Goal: Information Seeking & Learning: Understand process/instructions

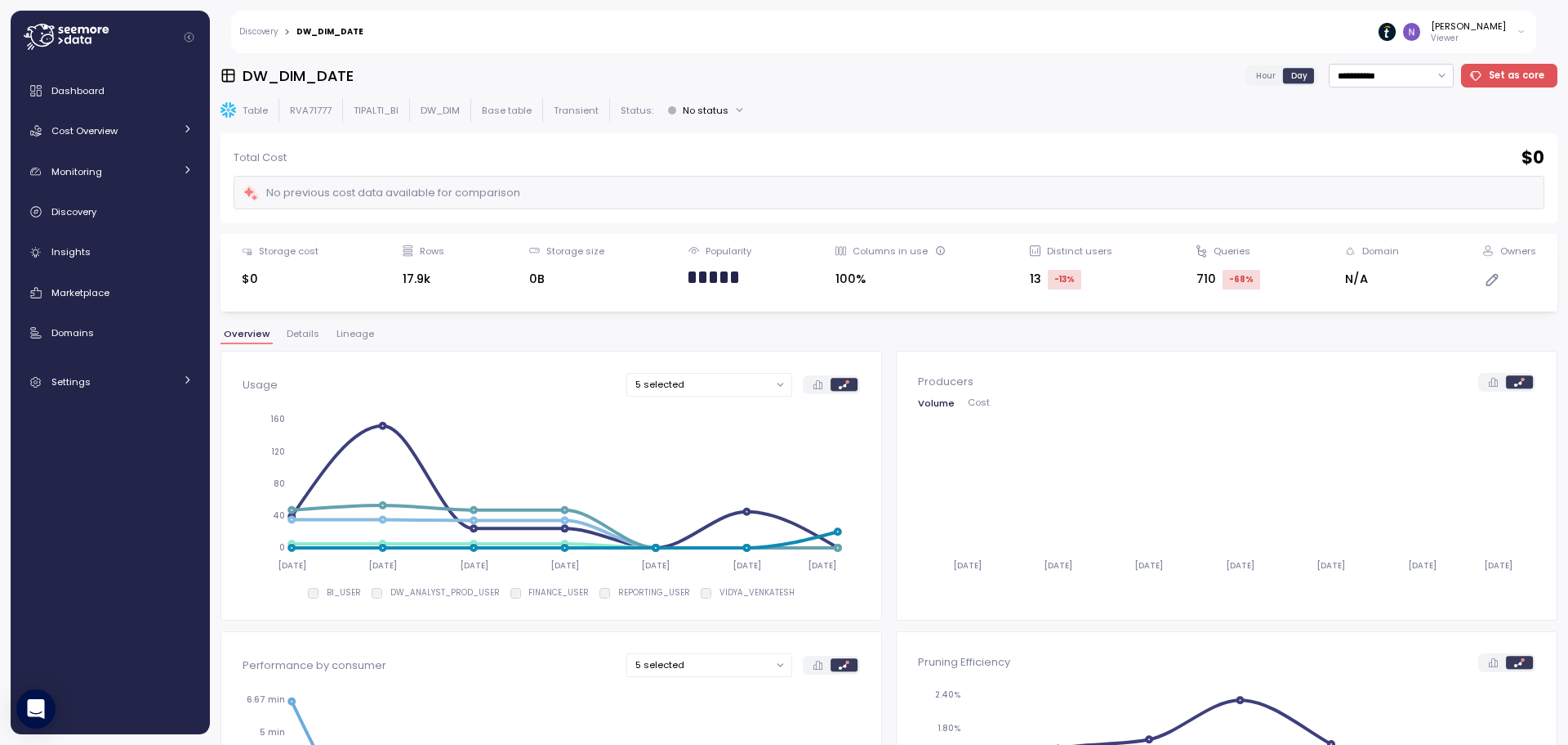
click at [301, 325] on div "**********" at bounding box center [888, 399] width 1337 height 670
click at [299, 329] on span "Details" at bounding box center [302, 333] width 32 height 9
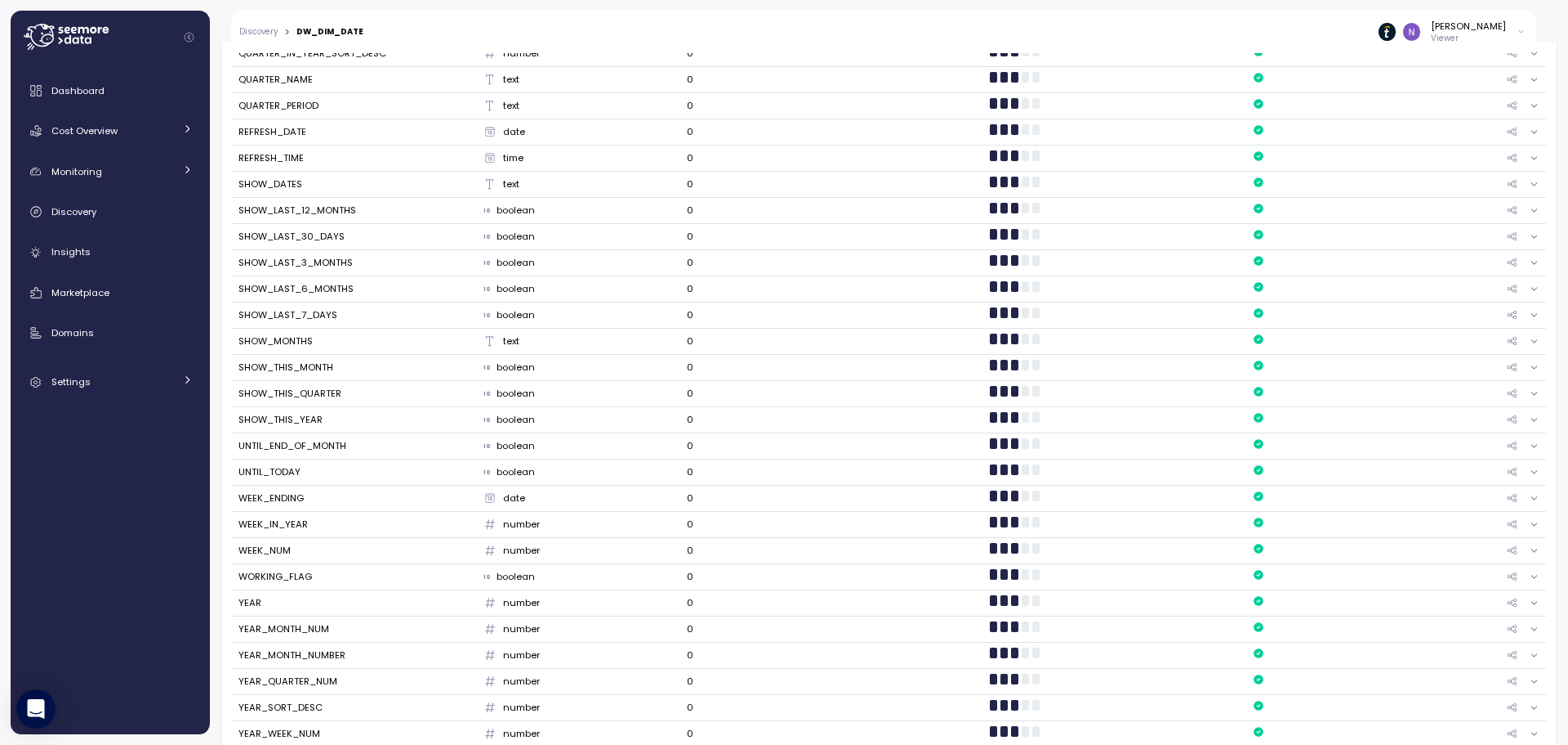
scroll to position [1515, 0]
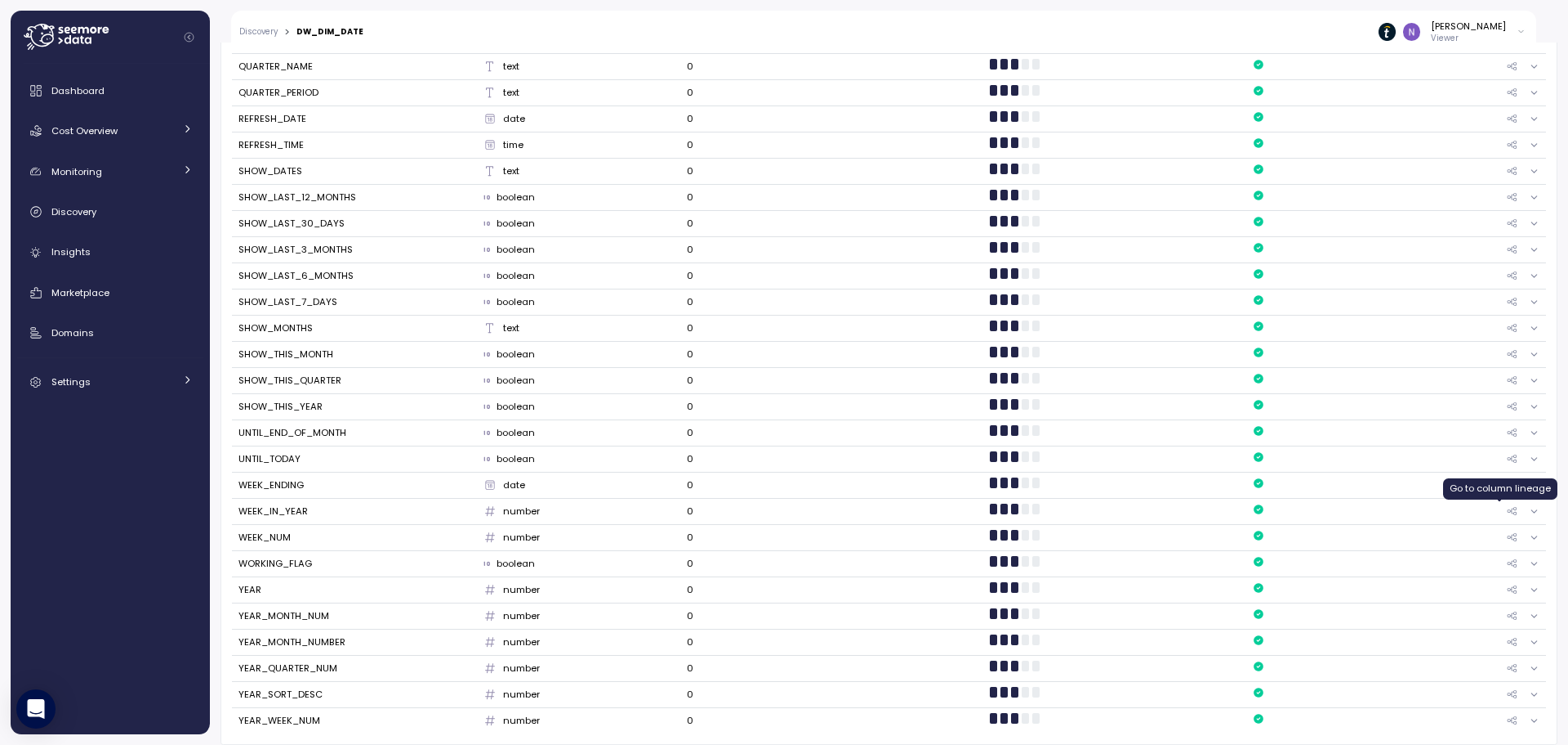
click at [1507, 511] on icon at bounding box center [1512, 511] width 11 height 8
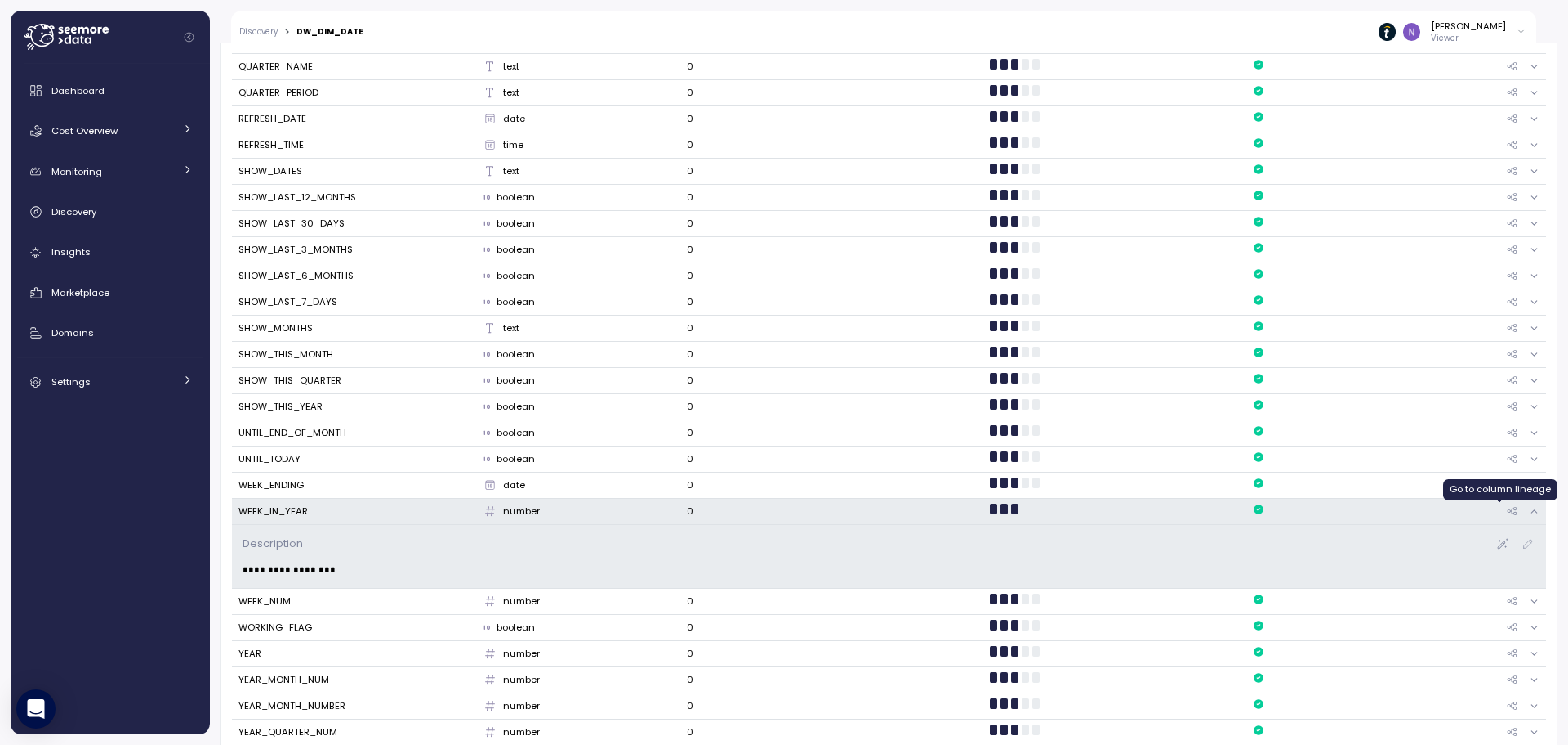
scroll to position [308, 0]
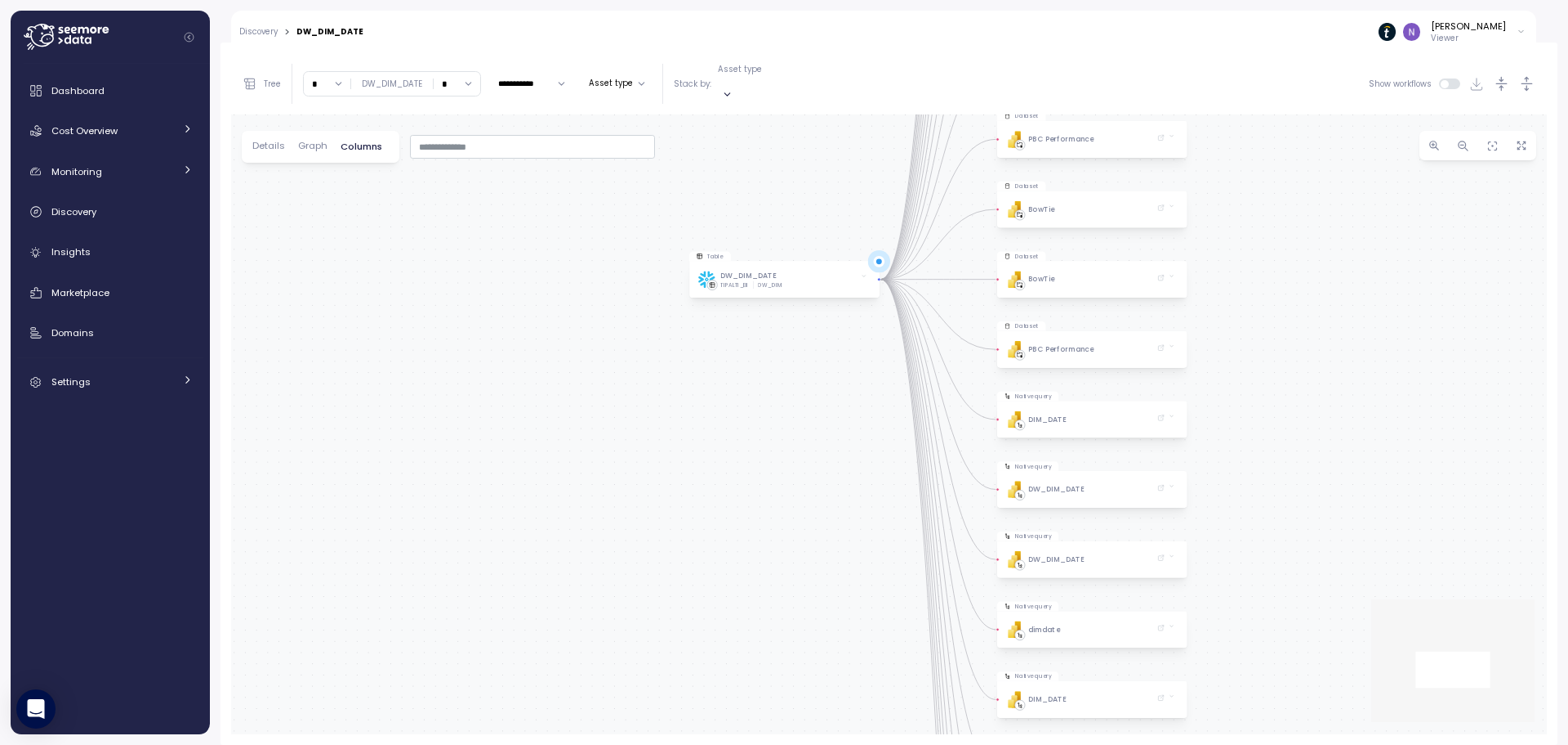
drag, startPoint x: 974, startPoint y: 481, endPoint x: 718, endPoint y: 477, distance: 256.0
click at [718, 477] on div "Table DW_DIM_DATE TIPALTI_BI DW_DIM Native query PBI Logo Created with Sketch. …" at bounding box center [889, 424] width 1316 height 619
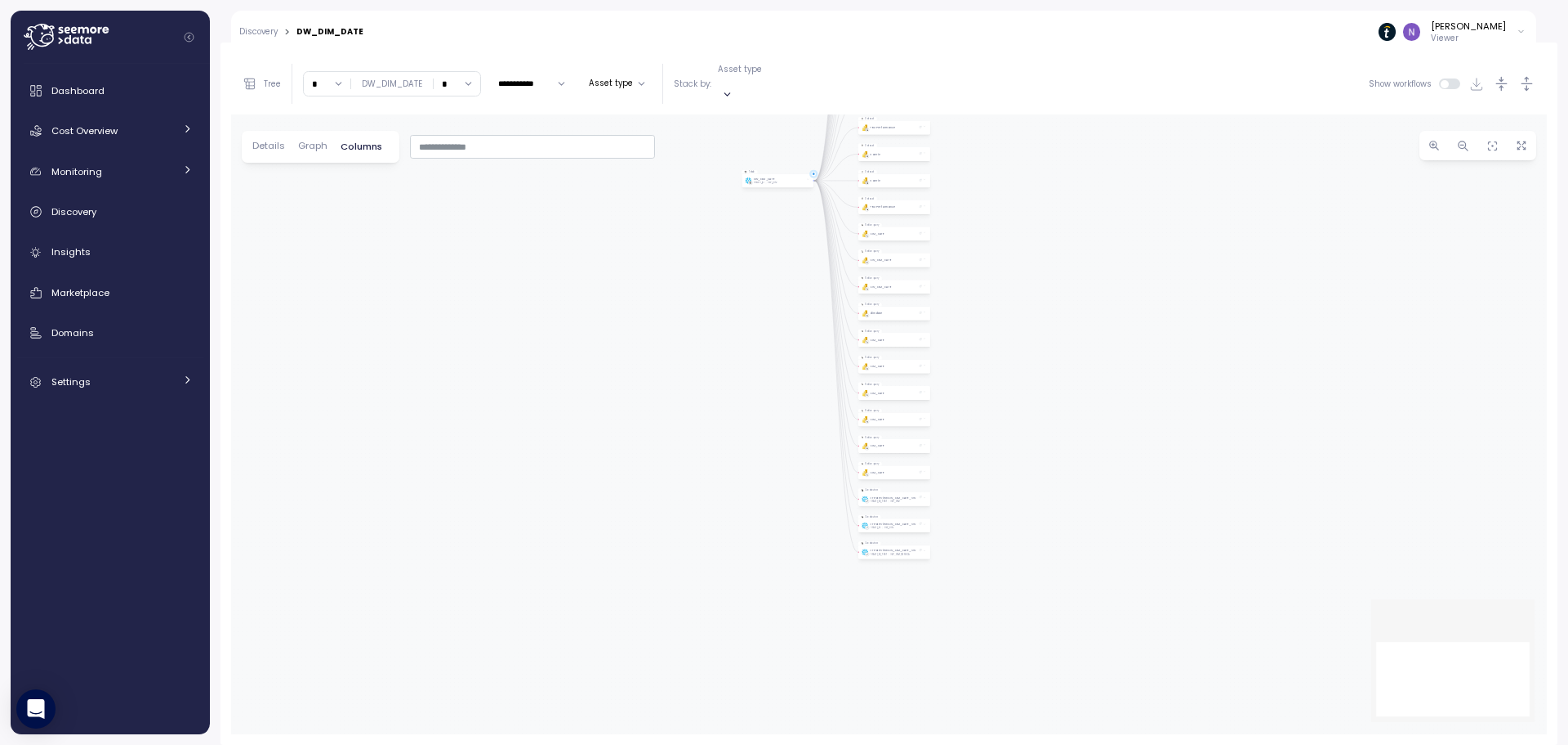
drag, startPoint x: 1061, startPoint y: 552, endPoint x: 1040, endPoint y: 334, distance: 219.0
click at [1040, 333] on div "Table DW_DIM_DATE TIPALTI_BI DW_DIM Native query PBI Logo Created with Sketch. …" at bounding box center [889, 424] width 1316 height 619
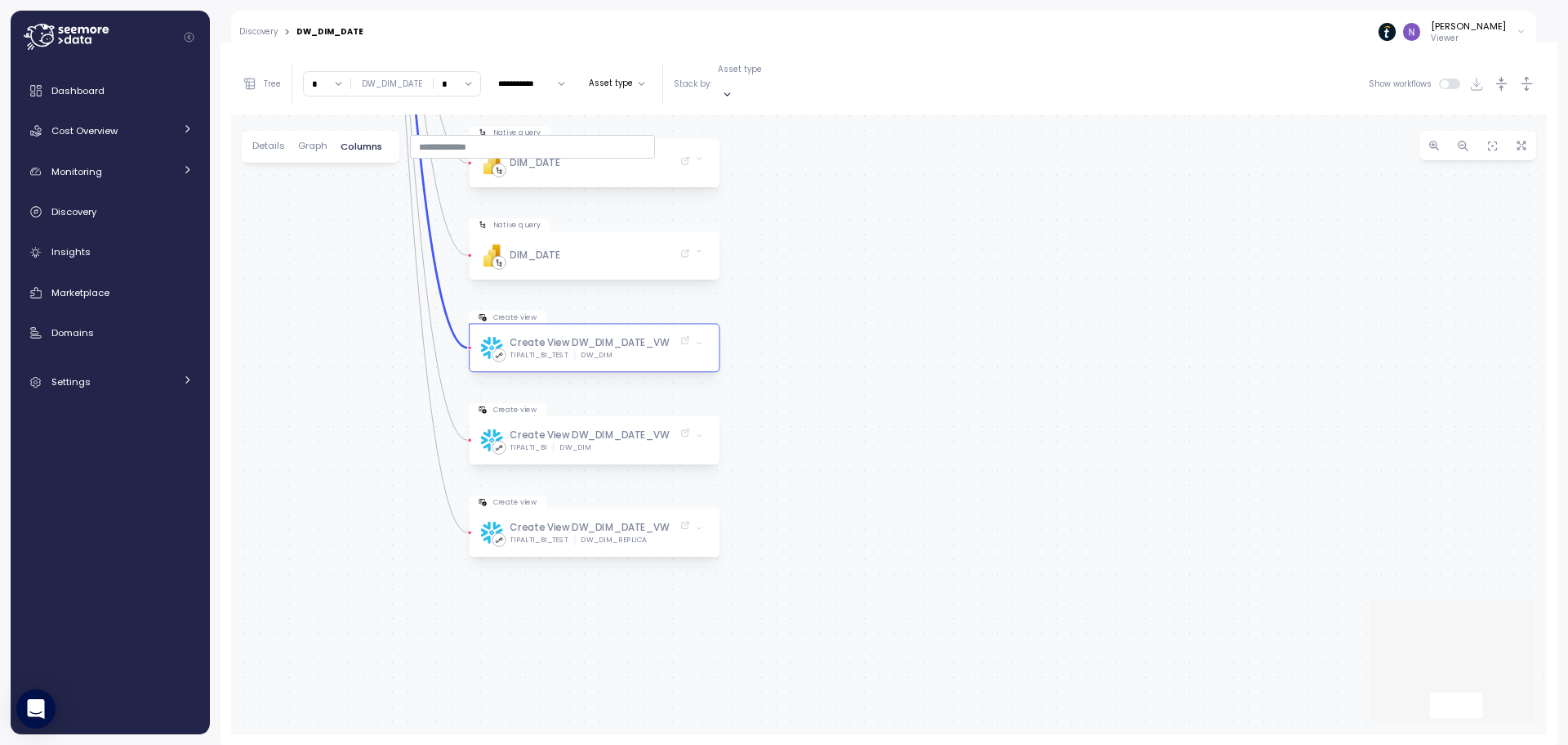
click at [587, 335] on div "Create View DW_DIM_DATE_VW" at bounding box center [589, 343] width 160 height 15
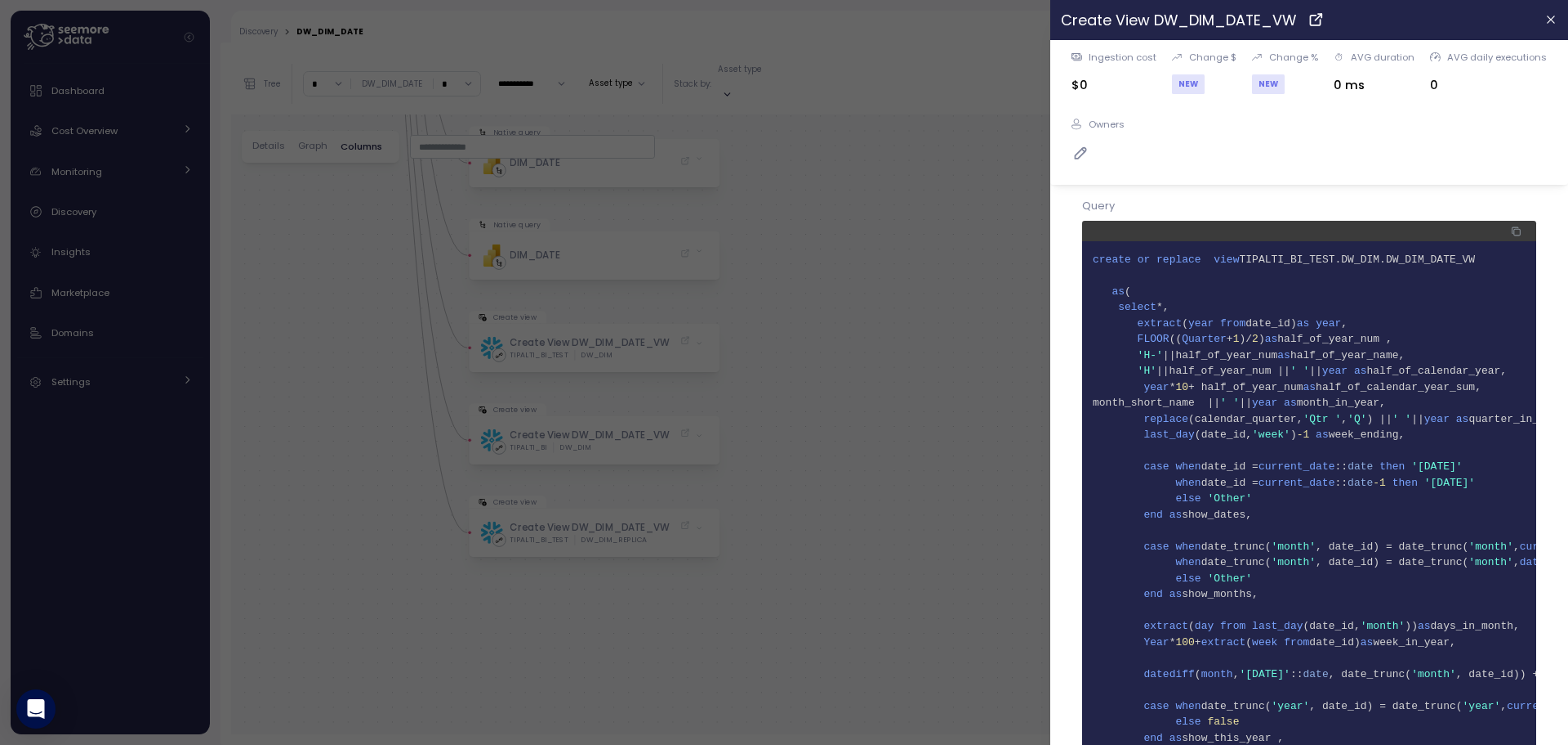
click at [842, 514] on div at bounding box center [784, 372] width 1568 height 745
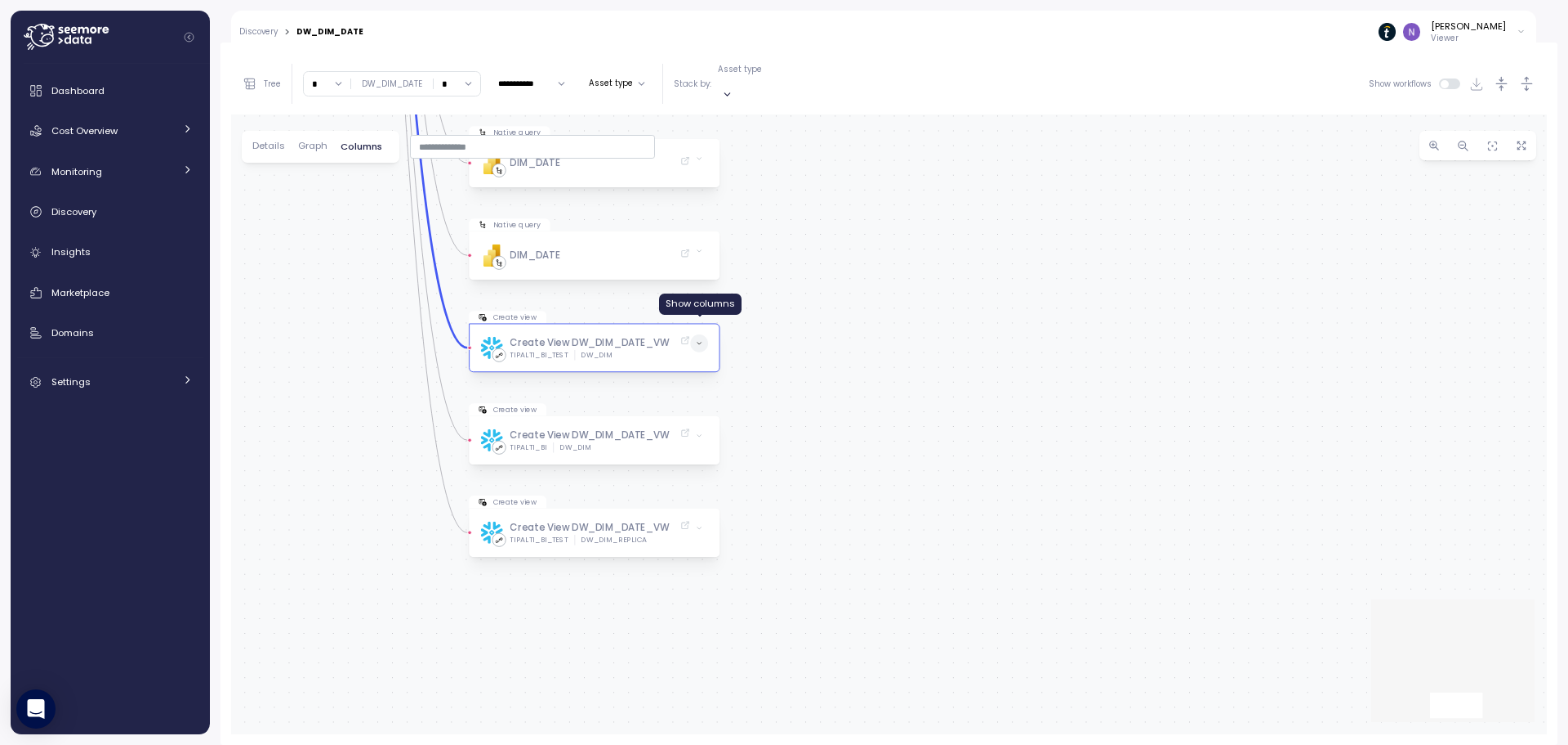
click at [700, 340] on icon at bounding box center [700, 343] width 7 height 7
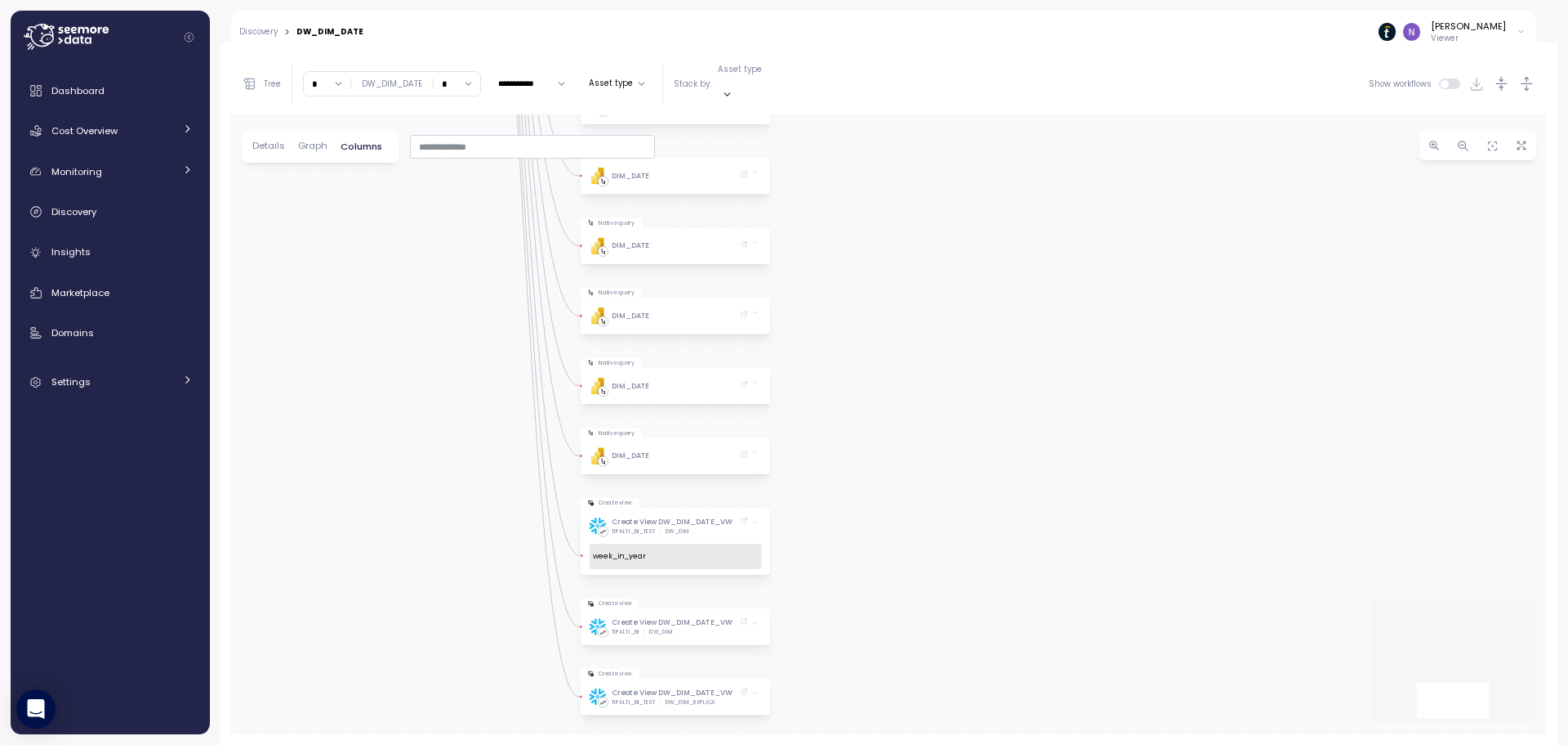
drag, startPoint x: 839, startPoint y: 432, endPoint x: 914, endPoint y: 652, distance: 232.4
click at [914, 654] on div "Table DW_DIM_DATE TIPALTI_BI DW_DIM Native query PBI Logo Created with Sketch. …" at bounding box center [889, 424] width 1316 height 619
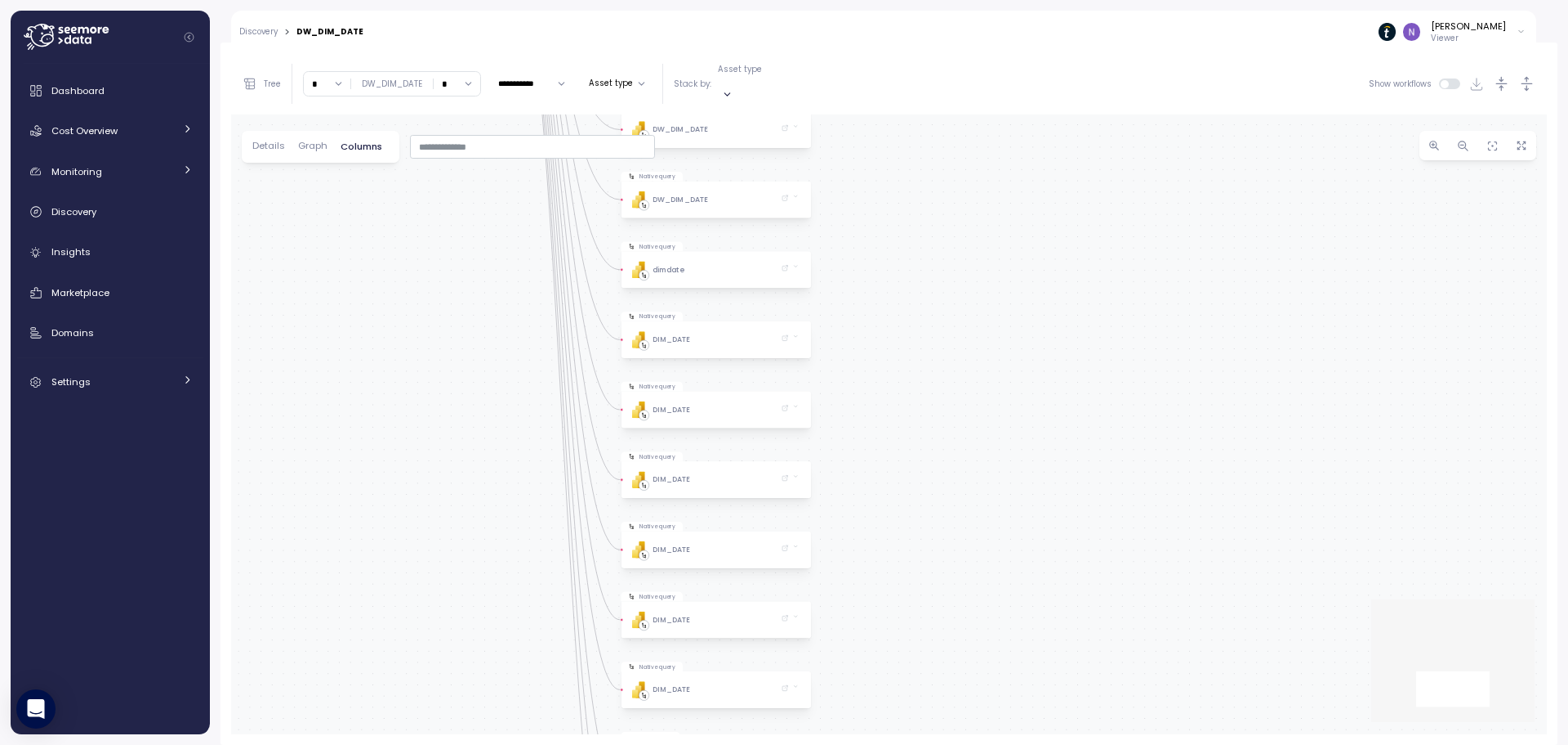
drag, startPoint x: 916, startPoint y: 465, endPoint x: 938, endPoint y: 617, distance: 153.6
click at [936, 656] on div "Table DW_DIM_DATE TIPALTI_BI DW_DIM Native query PBI Logo Created with Sketch. …" at bounding box center [889, 424] width 1316 height 619
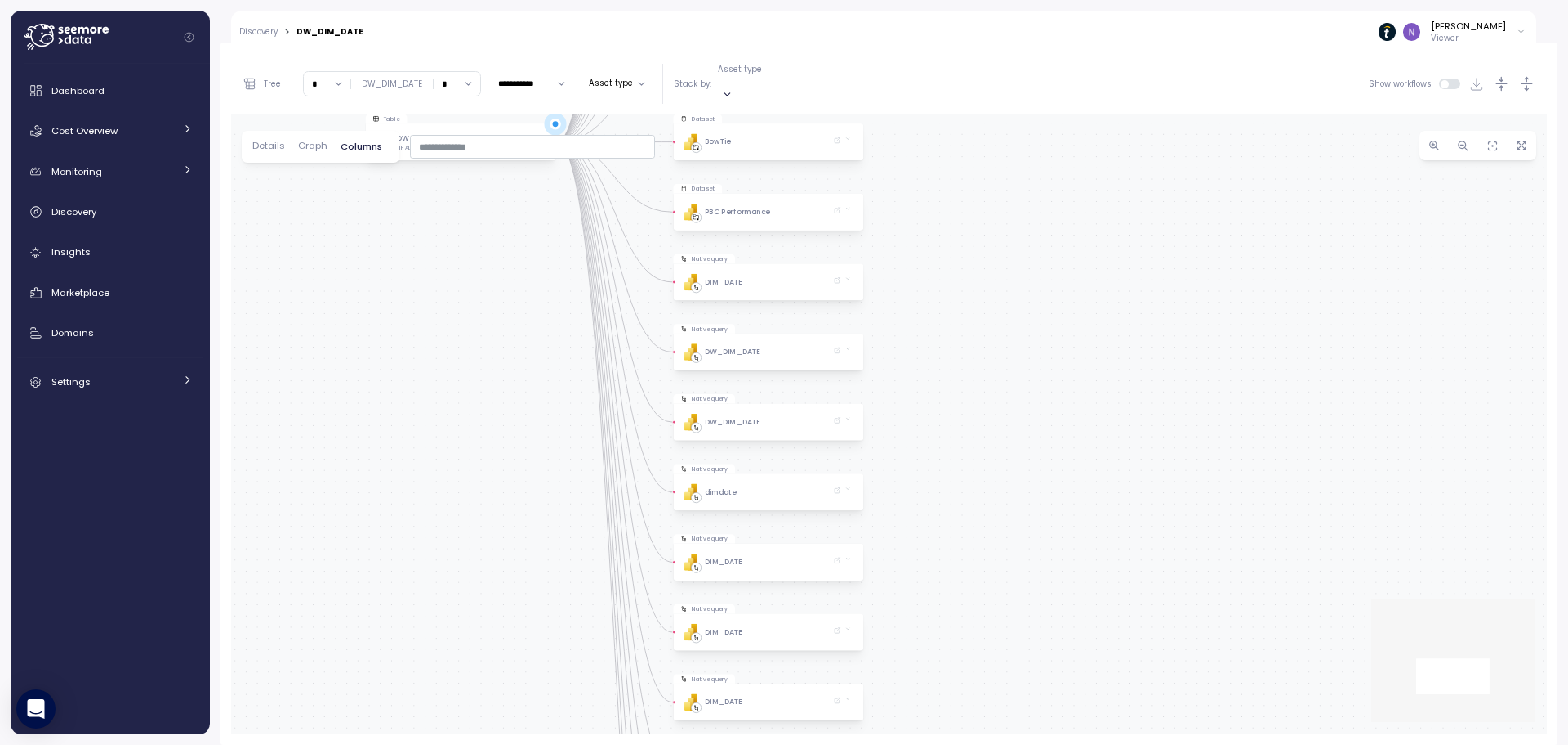
drag, startPoint x: 931, startPoint y: 494, endPoint x: 976, endPoint y: 666, distance: 177.8
click at [976, 670] on div "Table DW_DIM_DATE TIPALTI_BI DW_DIM Native query PBI Logo Created with Sketch. …" at bounding box center [889, 424] width 1316 height 619
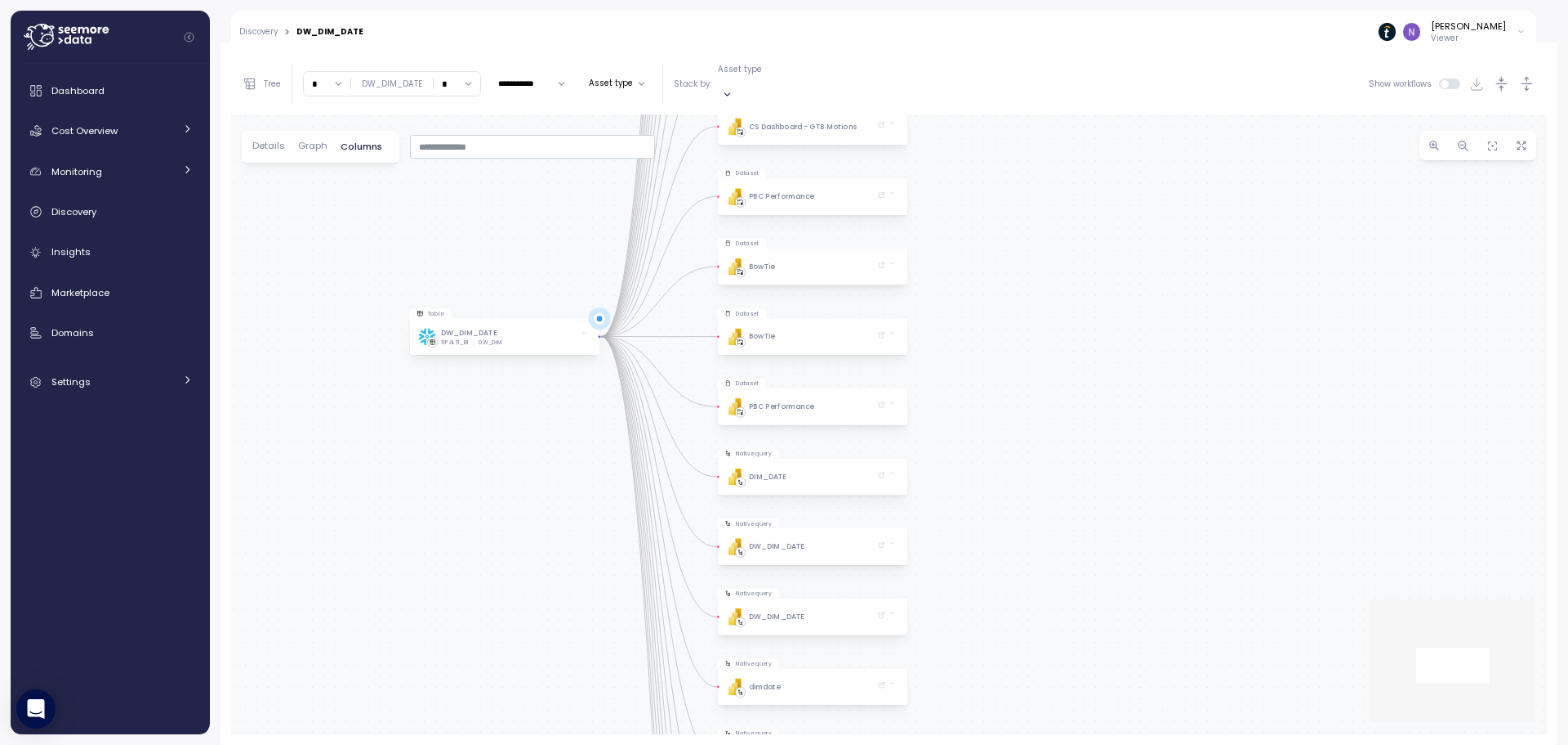
drag, startPoint x: 977, startPoint y: 508, endPoint x: 991, endPoint y: 511, distance: 14.3
click at [1021, 705] on div "Table DW_DIM_DATE TIPALTI_BI DW_DIM Native query PBI Logo Created with Sketch. …" at bounding box center [889, 424] width 1316 height 619
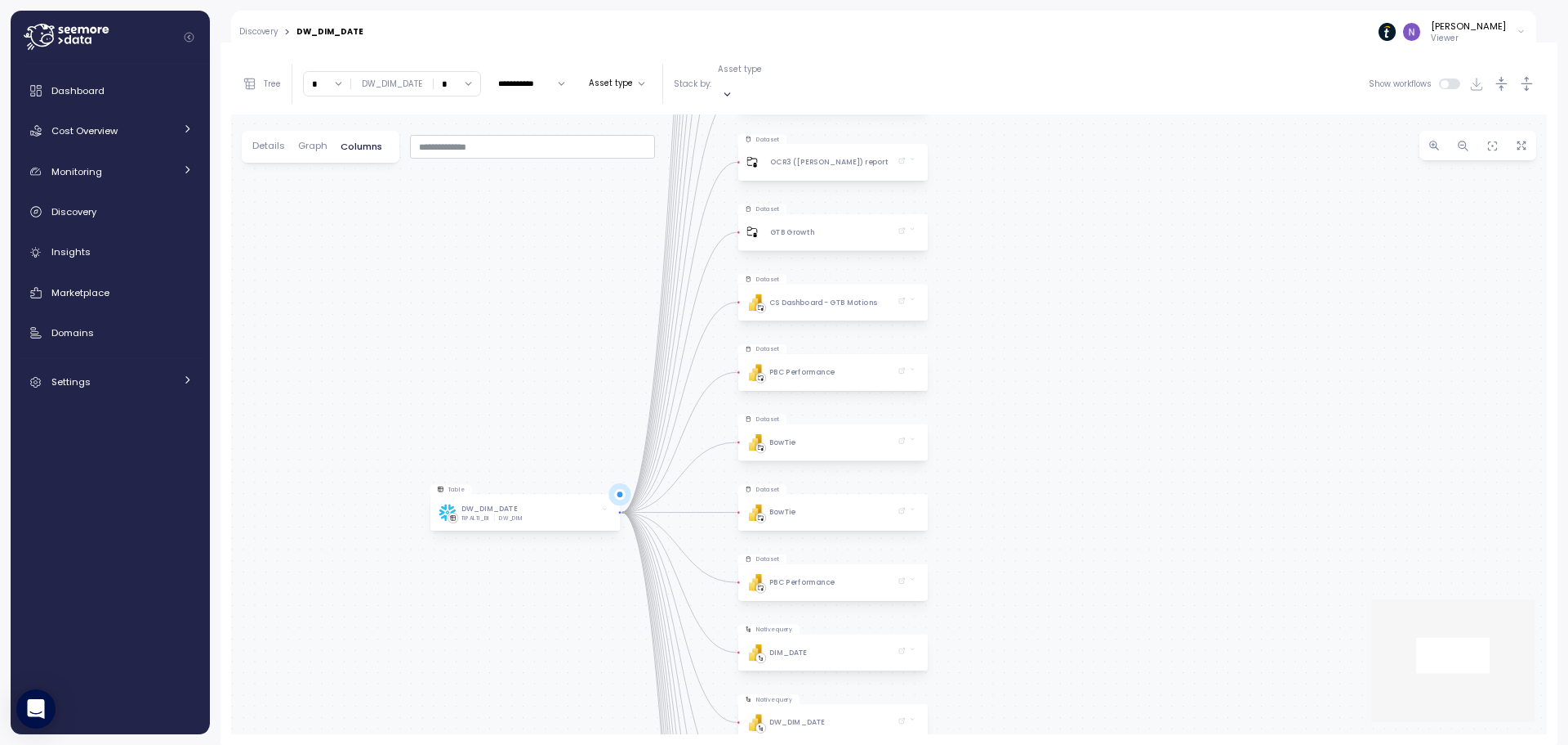
drag, startPoint x: 990, startPoint y: 505, endPoint x: 1011, endPoint y: 683, distance: 179.2
click at [1011, 683] on div "Table DW_DIM_DATE TIPALTI_BI DW_DIM Native query PBI Logo Created with Sketch. …" at bounding box center [889, 424] width 1316 height 619
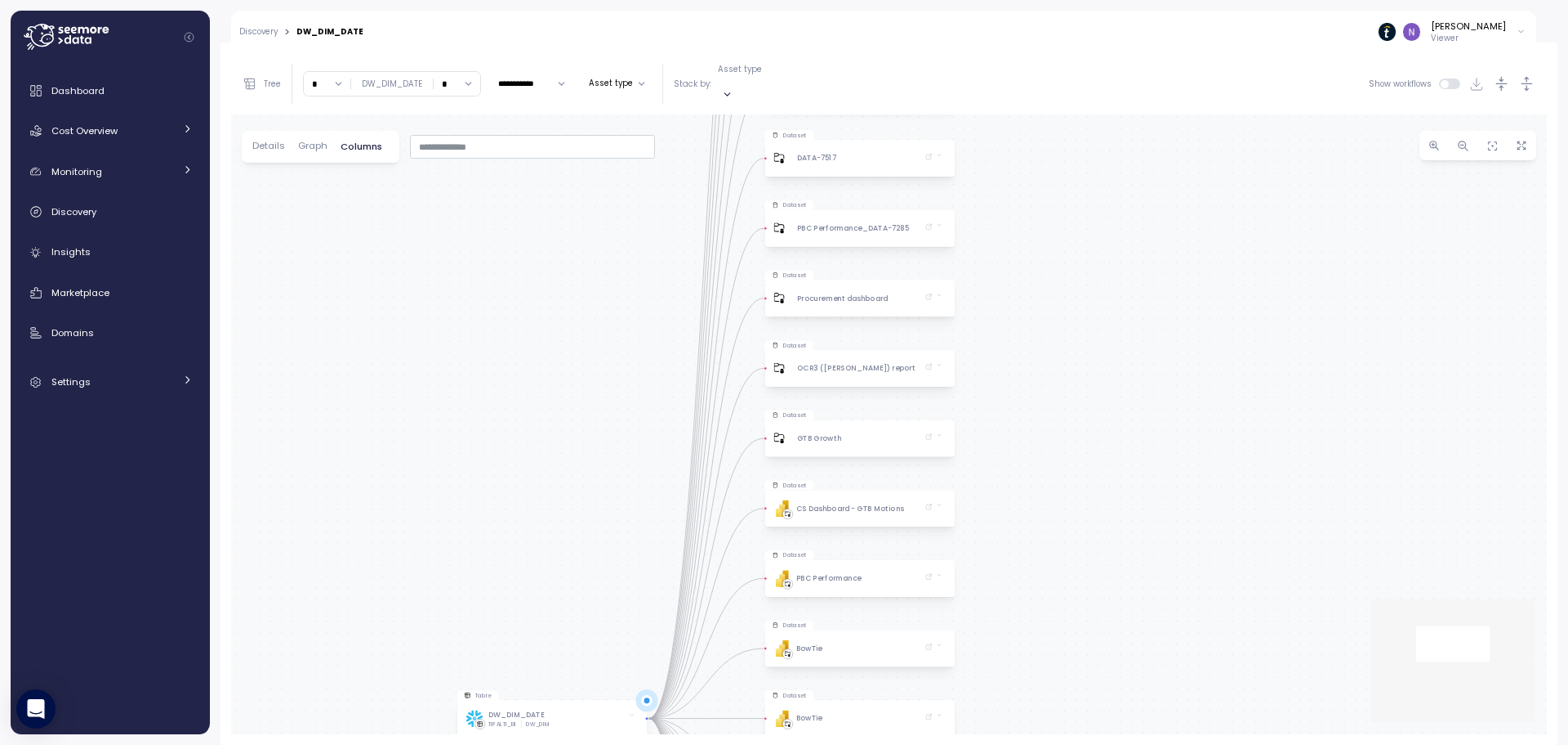
drag, startPoint x: 993, startPoint y: 512, endPoint x: 1020, endPoint y: 704, distance: 193.9
click at [1020, 712] on div "Table DW_DIM_DATE TIPALTI_BI DW_DIM Native query PBI Logo Created with Sketch. …" at bounding box center [889, 424] width 1316 height 619
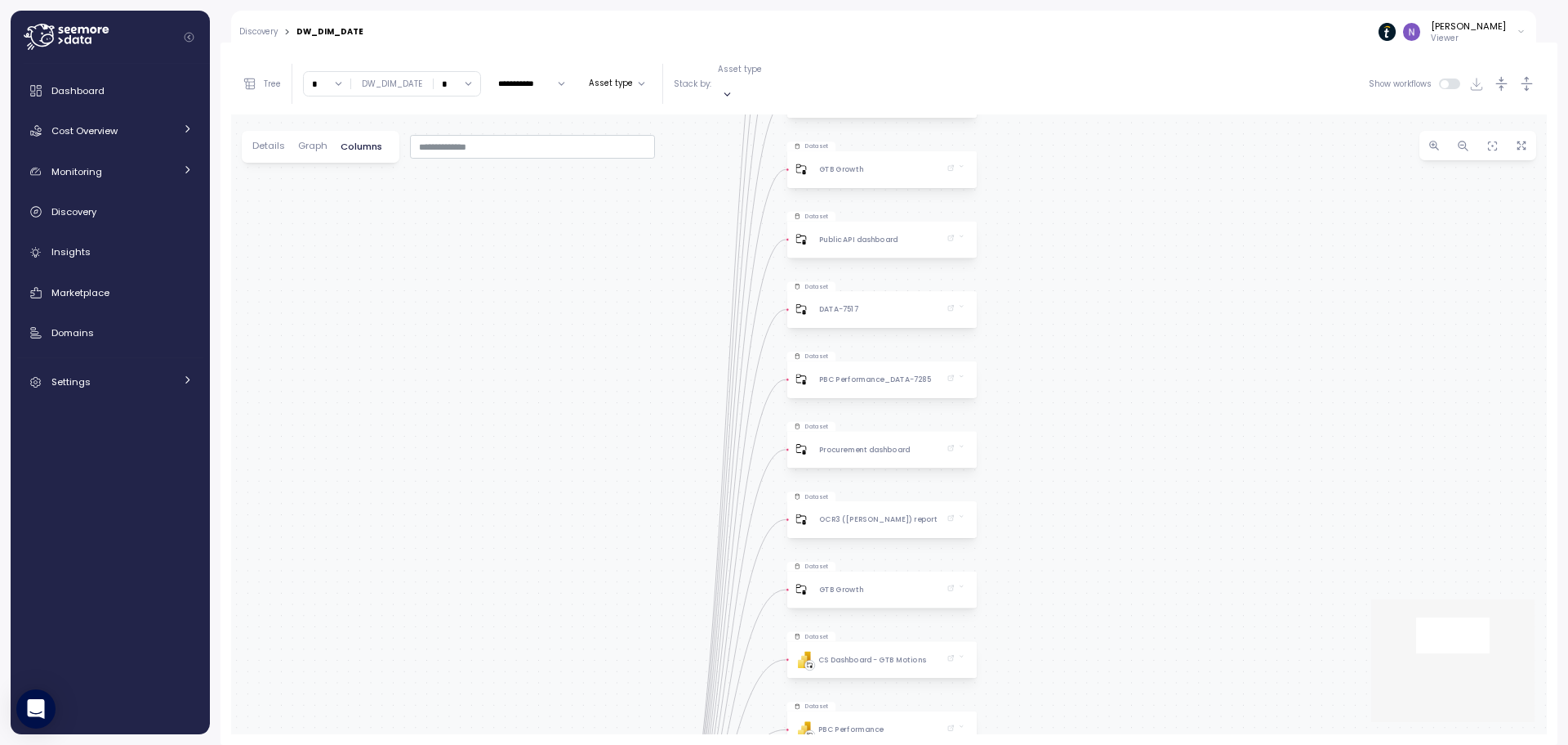
drag, startPoint x: 1012, startPoint y: 480, endPoint x: 1030, endPoint y: 600, distance: 121.3
click at [1030, 600] on div "Table DW_DIM_DATE TIPALTI_BI DW_DIM Native query PBI Logo Created with Sketch. …" at bounding box center [889, 424] width 1316 height 619
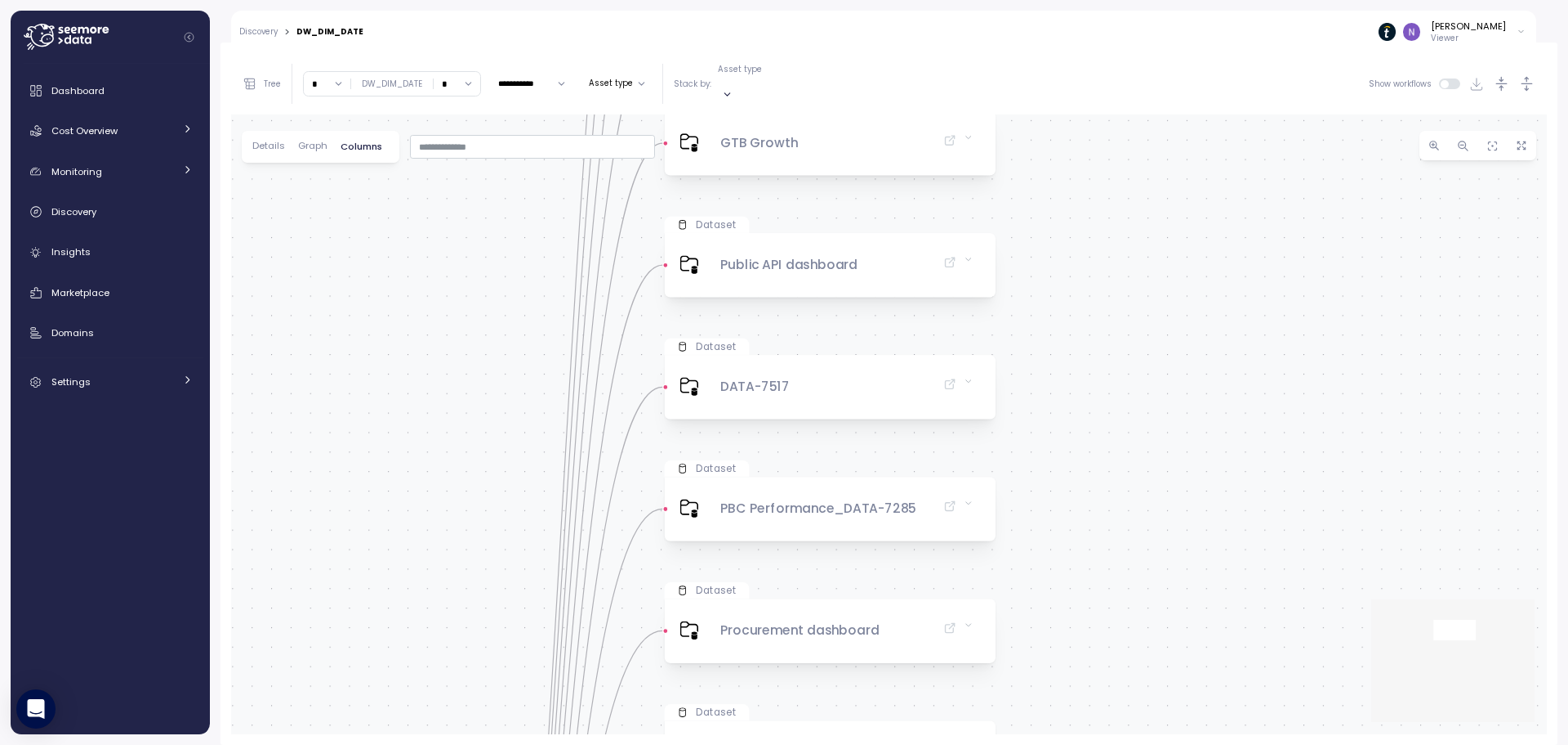
drag, startPoint x: 1094, startPoint y: 356, endPoint x: 1123, endPoint y: 549, distance: 195.2
click at [1125, 589] on div "Table DW_DIM_DATE TIPALTI_BI DW_DIM Native query PBI Logo Created with Sketch. …" at bounding box center [889, 424] width 1316 height 619
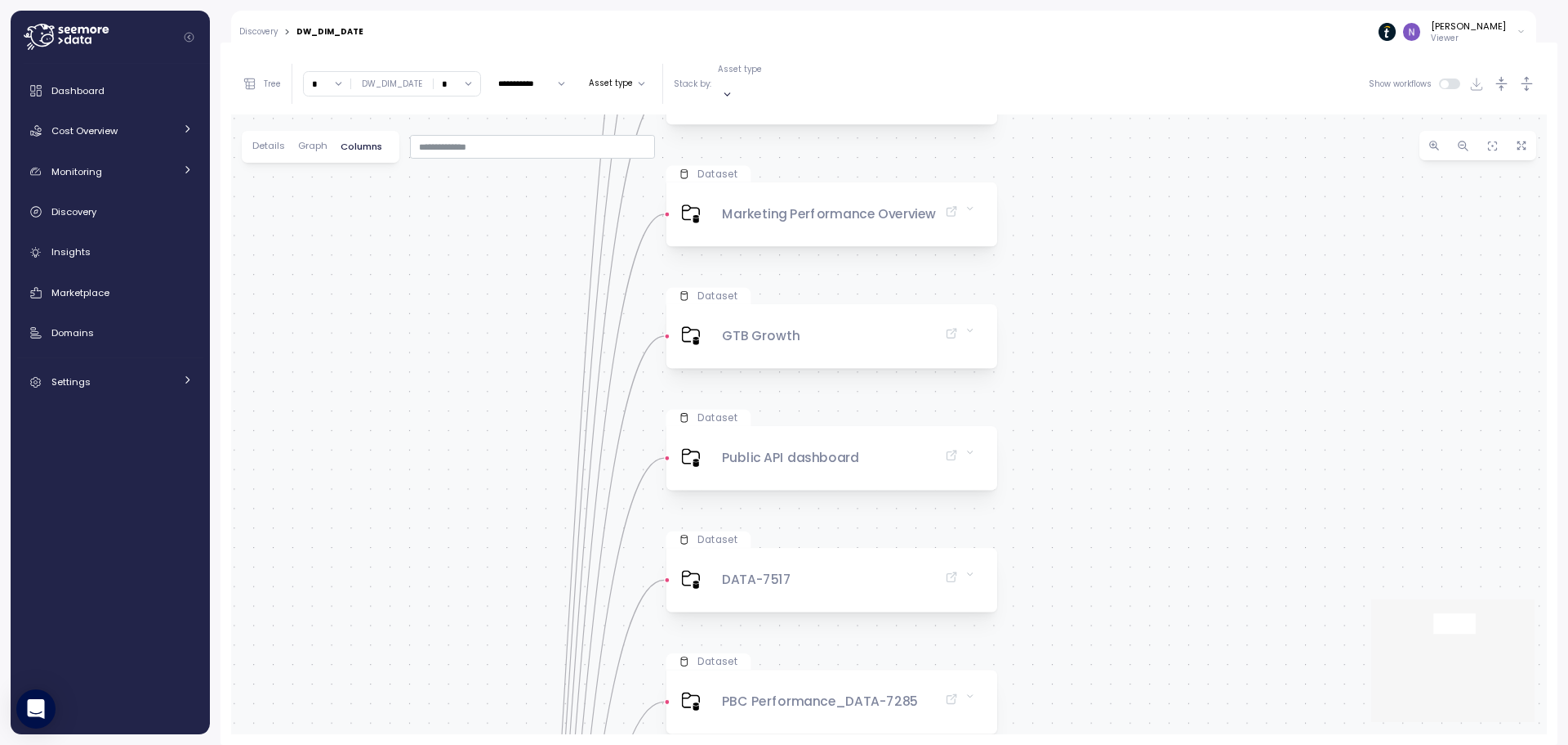
drag, startPoint x: 1130, startPoint y: 436, endPoint x: 1137, endPoint y: 639, distance: 203.1
click at [1136, 645] on div "Table DW_DIM_DATE TIPALTI_BI DW_DIM Native query PBI Logo Created with Sketch. …" at bounding box center [889, 424] width 1316 height 619
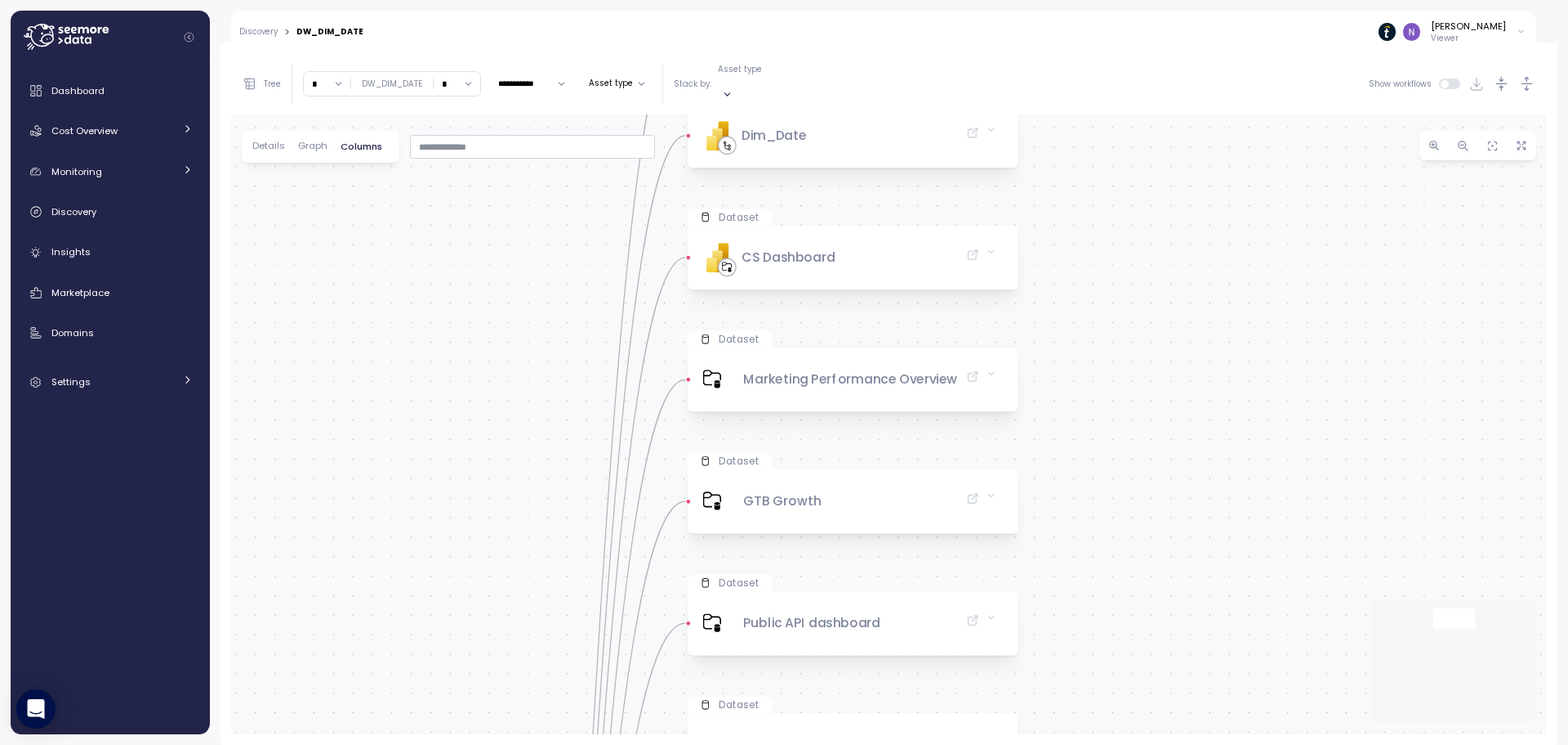
drag, startPoint x: 1145, startPoint y: 570, endPoint x: 1145, endPoint y: 588, distance: 18.0
click at [1153, 638] on div "Table DW_DIM_DATE TIPALTI_BI DW_DIM Native query PBI Logo Created with Sketch. …" at bounding box center [889, 424] width 1316 height 619
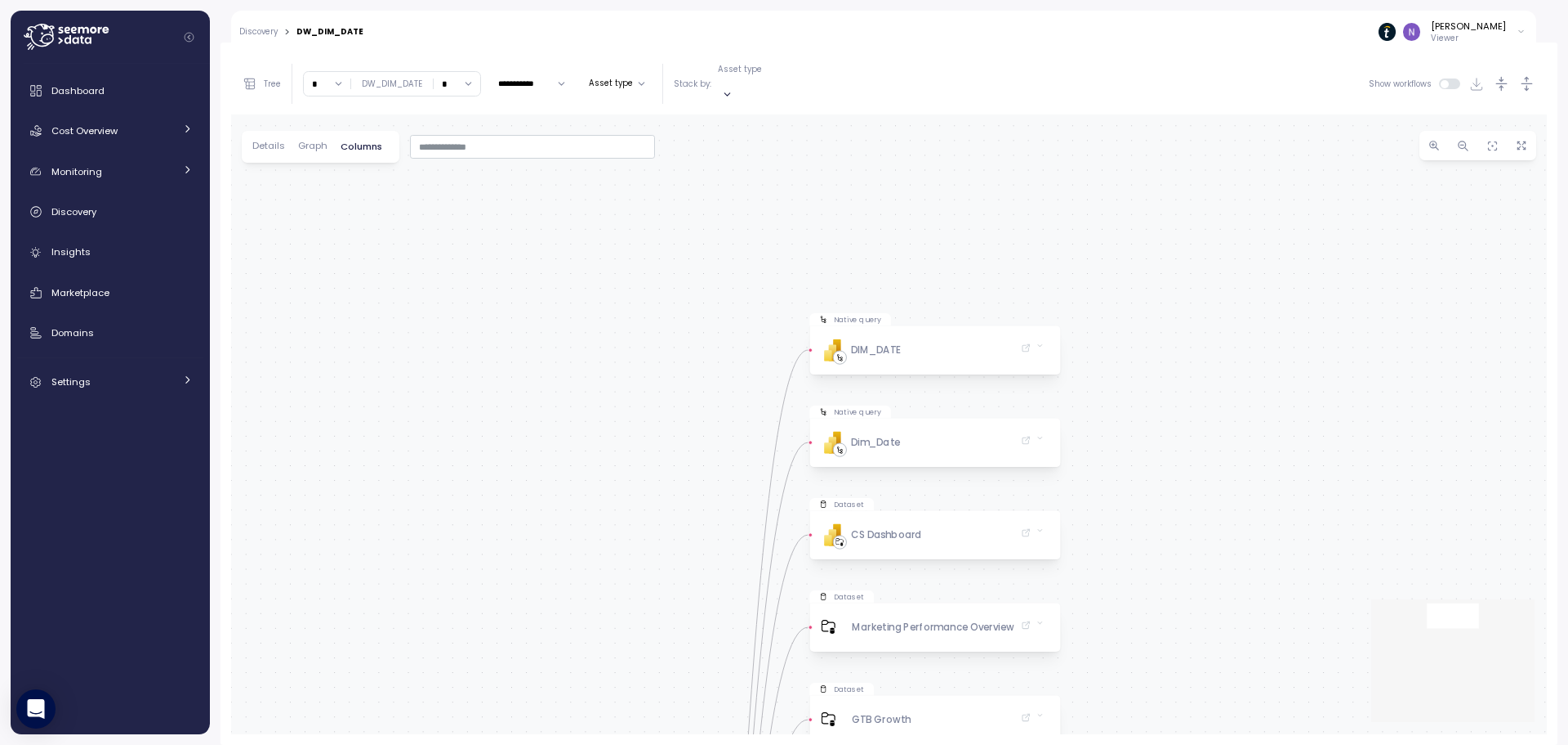
drag, startPoint x: 1141, startPoint y: 503, endPoint x: 1148, endPoint y: 648, distance: 145.2
click at [1155, 681] on div "Table DW_DIM_DATE TIPALTI_BI DW_DIM Native query PBI Logo Created with Sketch. …" at bounding box center [889, 424] width 1316 height 619
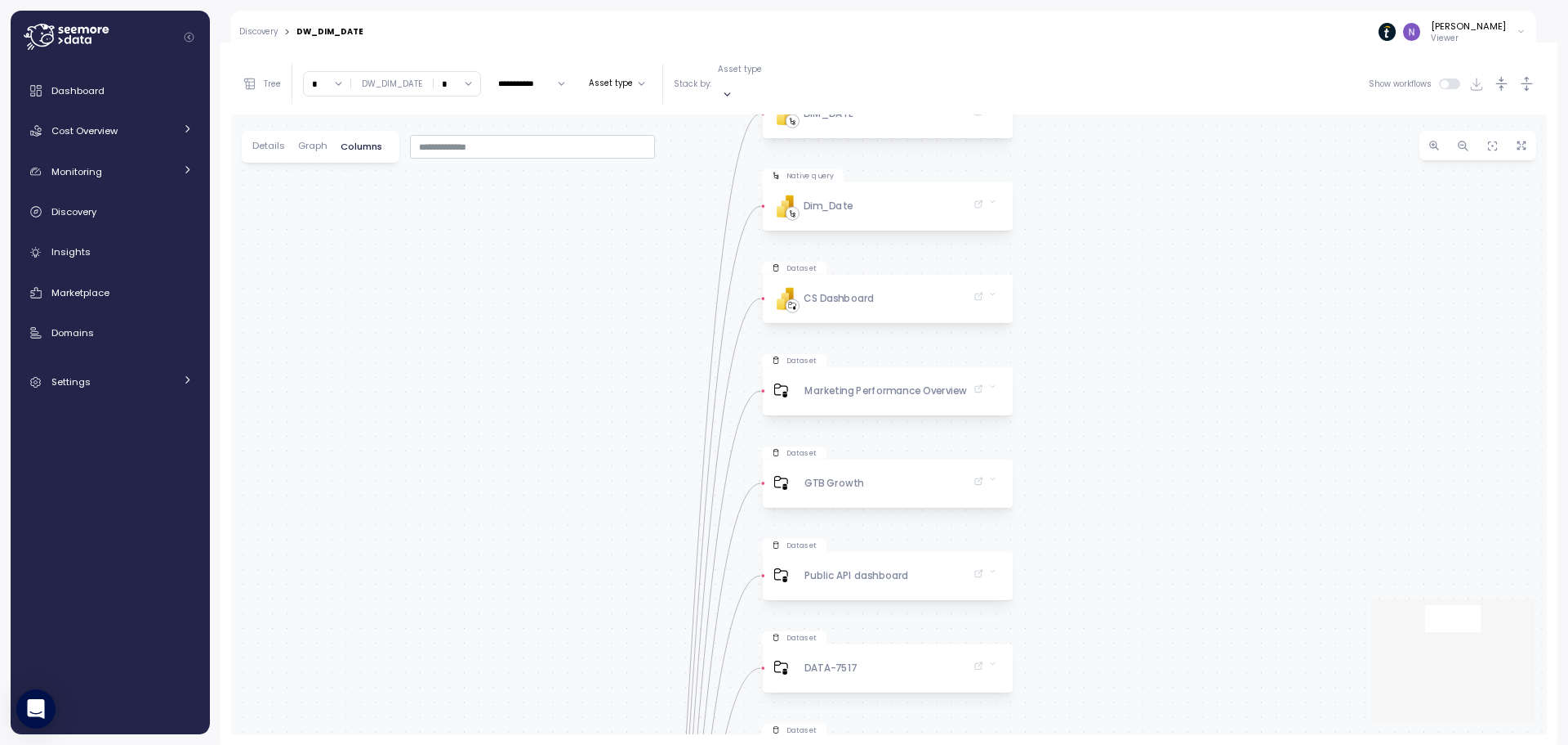
drag, startPoint x: 1157, startPoint y: 560, endPoint x: 1083, endPoint y: 387, distance: 188.2
click at [1089, 330] on div "Table DW_DIM_DATE TIPALTI_BI DW_DIM Native query PBI Logo Created with Sketch. …" at bounding box center [889, 424] width 1316 height 619
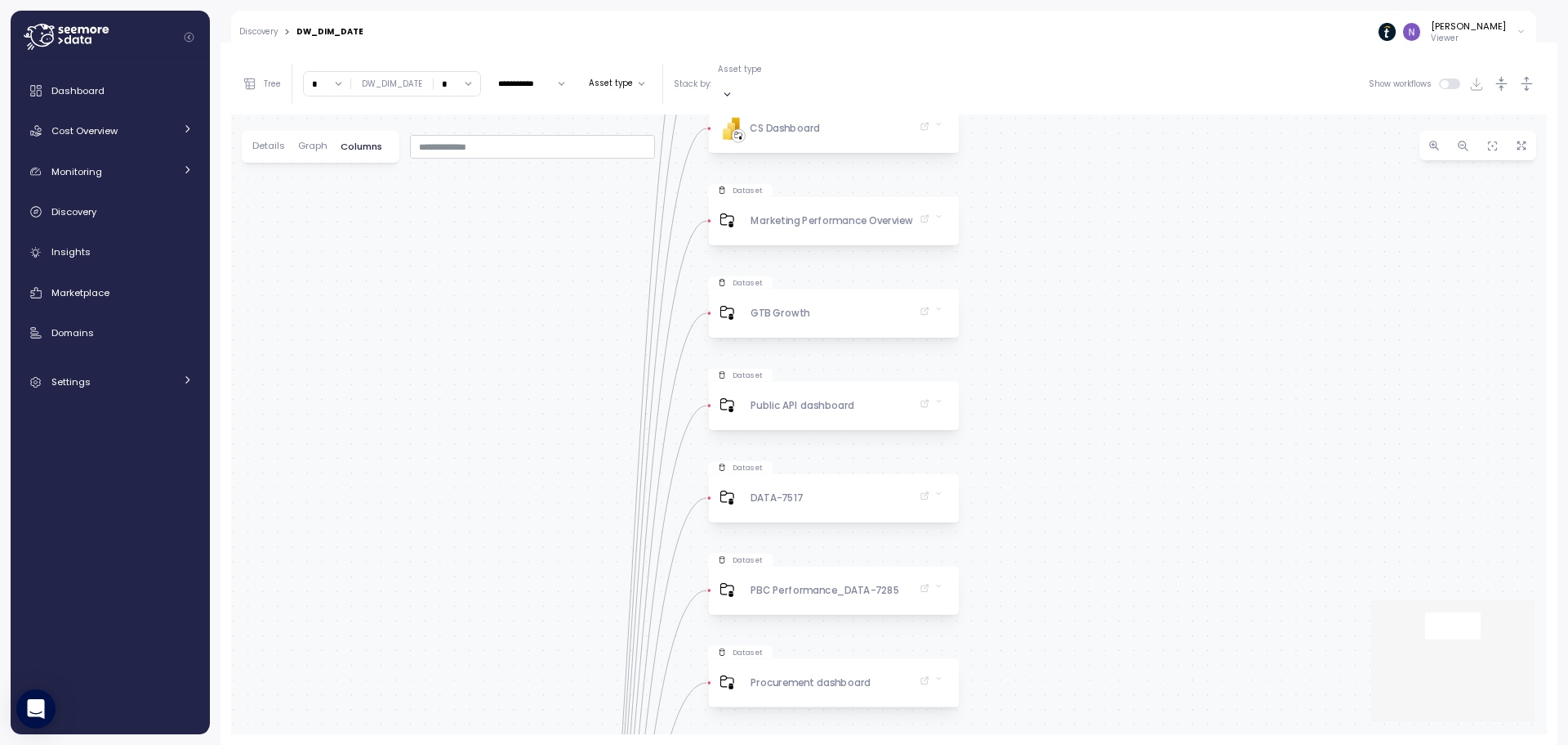
drag, startPoint x: 1116, startPoint y: 460, endPoint x: 1073, endPoint y: 309, distance: 157.0
click at [1079, 306] on div "Table DW_DIM_DATE TIPALTI_BI DW_DIM Native query PBI Logo Created with Sketch. …" at bounding box center [889, 424] width 1316 height 619
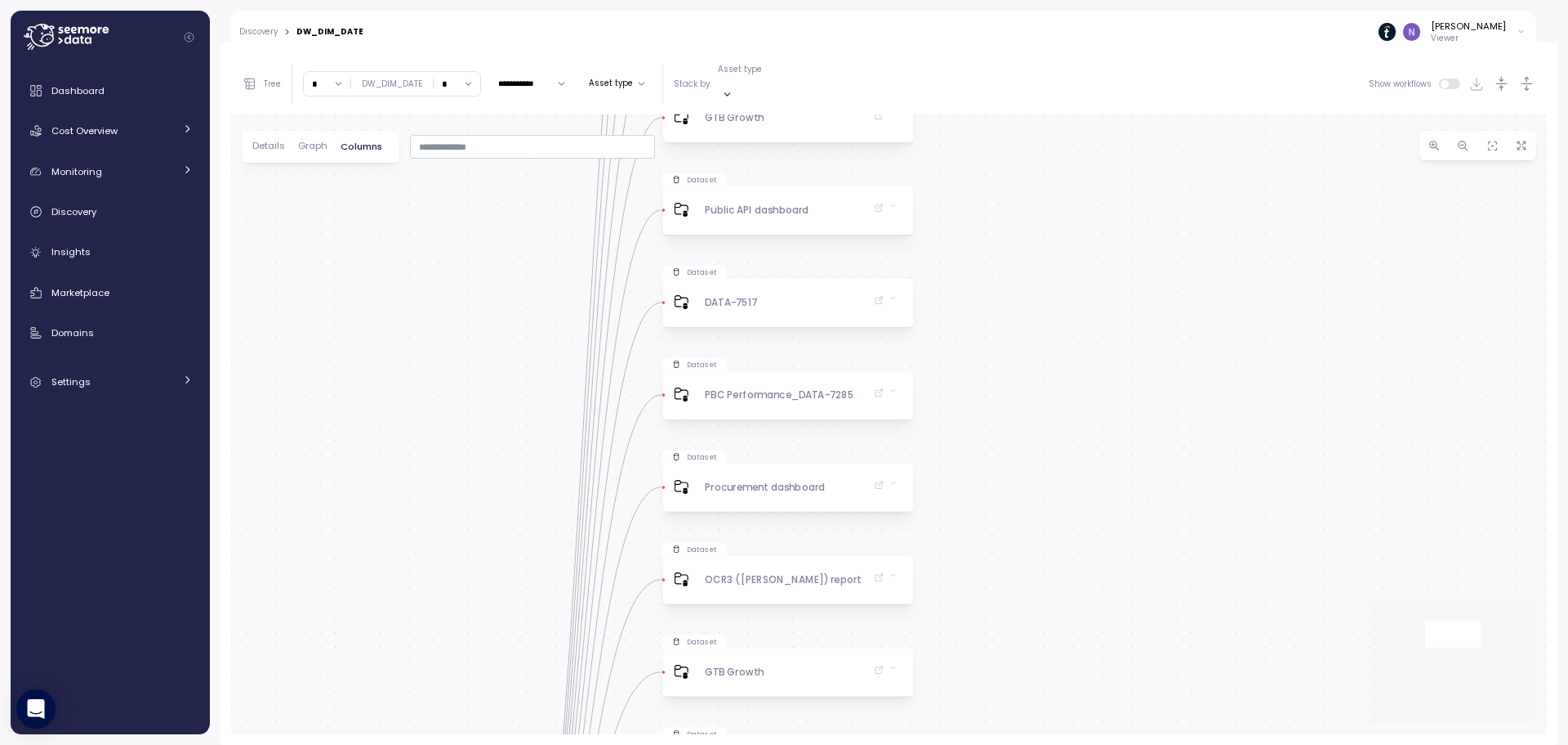
drag, startPoint x: 1023, startPoint y: 474, endPoint x: 977, endPoint y: 265, distance: 214.0
click at [977, 265] on div "Table DW_DIM_DATE TIPALTI_BI DW_DIM Native query PBI Logo Created with Sketch. …" at bounding box center [889, 424] width 1316 height 619
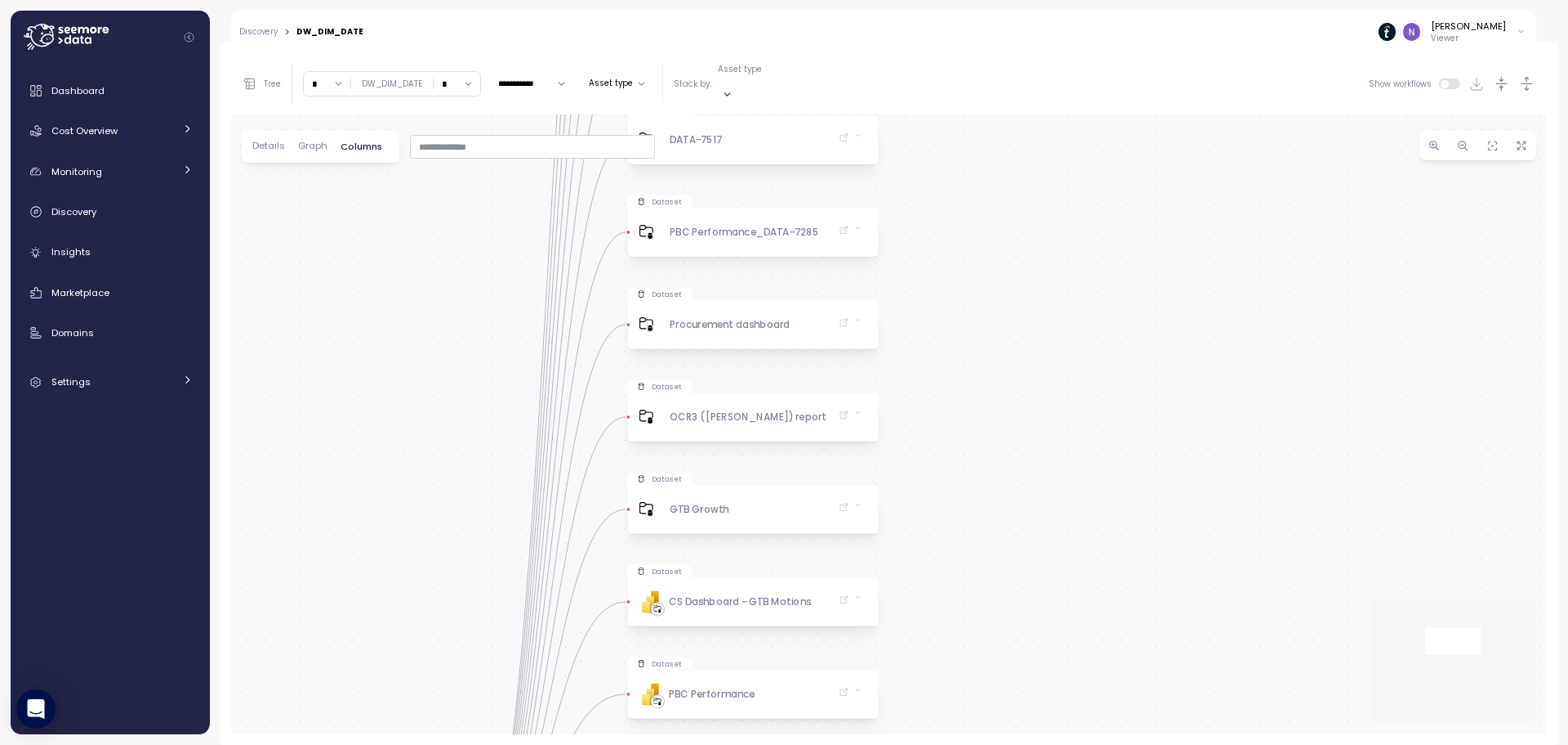
drag, startPoint x: 1015, startPoint y: 532, endPoint x: 981, endPoint y: 383, distance: 152.8
click at [981, 383] on div "Table DW_DIM_DATE TIPALTI_BI DW_DIM Native query PBI Logo Created with Sketch. …" at bounding box center [889, 424] width 1316 height 619
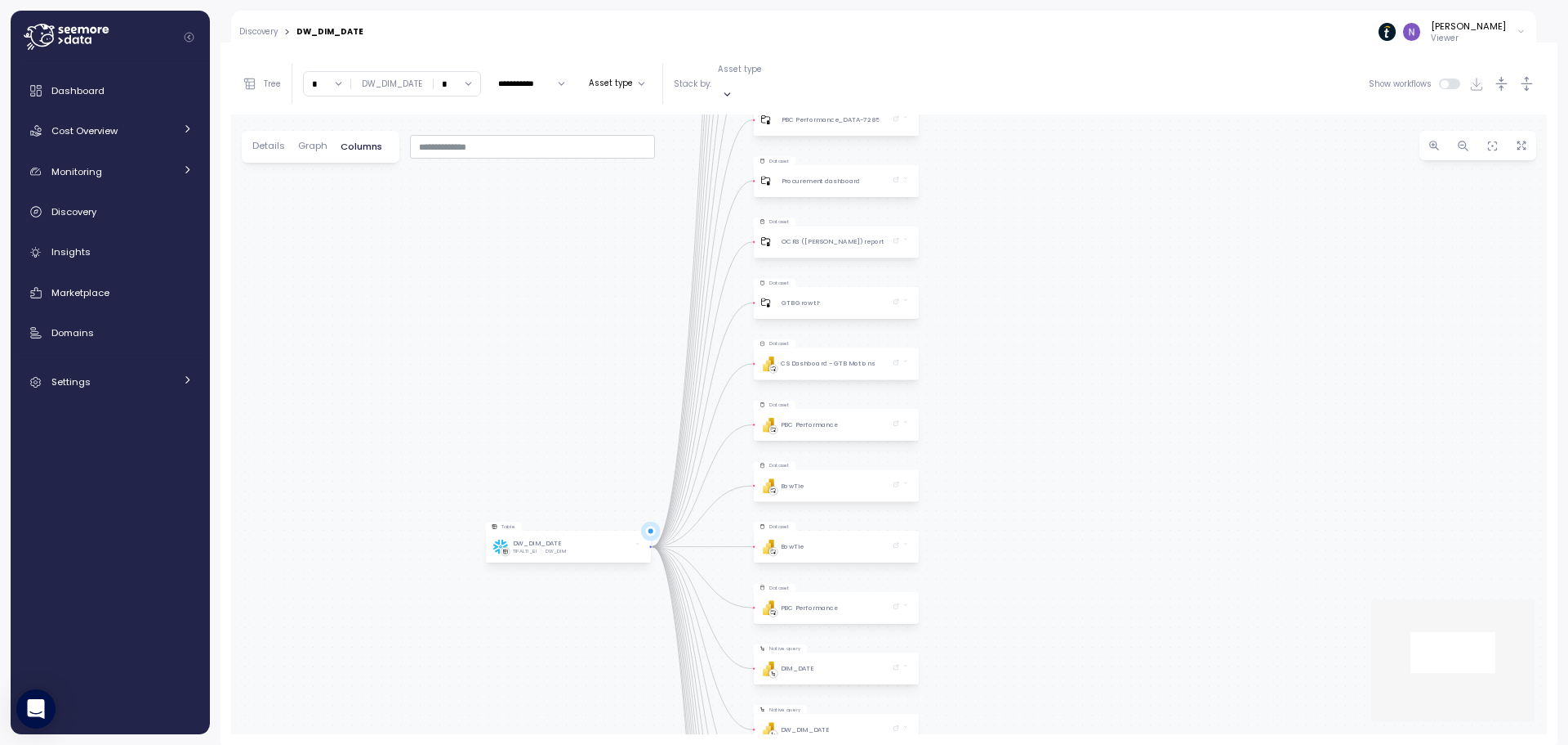
drag, startPoint x: 1006, startPoint y: 522, endPoint x: 1011, endPoint y: 322, distance: 200.1
click at [1011, 322] on div "Table DW_DIM_DATE TIPALTI_BI DW_DIM Native query PBI Logo Created with Sketch. …" at bounding box center [889, 424] width 1316 height 619
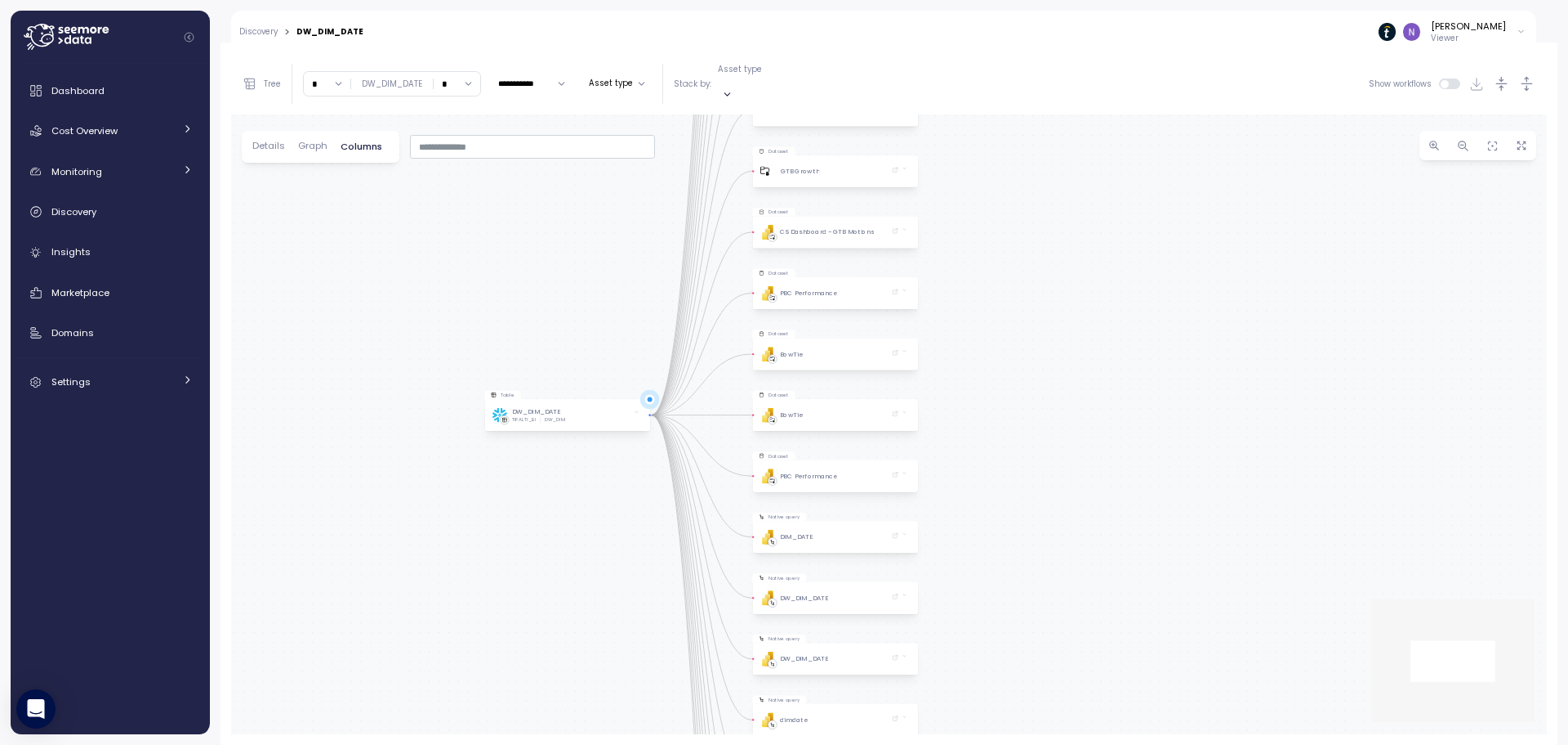
drag, startPoint x: 1001, startPoint y: 482, endPoint x: 997, endPoint y: 310, distance: 172.0
click at [997, 310] on div "Table DW_DIM_DATE TIPALTI_BI DW_DIM Native query PBI Logo Created with Sketch. …" at bounding box center [889, 424] width 1316 height 619
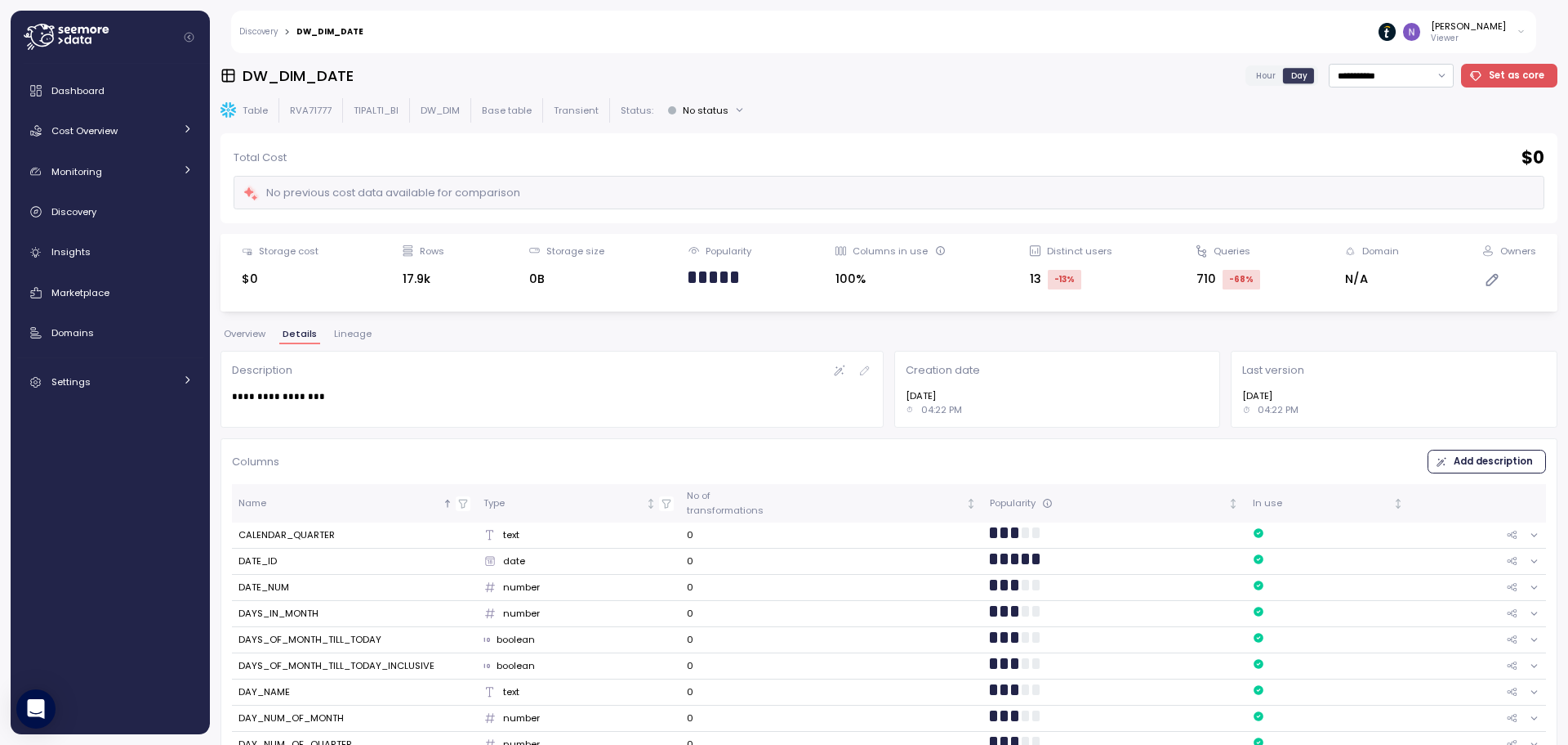
click at [350, 336] on span "Lineage" at bounding box center [352, 333] width 37 height 9
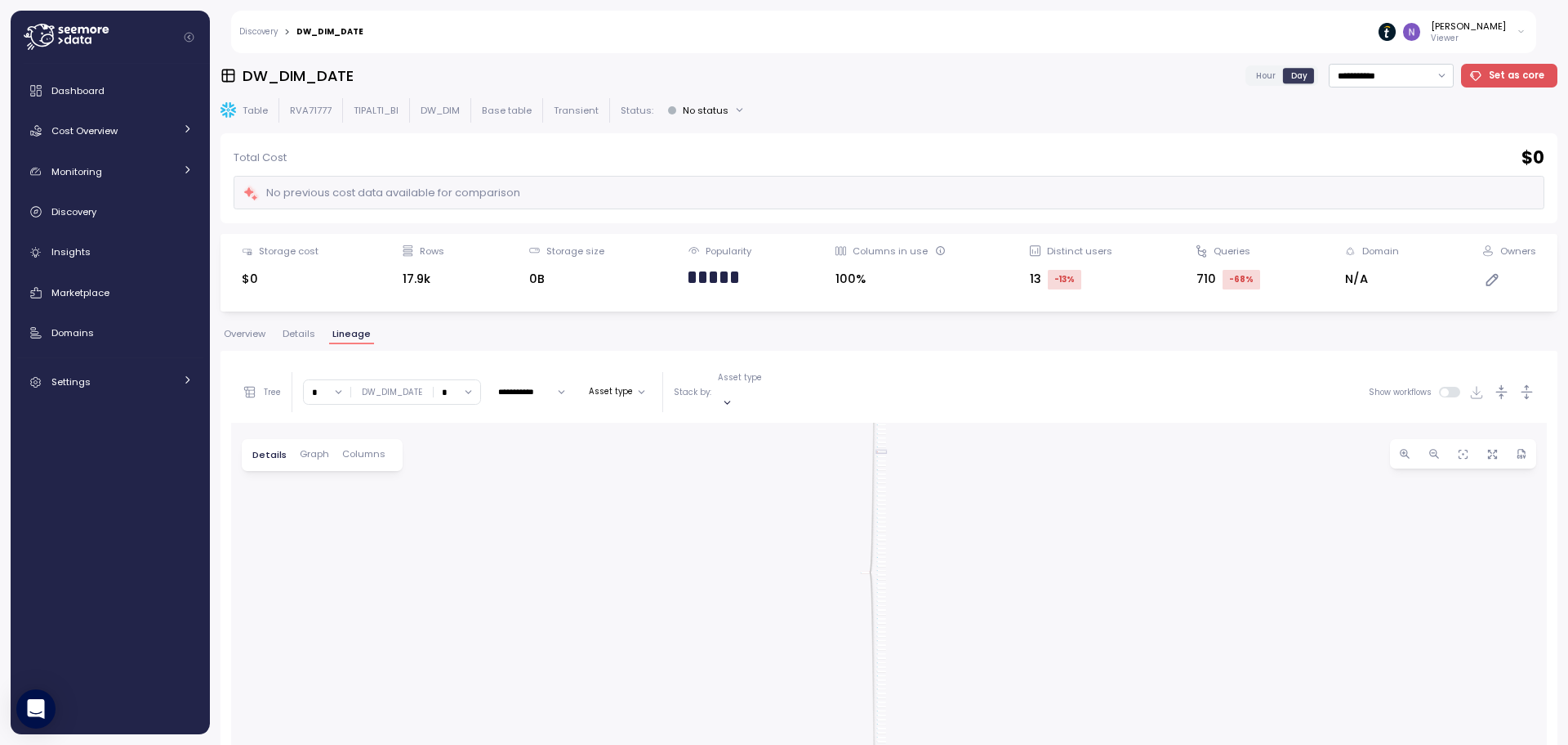
drag, startPoint x: 1020, startPoint y: 565, endPoint x: 1010, endPoint y: 402, distance: 163.3
click at [1010, 402] on div "**********" at bounding box center [889, 701] width 1316 height 681
drag, startPoint x: 973, startPoint y: 516, endPoint x: 981, endPoint y: 395, distance: 121.3
click at [982, 396] on div "**********" at bounding box center [889, 701] width 1316 height 681
drag, startPoint x: 1030, startPoint y: 602, endPoint x: 972, endPoint y: 549, distance: 78.6
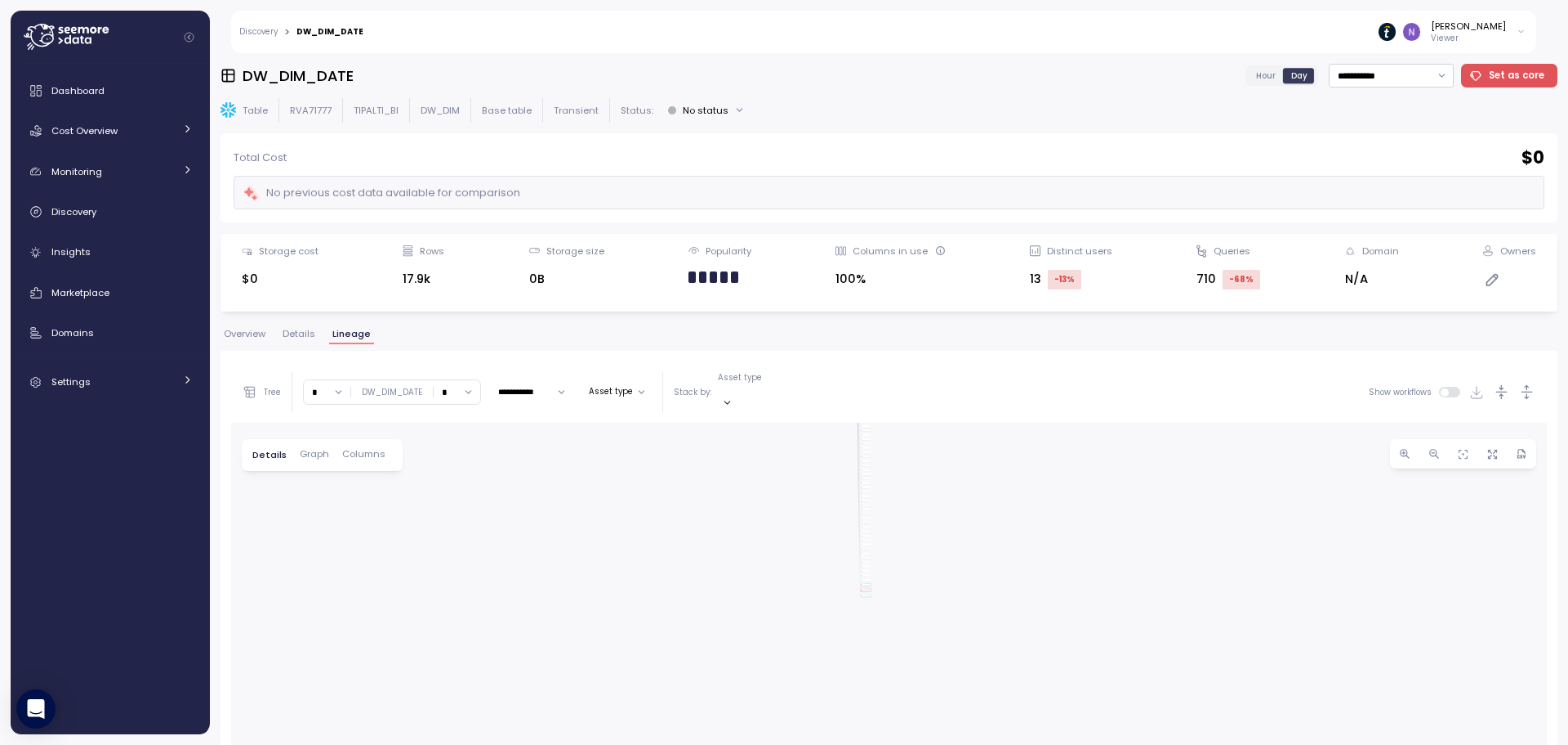
click at [1005, 461] on div "dbt saas_platforms_data Job dbt Test CI Sleam Job dbt cards_daily Job dbt Gains…" at bounding box center [889, 732] width 1316 height 619
drag, startPoint x: 729, startPoint y: 595, endPoint x: 995, endPoint y: 506, distance: 280.5
click at [1009, 457] on div "dbt saas_platforms_data Job dbt Test CI Sleam Job dbt cards_daily Job dbt Gains…" at bounding box center [889, 732] width 1316 height 619
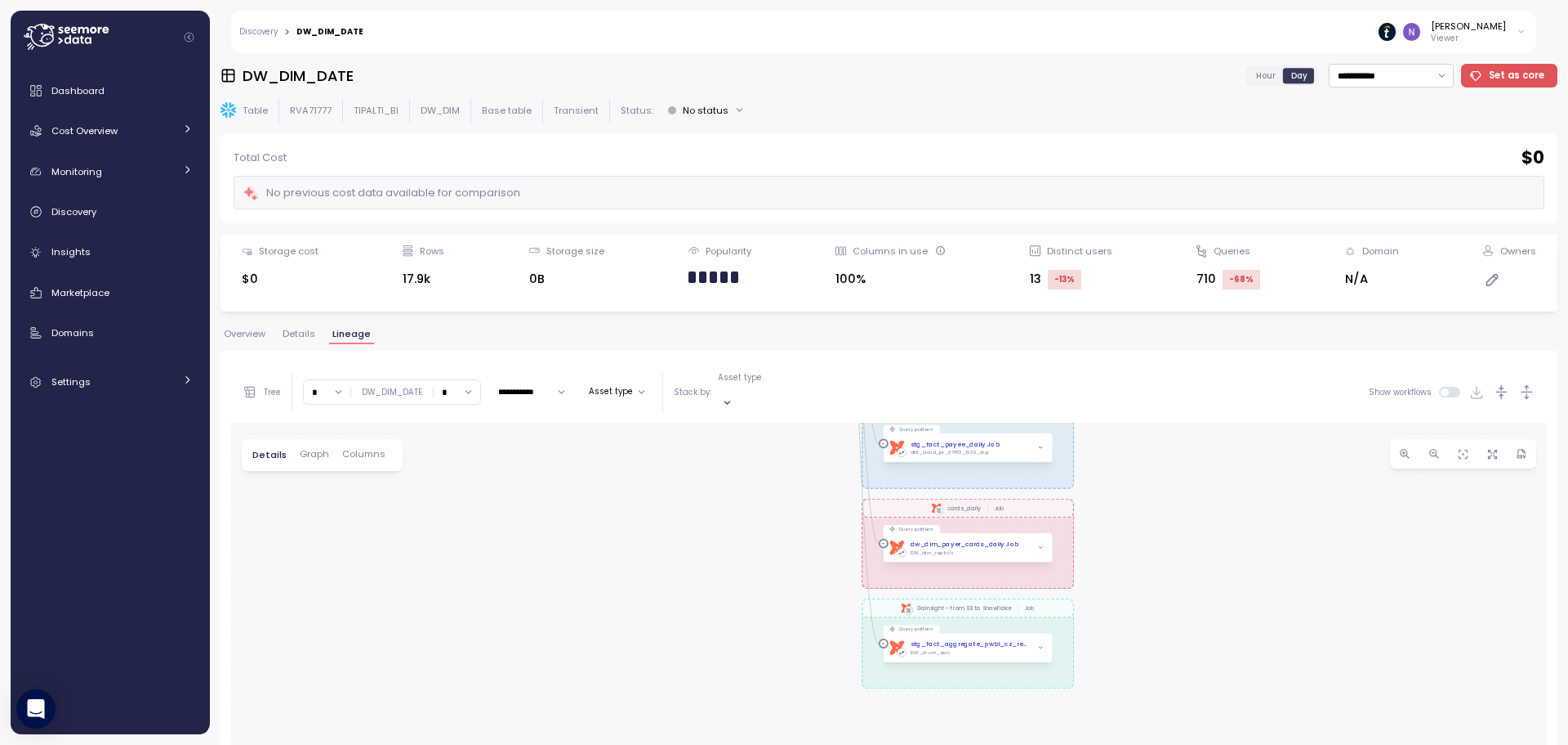
drag, startPoint x: 874, startPoint y: 560, endPoint x: 1257, endPoint y: 514, distance: 385.8
click at [1257, 514] on div "dbt saas_platforms_data Job dbt Test CI Sleam Job dbt cards_daily Job dbt Gains…" at bounding box center [889, 732] width 1316 height 619
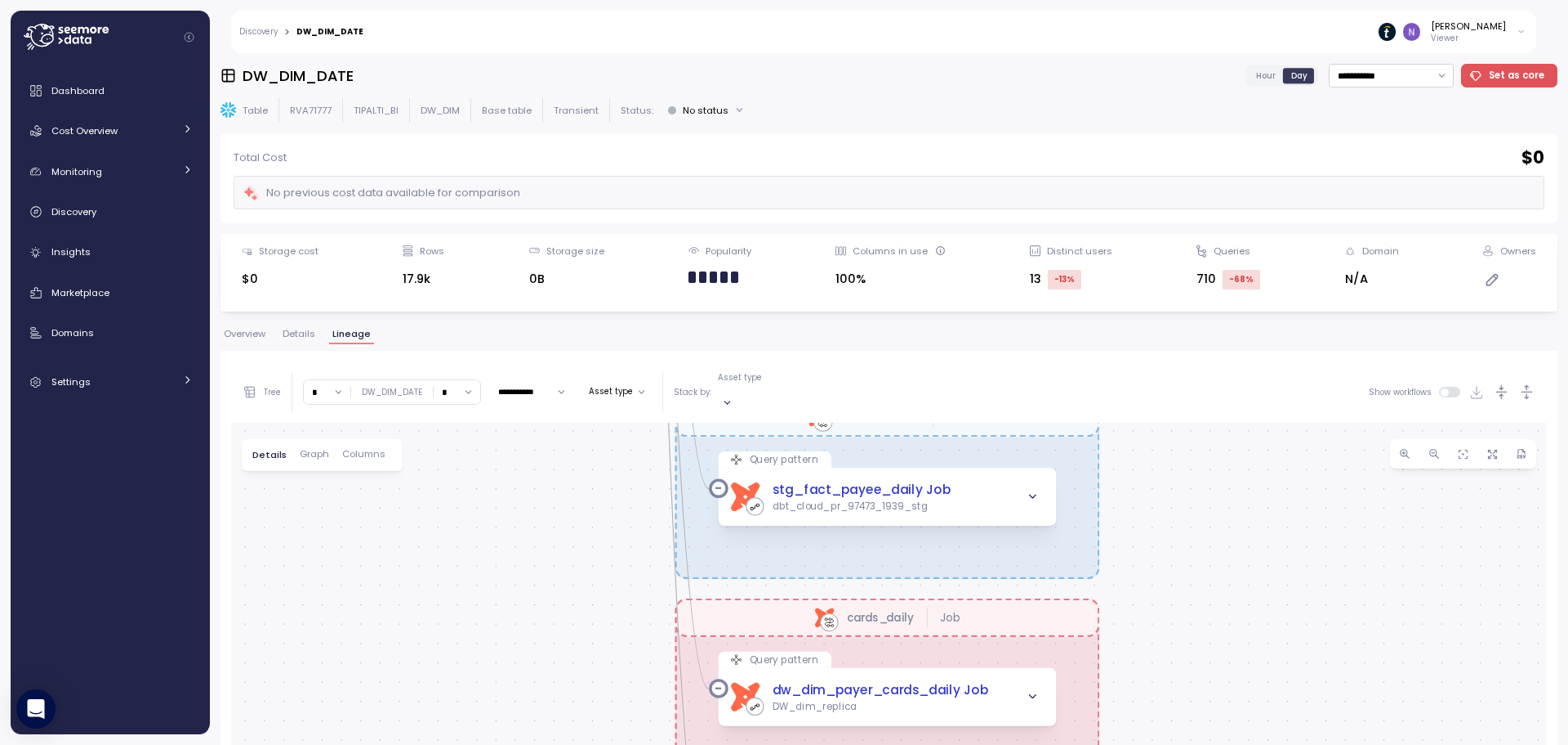
drag, startPoint x: 1035, startPoint y: 515, endPoint x: 1192, endPoint y: 590, distance: 174.0
click at [1192, 590] on div "dbt saas_platforms_data Job dbt Test CI Sleam Job dbt cards_daily Job dbt Gains…" at bounding box center [889, 732] width 1316 height 619
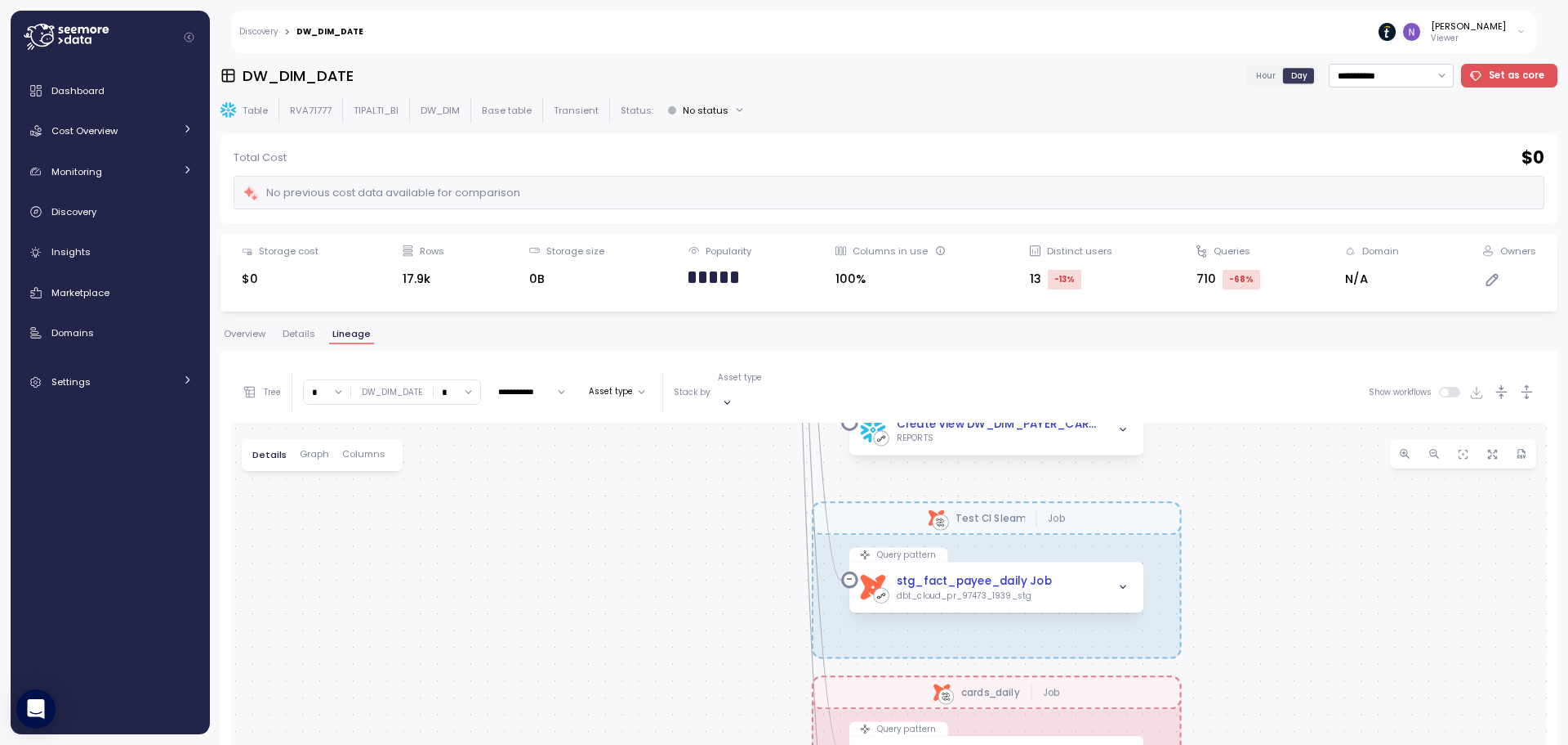
drag, startPoint x: 1133, startPoint y: 486, endPoint x: 1207, endPoint y: 570, distance: 111.9
click at [1207, 570] on div "dbt saas_platforms_data Job dbt Test CI Sleam Job dbt cards_daily Job dbt Gains…" at bounding box center [889, 732] width 1316 height 619
click at [1126, 582] on icon "button" at bounding box center [1123, 587] width 11 height 11
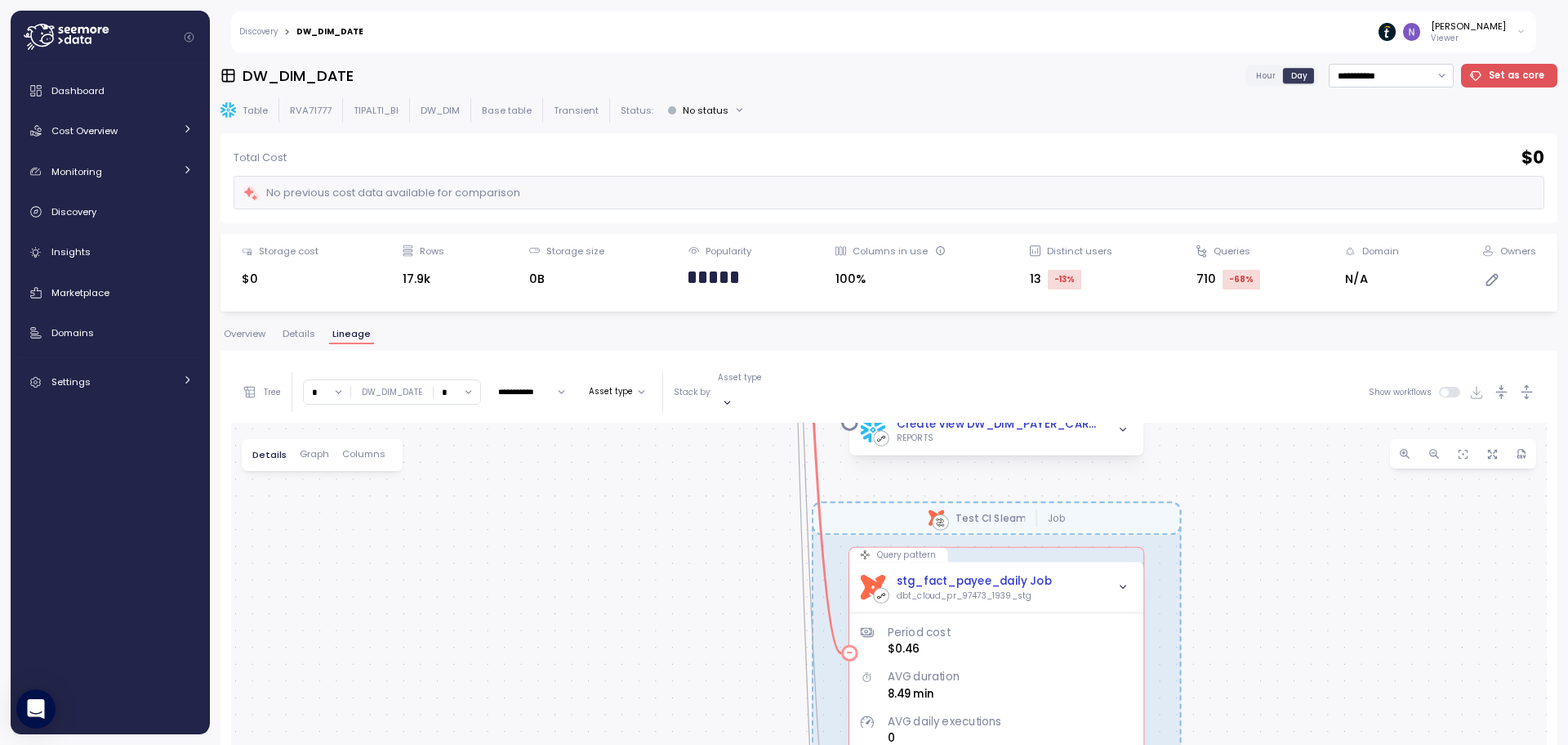
click at [1126, 582] on icon "button" at bounding box center [1123, 587] width 11 height 11
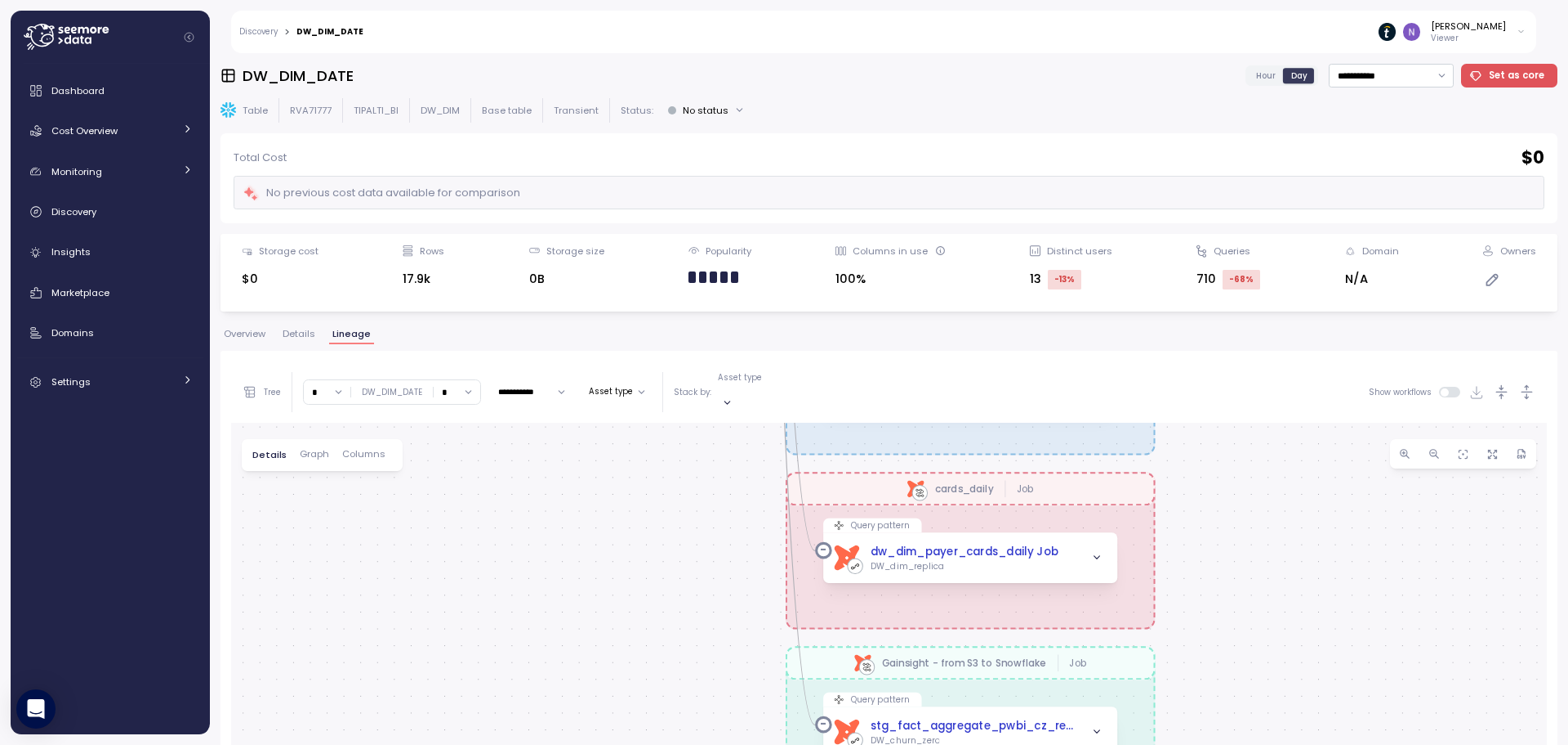
drag, startPoint x: 1310, startPoint y: 619, endPoint x: 1283, endPoint y: 417, distance: 203.8
click at [1283, 422] on div "dbt saas_platforms_data Job dbt Test CI Sleam Job dbt cards_daily Job dbt Gains…" at bounding box center [889, 732] width 1316 height 619
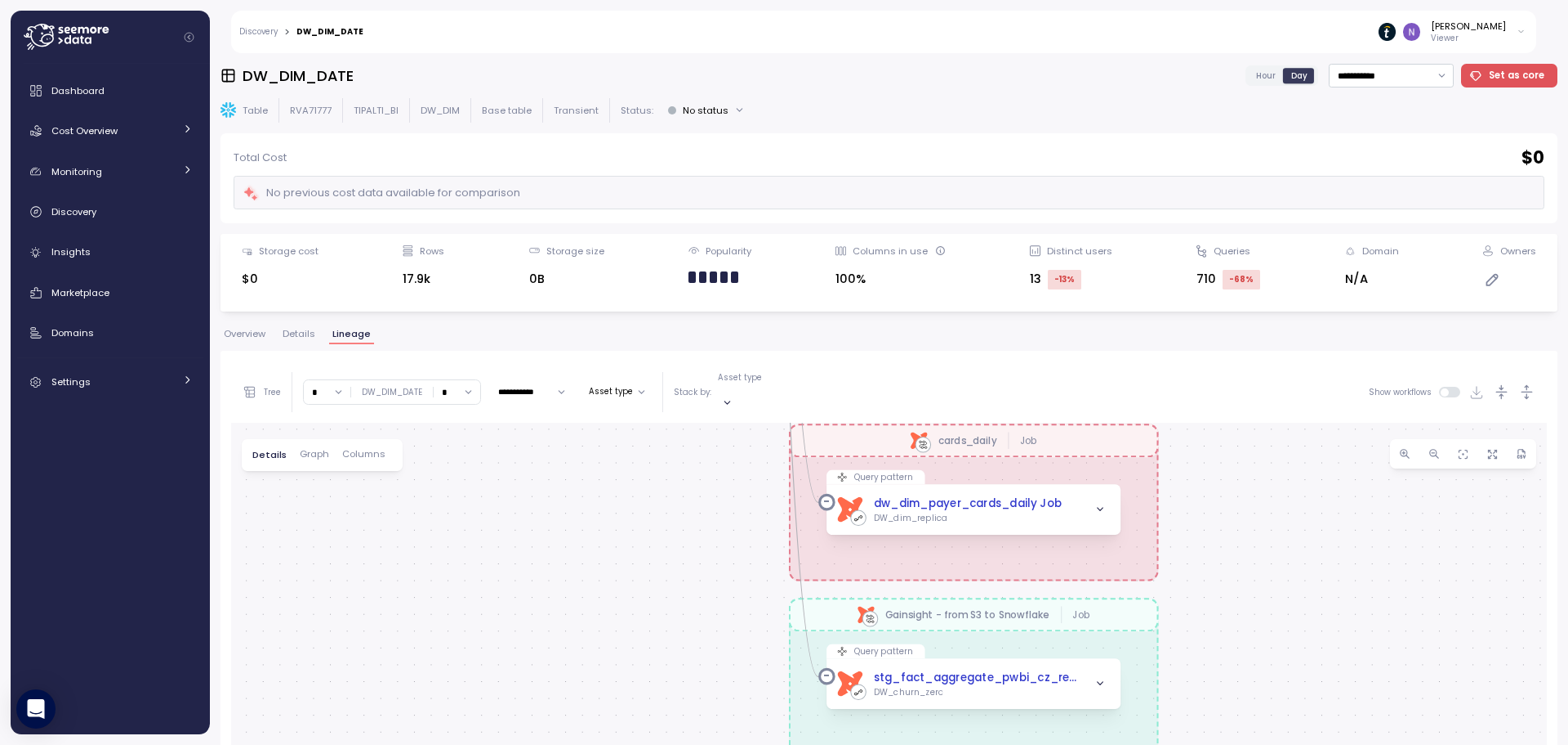
drag, startPoint x: 1189, startPoint y: 620, endPoint x: 1192, endPoint y: 574, distance: 46.1
click at [1192, 574] on div "dbt saas_platforms_data Job dbt Test CI Sleam Job dbt cards_daily Job dbt Gains…" at bounding box center [889, 732] width 1316 height 619
click at [1103, 506] on icon "button" at bounding box center [1099, 511] width 11 height 11
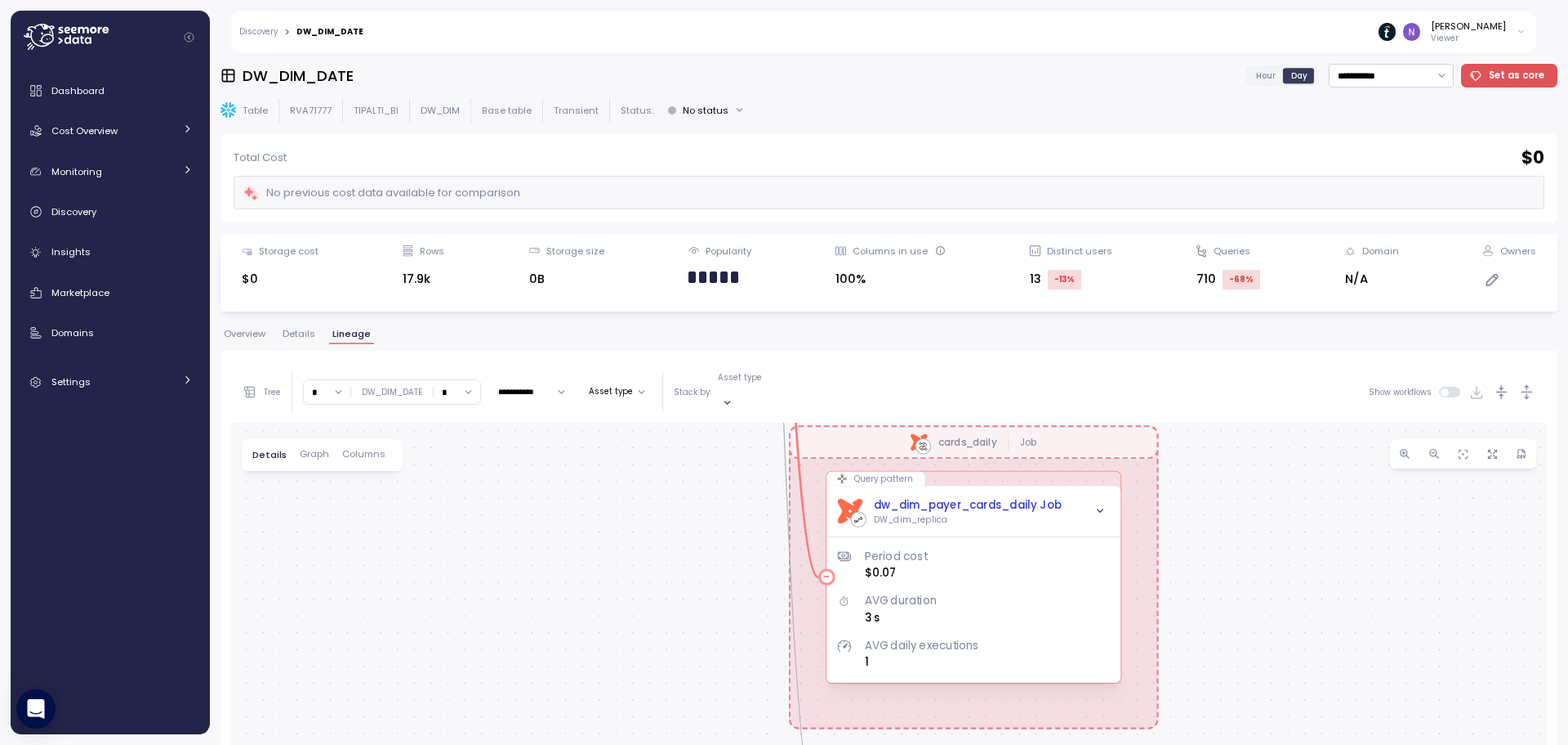
click at [1107, 503] on span "button" at bounding box center [1099, 511] width 17 height 17
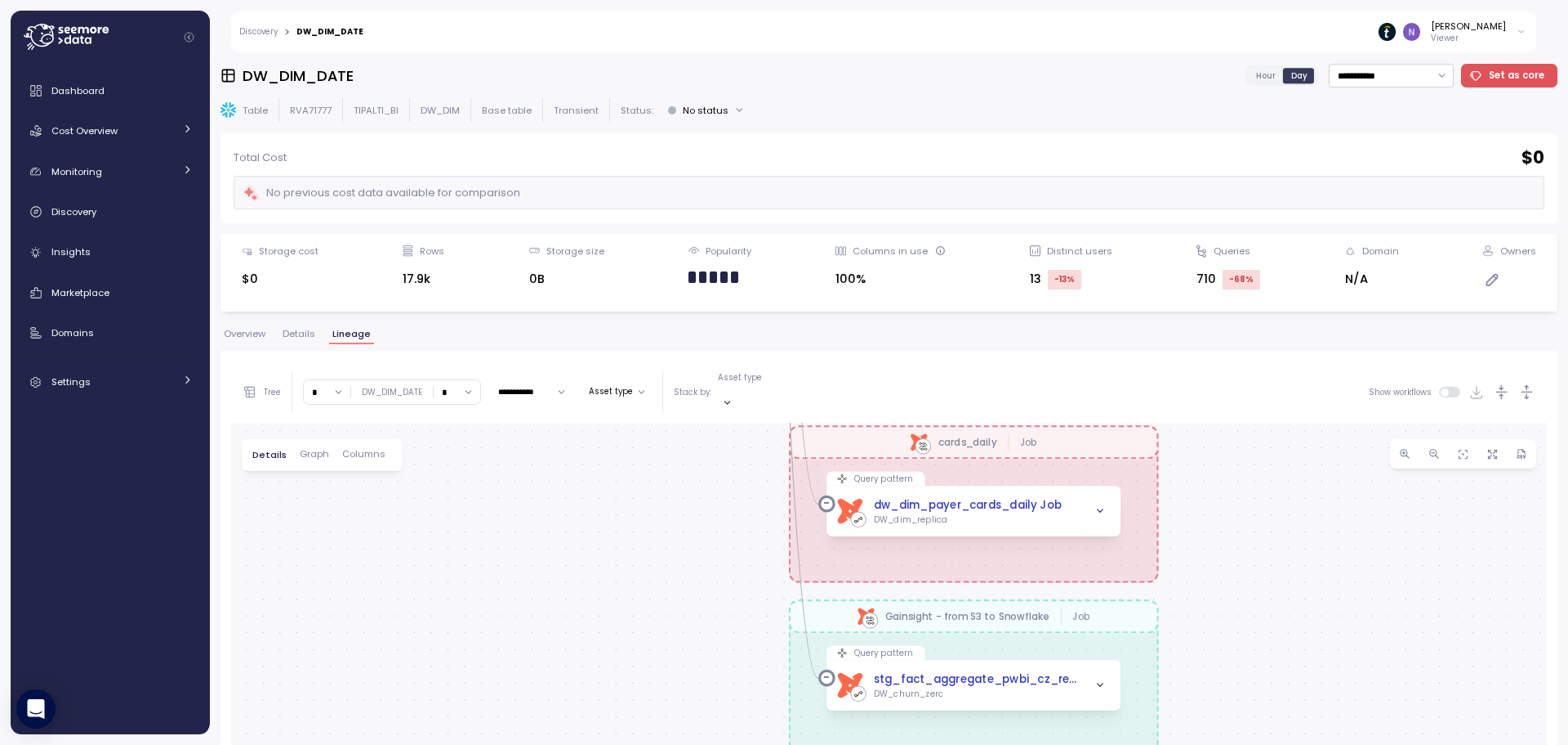
click at [1138, 474] on div "dbt saas_platforms_data Job dbt Test CI Sleam Job dbt cards_daily Job dbt Gains…" at bounding box center [889, 732] width 1316 height 619
click at [1131, 464] on div "dbt saas_platforms_data Job dbt Test CI Sleam Job dbt cards_daily Job dbt Gains…" at bounding box center [889, 732] width 1316 height 619
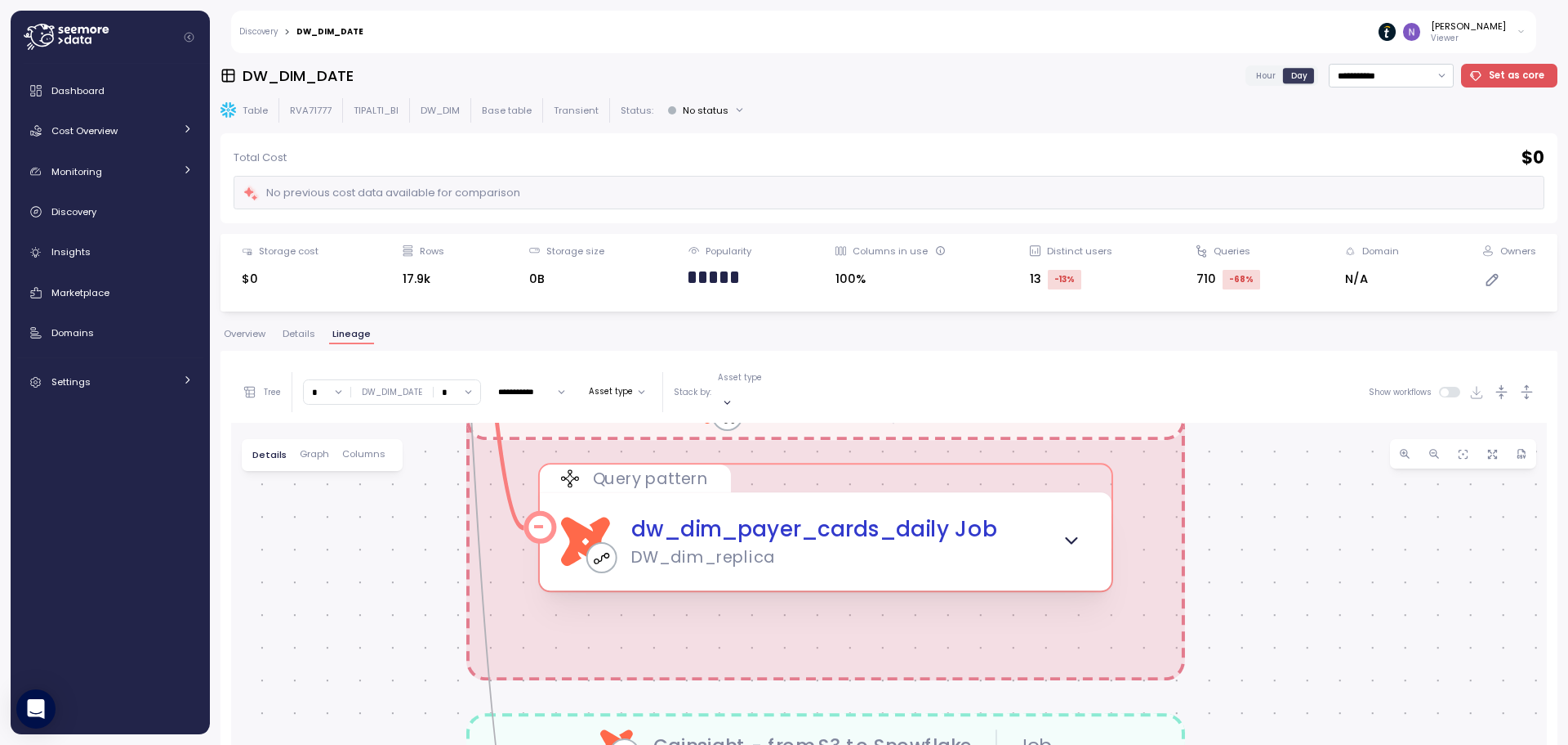
click at [1035, 471] on div "Query pattern" at bounding box center [826, 478] width 572 height 27
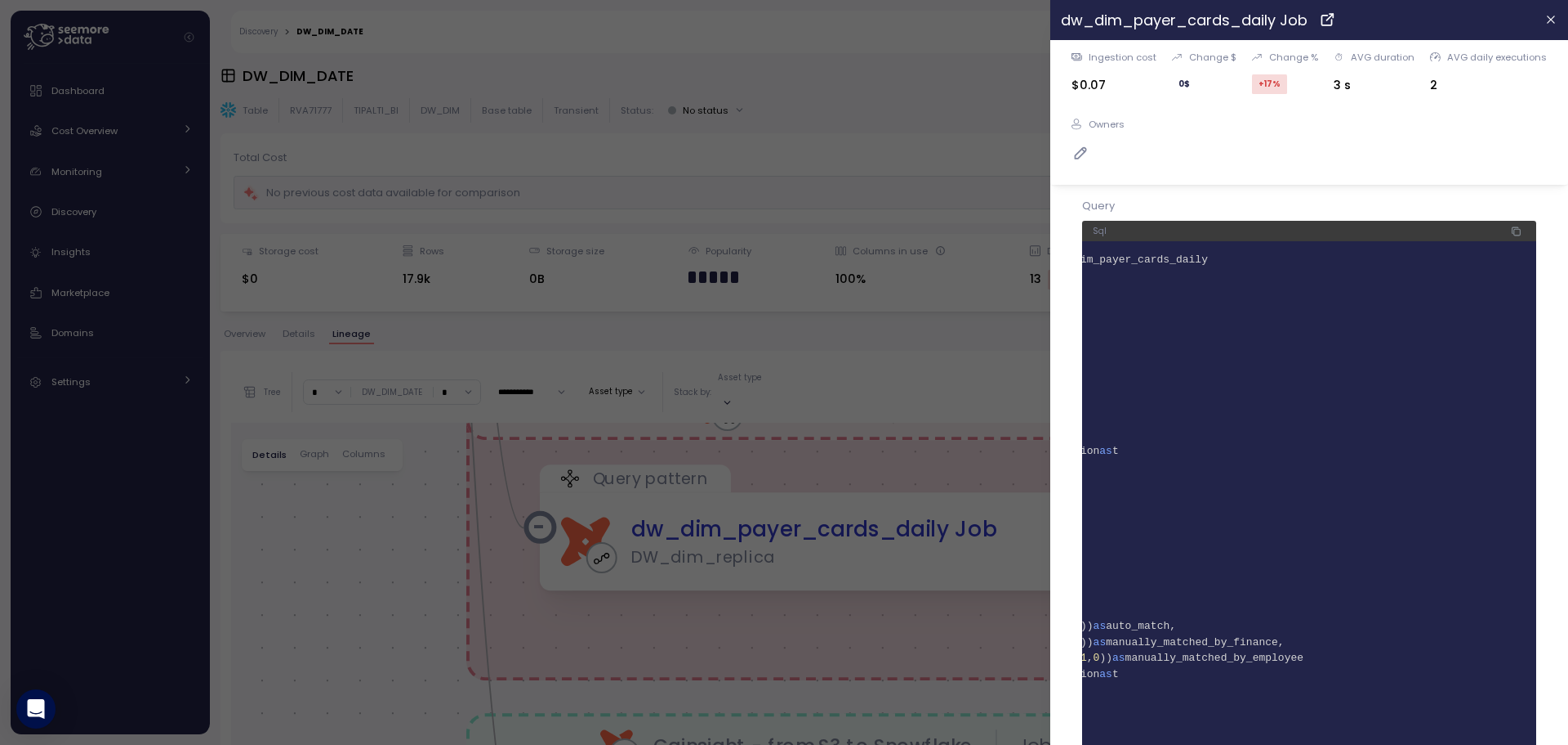
drag, startPoint x: 1369, startPoint y: 261, endPoint x: 1542, endPoint y: 259, distance: 173.0
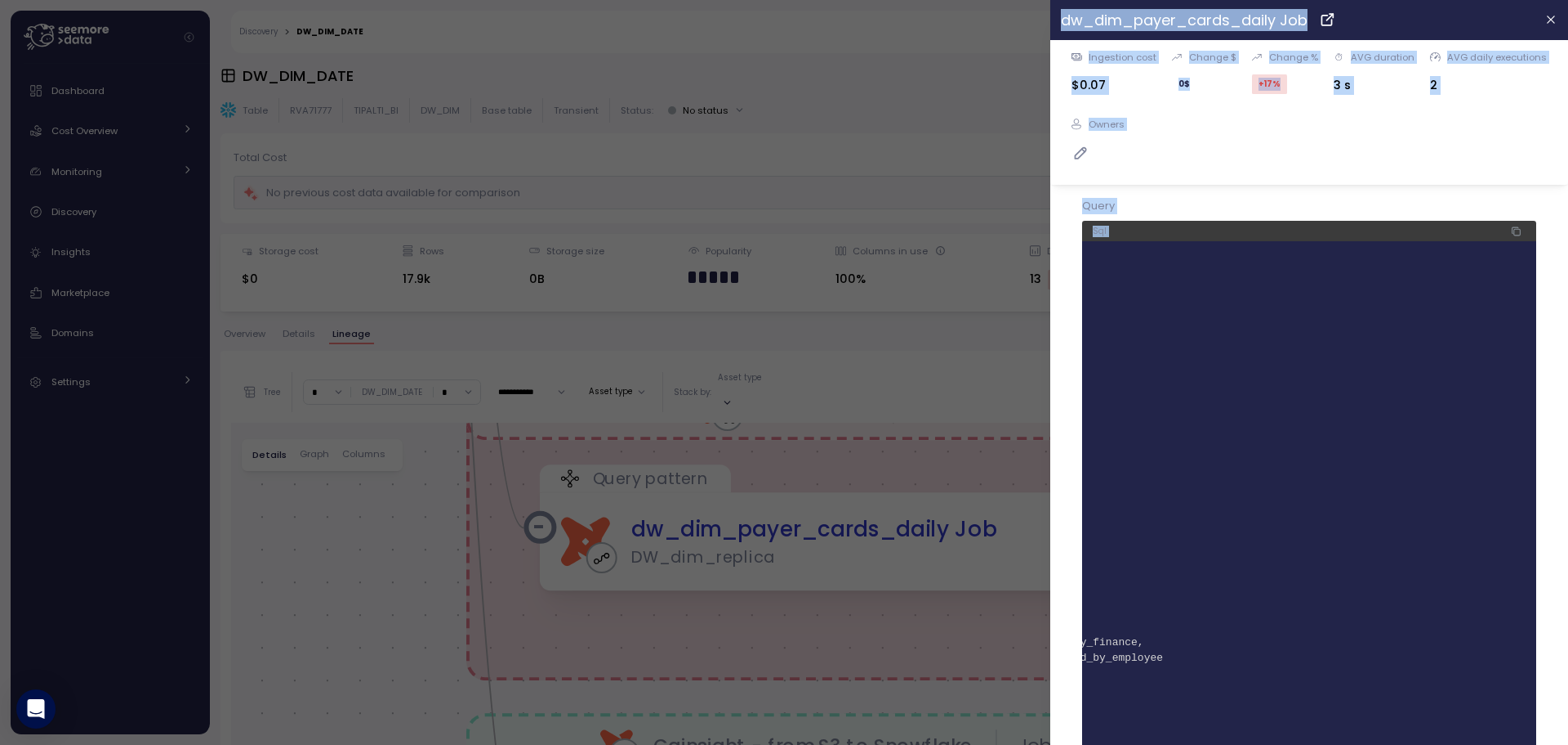
drag, startPoint x: 1077, startPoint y: 272, endPoint x: 1011, endPoint y: 271, distance: 66.0
click at [1011, 361] on div "dw_dim_payer_cards_daily Job Ingestion cost $0.07 Change $ 0 $ Change % +17 % A…" at bounding box center [889, 361] width 1316 height 0
drag, startPoint x: 1094, startPoint y: 276, endPoint x: 1020, endPoint y: 274, distance: 74.0
click at [1020, 361] on div "dw_dim_payer_cards_daily Job Ingestion cost $0.07 Change $ 0 $ Change % +17 % A…" at bounding box center [889, 361] width 1316 height 0
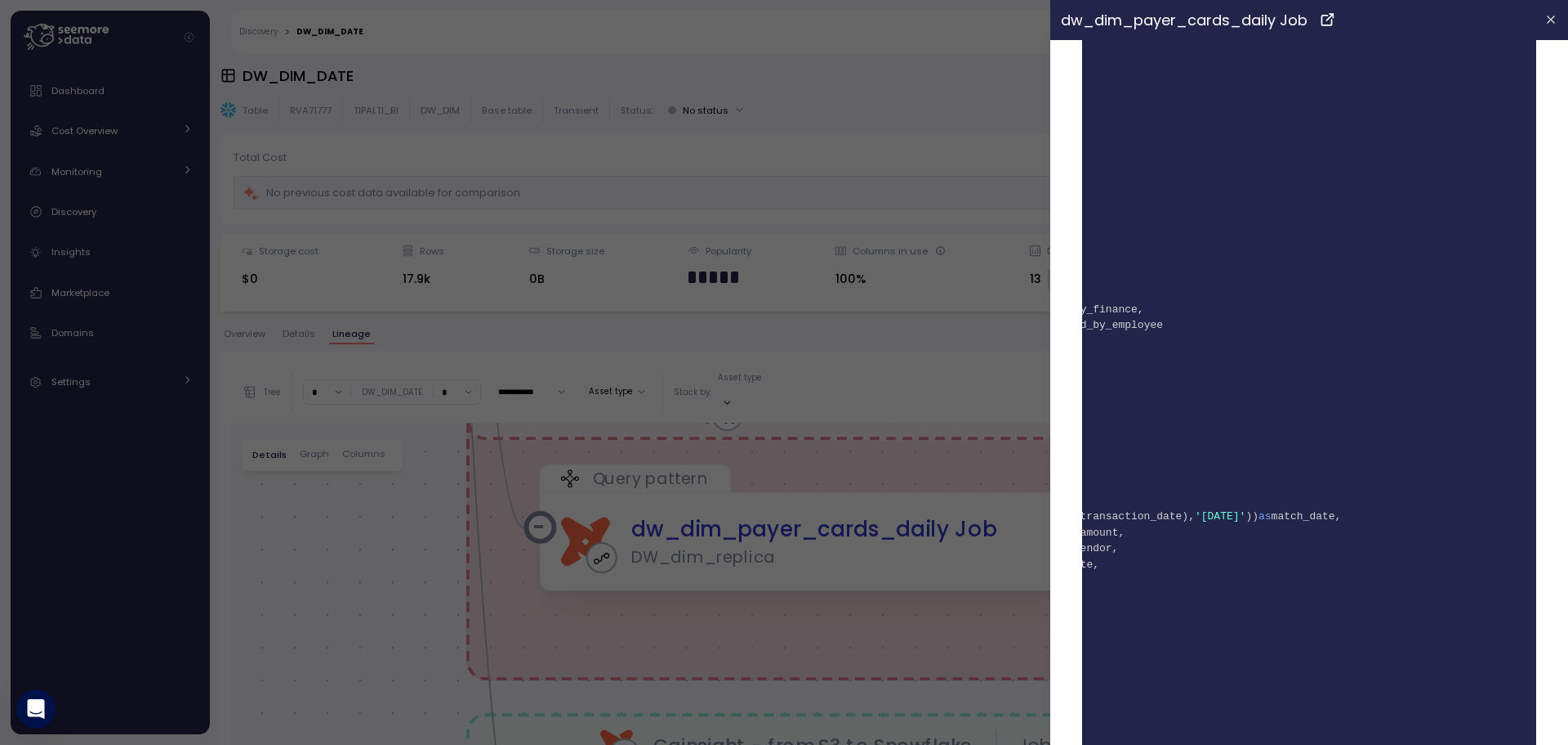
scroll to position [0, 0]
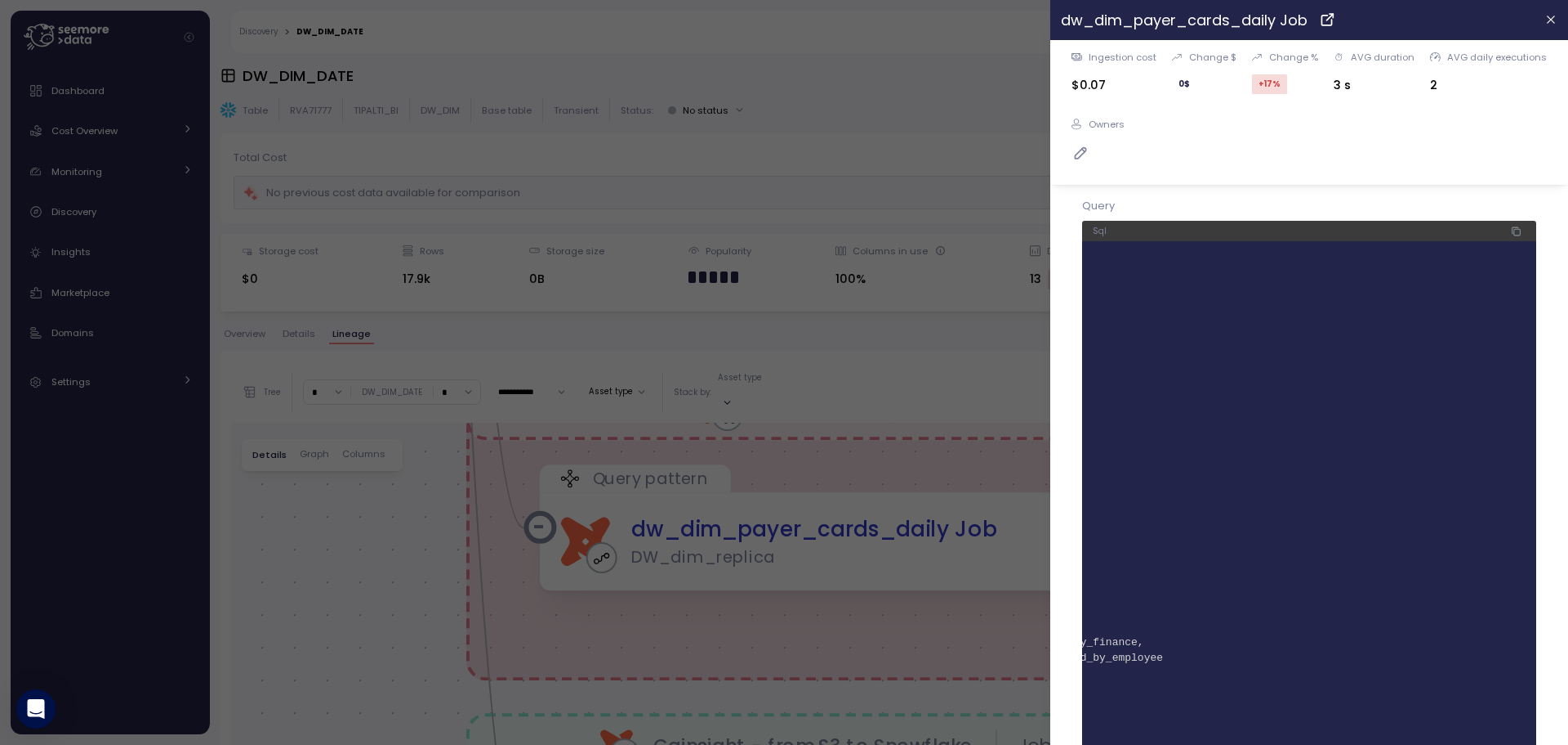
click at [1511, 229] on icon "button" at bounding box center [1516, 231] width 11 height 20
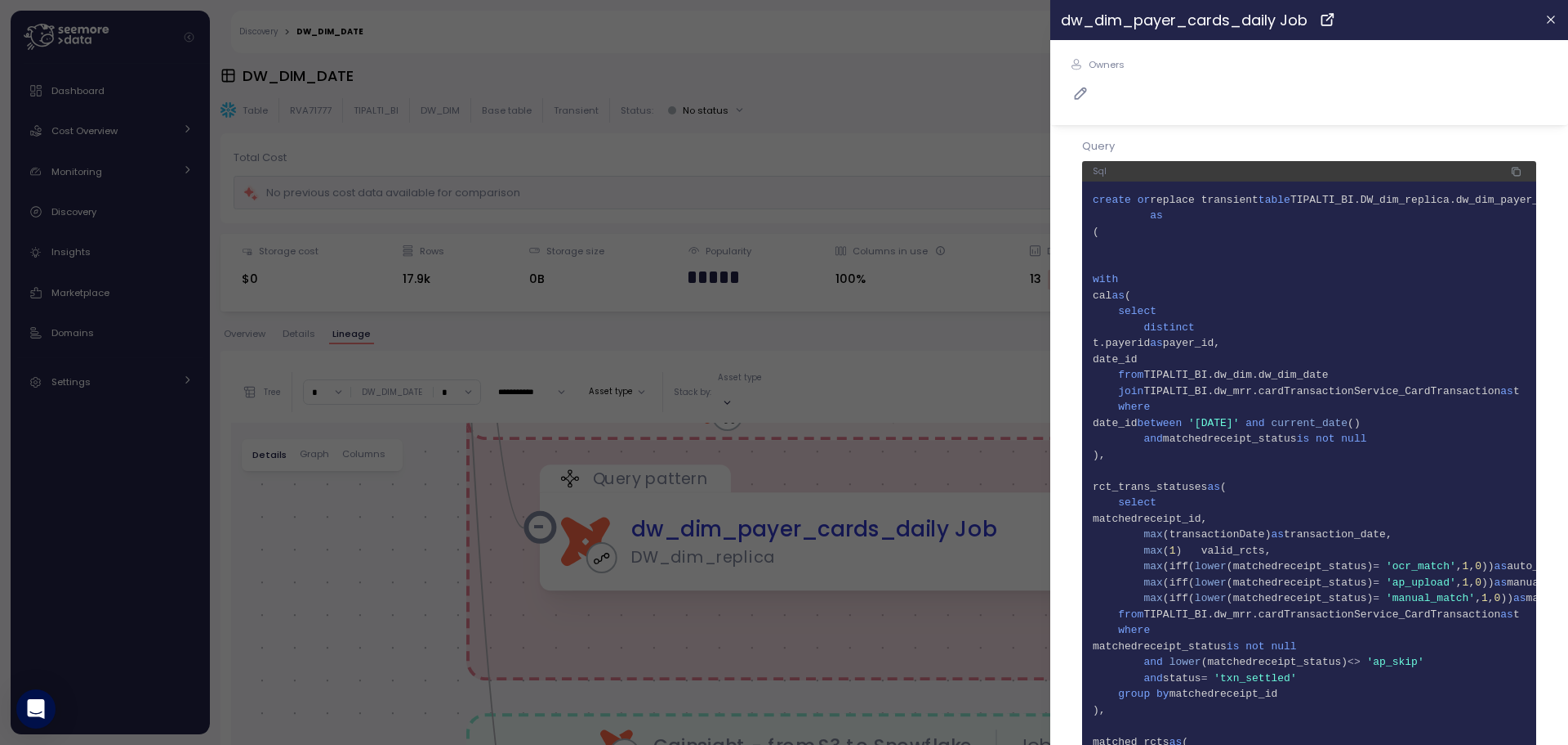
scroll to position [34, 0]
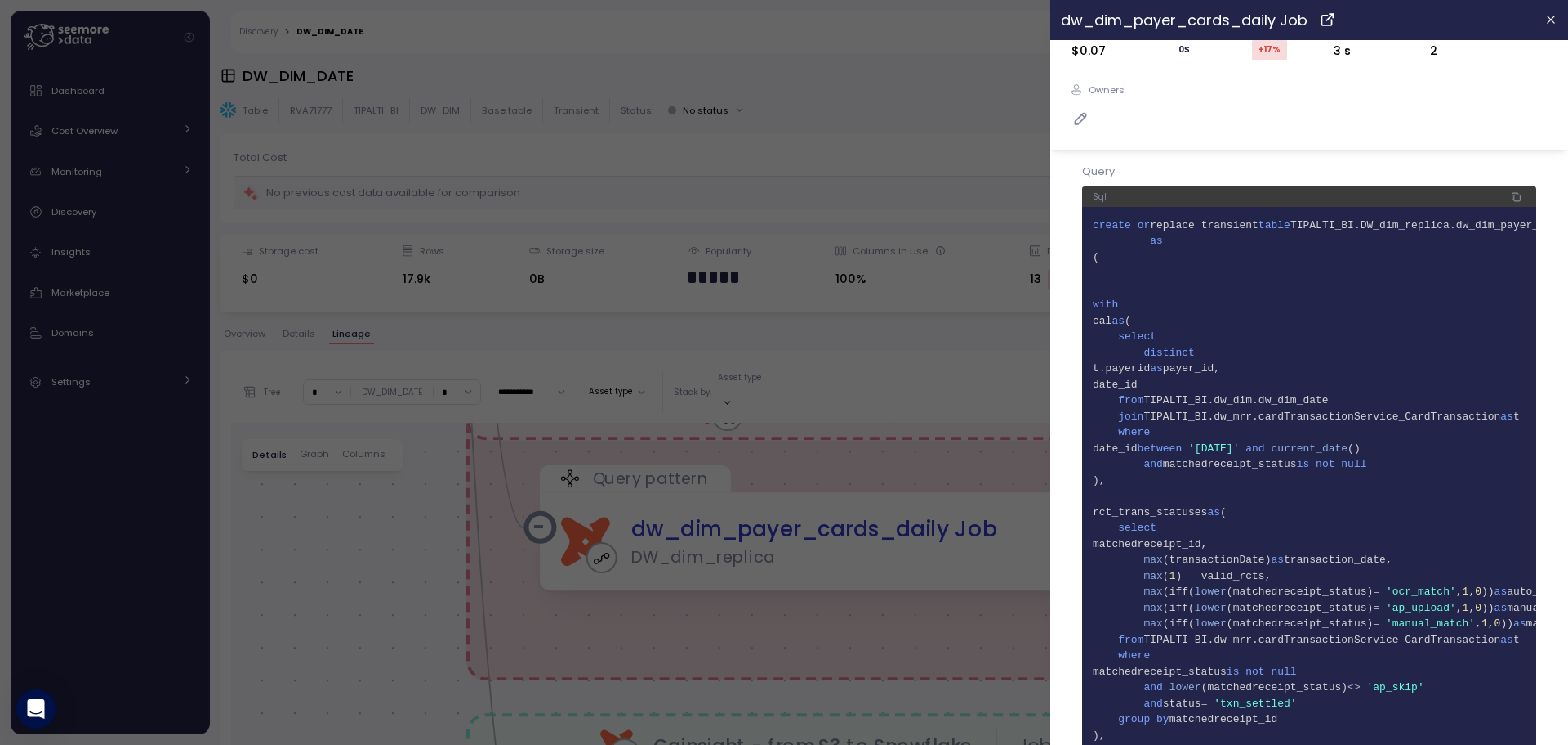
click at [1319, 480] on span "17 )," at bounding box center [1309, 481] width 433 height 17
click at [1546, 22] on icon "button" at bounding box center [1552, 20] width 13 height 13
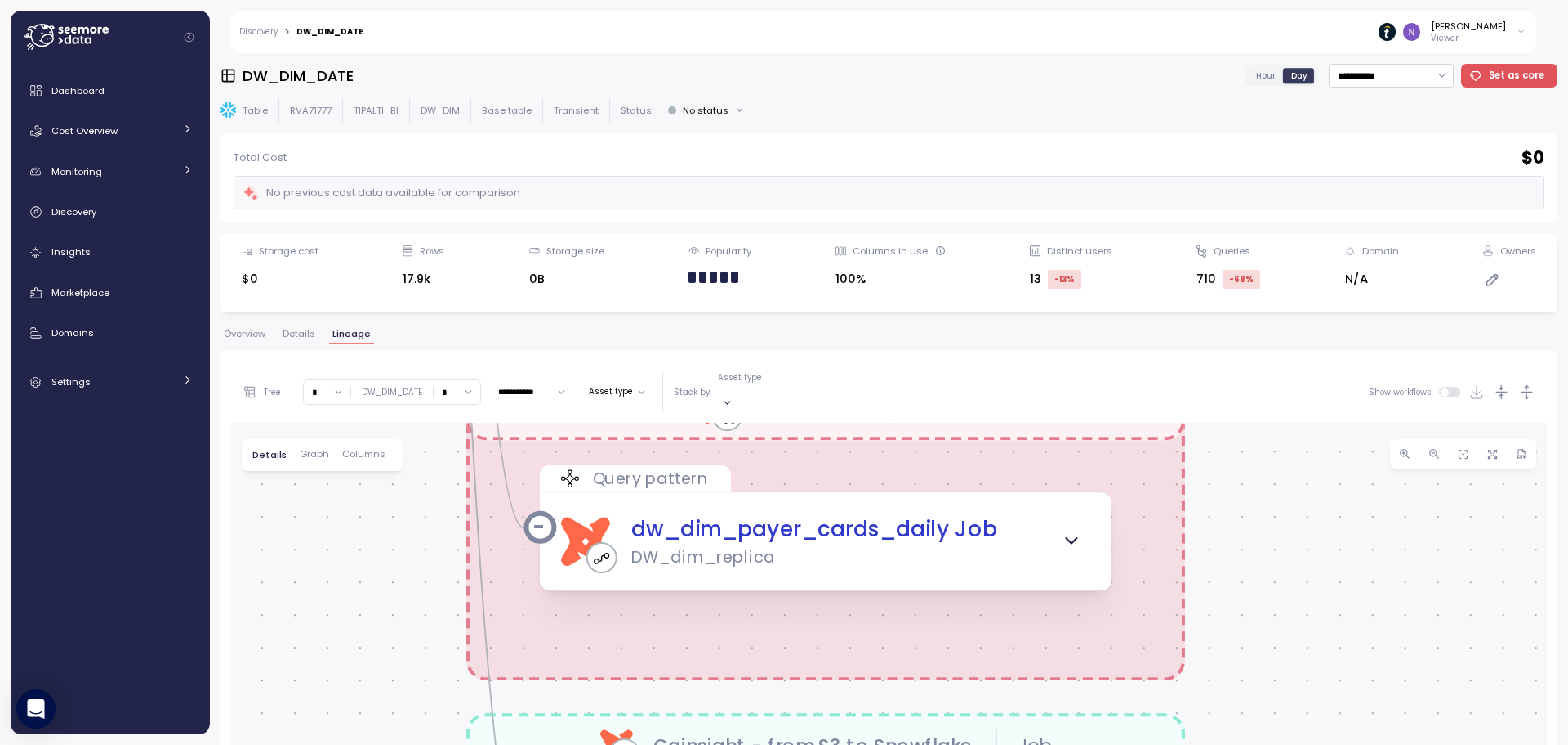
scroll to position [0, 0]
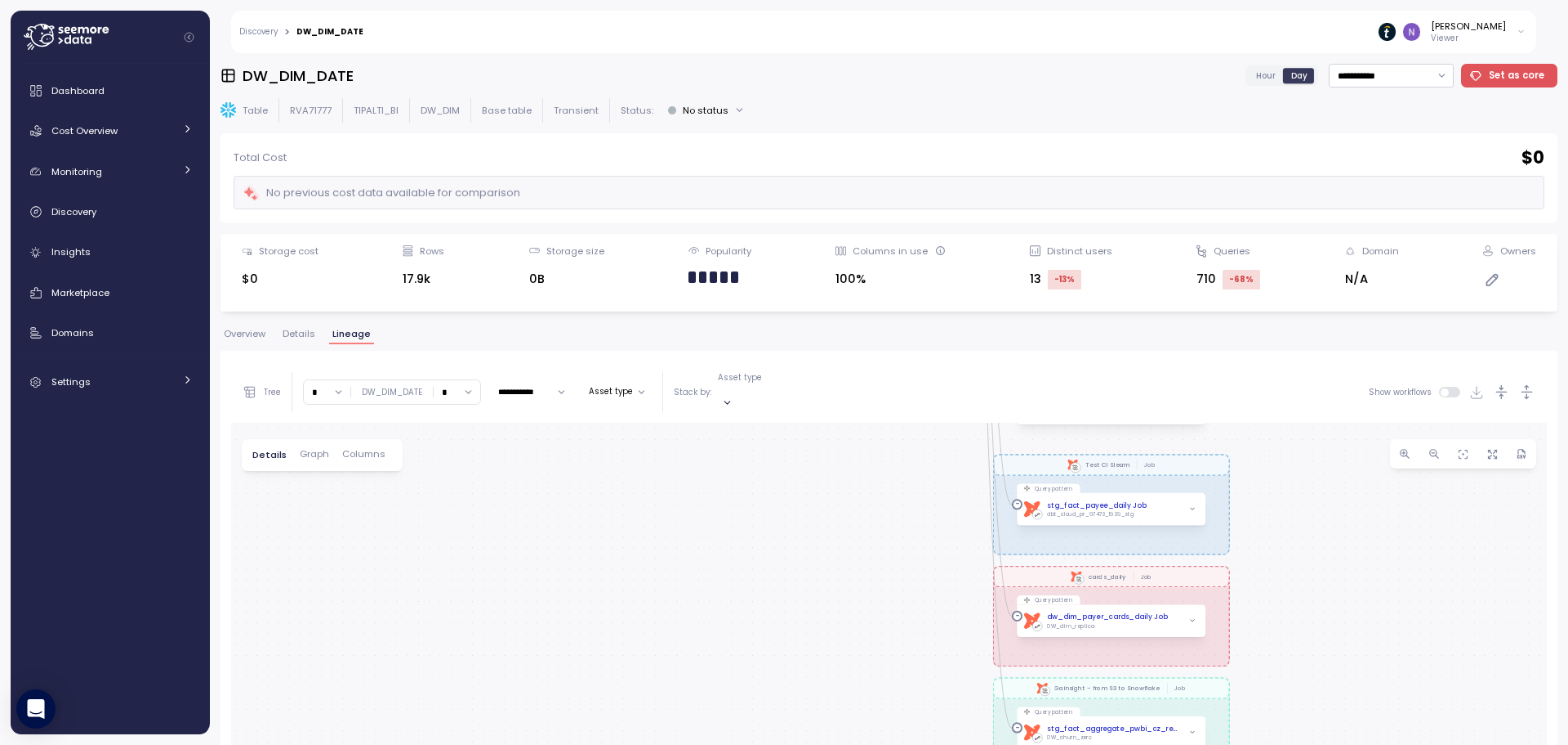
drag, startPoint x: 846, startPoint y: 530, endPoint x: 838, endPoint y: 642, distance: 112.3
click at [838, 642] on div "dbt saas_platforms_data Job dbt Test CI Sleam Job dbt cards_daily Job dbt Gains…" at bounding box center [889, 732] width 1316 height 619
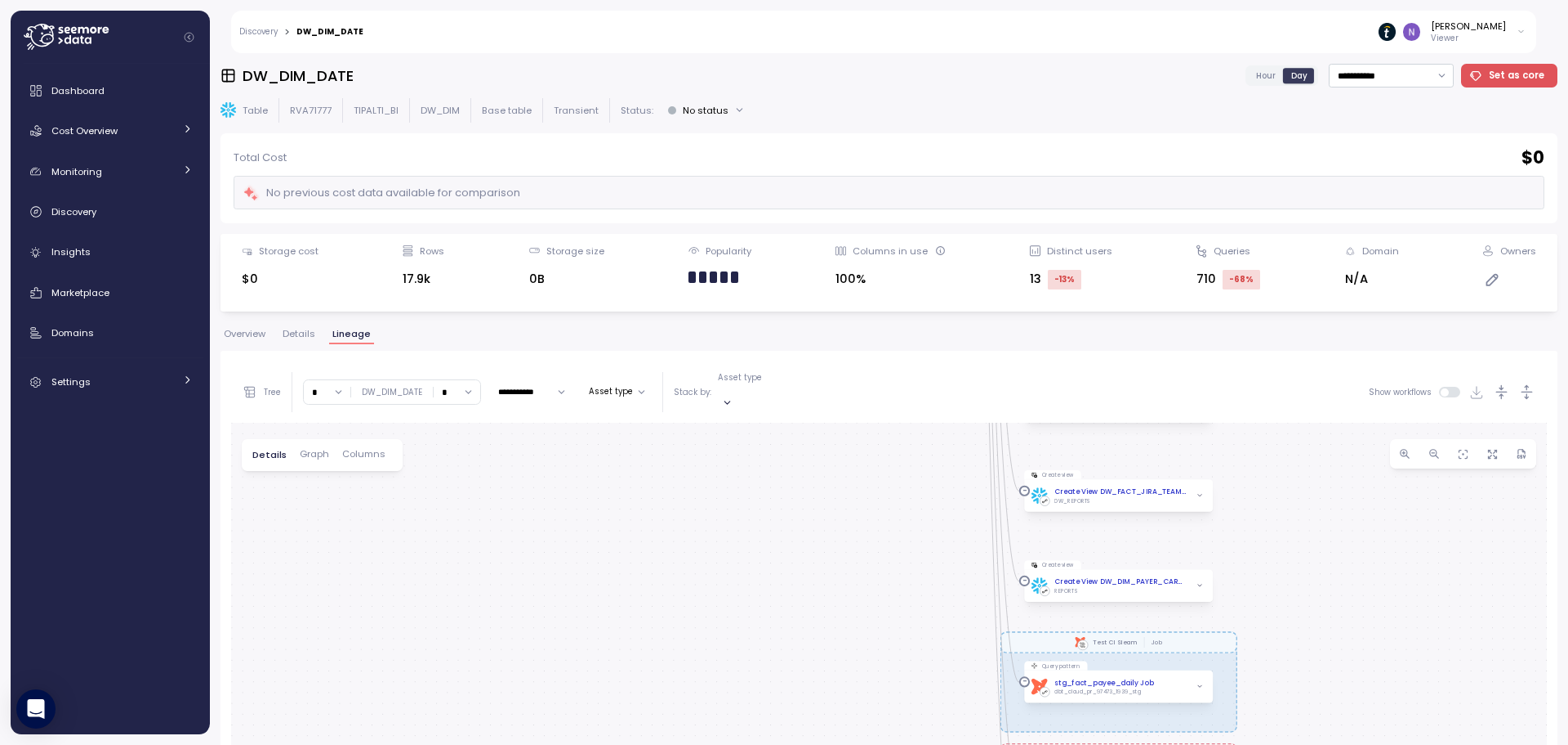
drag, startPoint x: 841, startPoint y: 565, endPoint x: 847, endPoint y: 658, distance: 93.2
click at [847, 658] on div "dbt saas_platforms_data Job dbt Test CI Sleam Job dbt cards_daily Job dbt Gains…" at bounding box center [889, 732] width 1316 height 619
drag, startPoint x: 833, startPoint y: 546, endPoint x: 843, endPoint y: 674, distance: 128.4
click at [843, 678] on div "dbt saas_platforms_data Job dbt Test CI Sleam Job dbt cards_daily Job dbt Gains…" at bounding box center [889, 732] width 1316 height 619
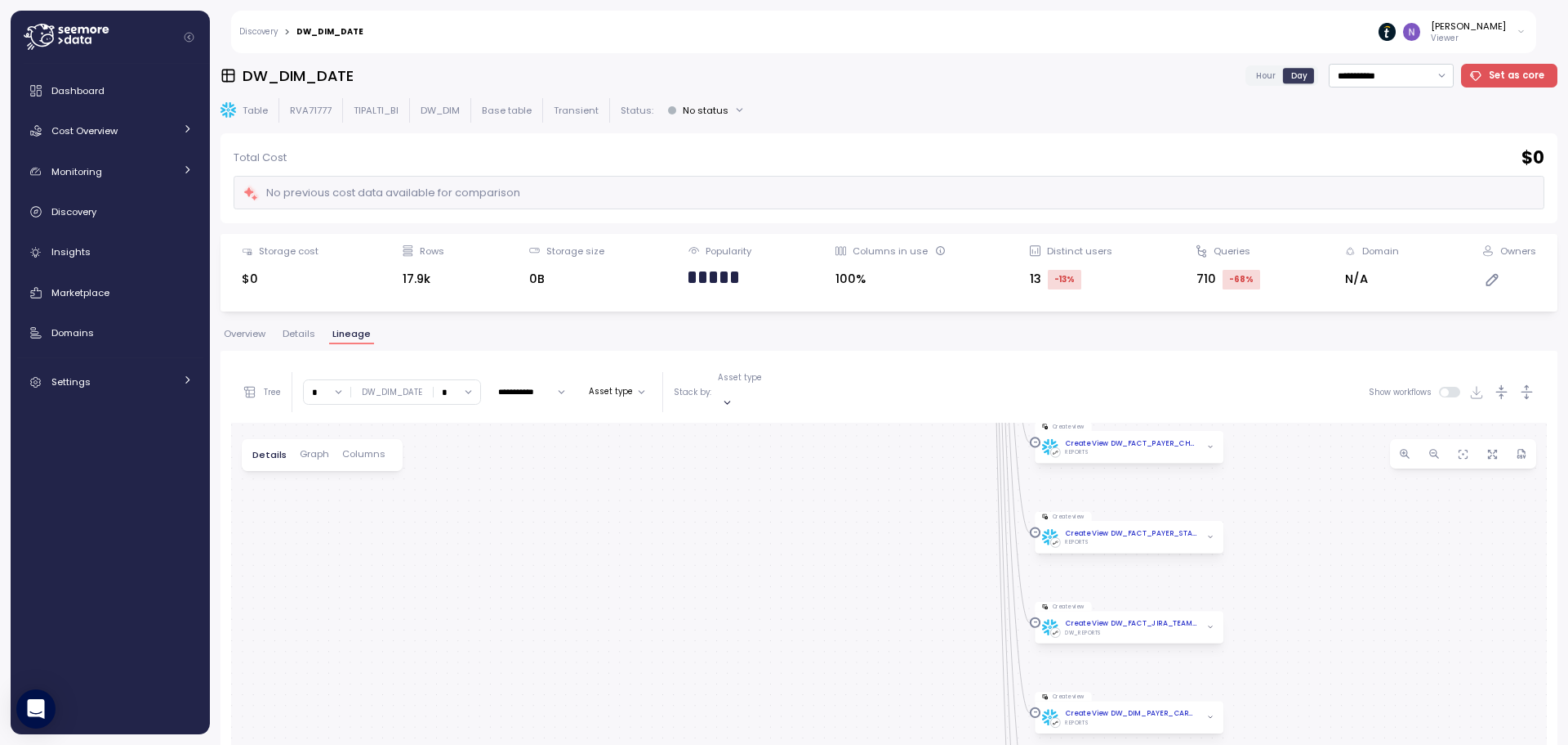
drag, startPoint x: 841, startPoint y: 554, endPoint x: 840, endPoint y: 673, distance: 119.0
click at [848, 686] on div "dbt saas_platforms_data Job dbt Test CI Sleam Job dbt cards_daily Job dbt Gains…" at bounding box center [889, 732] width 1316 height 619
drag, startPoint x: 856, startPoint y: 529, endPoint x: 887, endPoint y: 650, distance: 124.9
click at [887, 693] on div "dbt saas_platforms_data Job dbt Test CI Sleam Job dbt cards_daily Job dbt Gains…" at bounding box center [889, 732] width 1316 height 619
drag, startPoint x: 882, startPoint y: 540, endPoint x: 867, endPoint y: 694, distance: 154.7
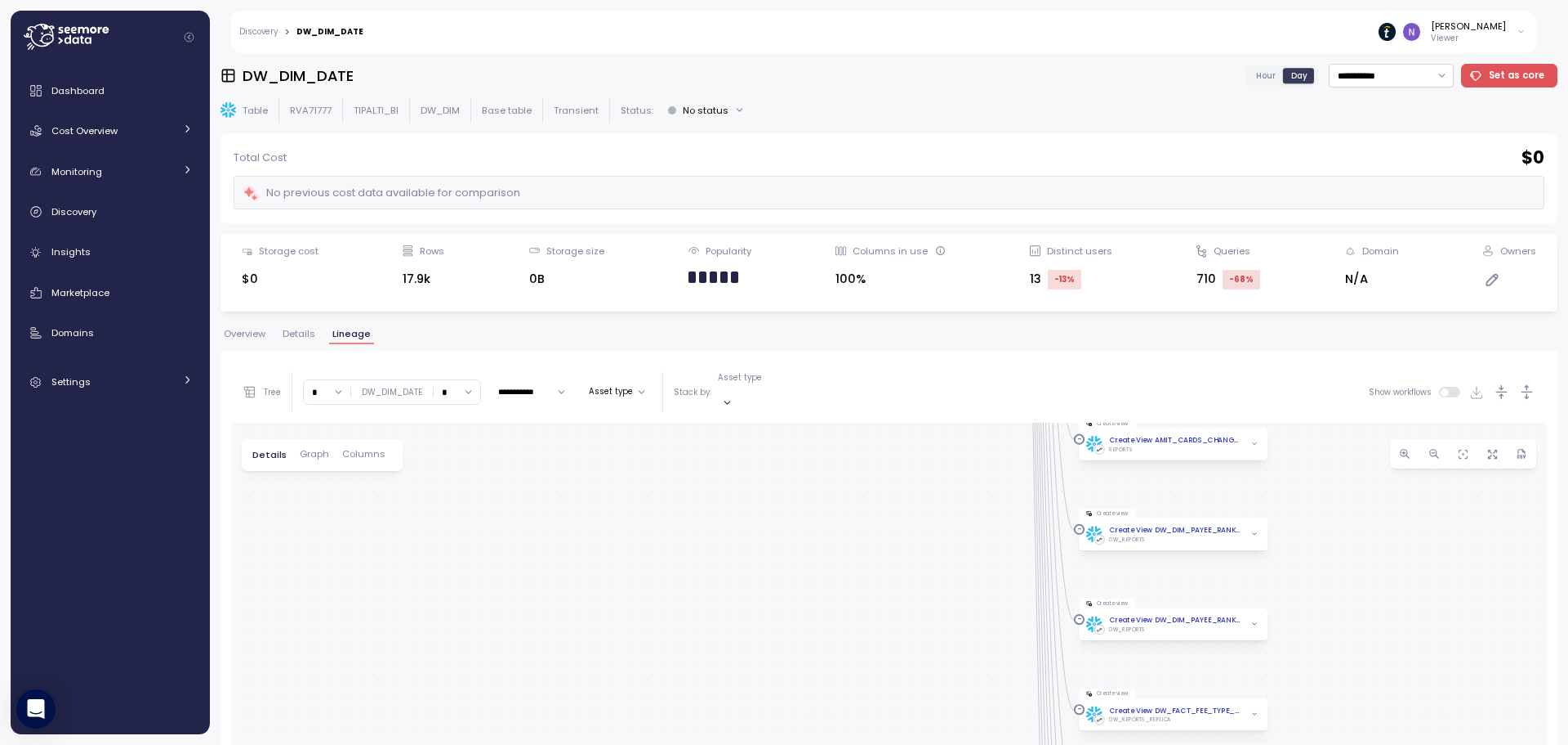
click at [868, 698] on div "dbt saas_platforms_data Job dbt Test CI Sleam Job dbt cards_daily Job dbt Gains…" at bounding box center [889, 732] width 1316 height 619
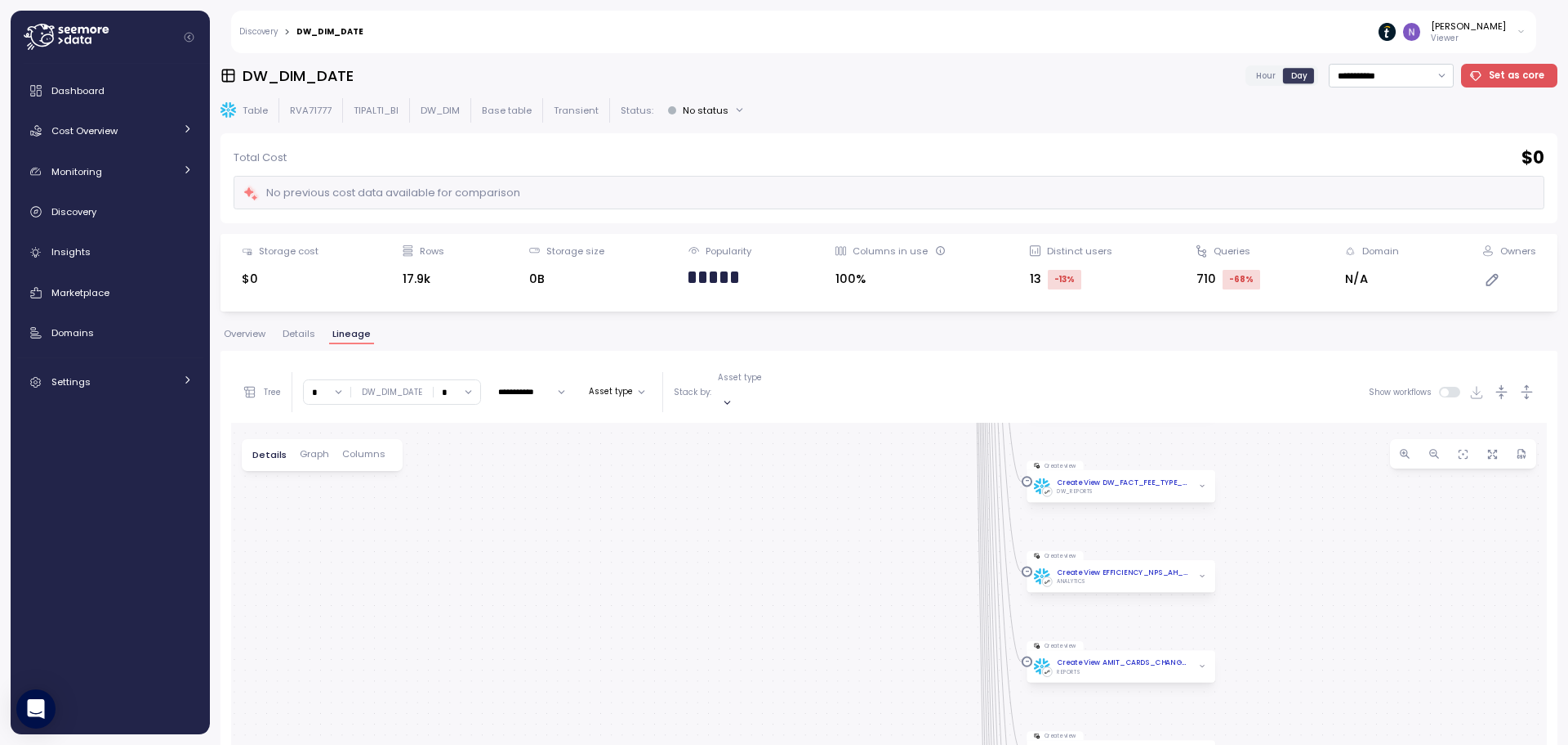
drag, startPoint x: 882, startPoint y: 538, endPoint x: 840, endPoint y: 642, distance: 112.2
click at [847, 664] on div "dbt saas_platforms_data Job dbt Test CI Sleam Job dbt cards_daily Job dbt Gains…" at bounding box center [889, 732] width 1316 height 619
drag, startPoint x: 849, startPoint y: 580, endPoint x: 839, endPoint y: 588, distance: 12.8
click at [839, 588] on div "dbt saas_platforms_data Job dbt Test CI Sleam Job dbt cards_daily Job dbt Gains…" at bounding box center [889, 732] width 1316 height 619
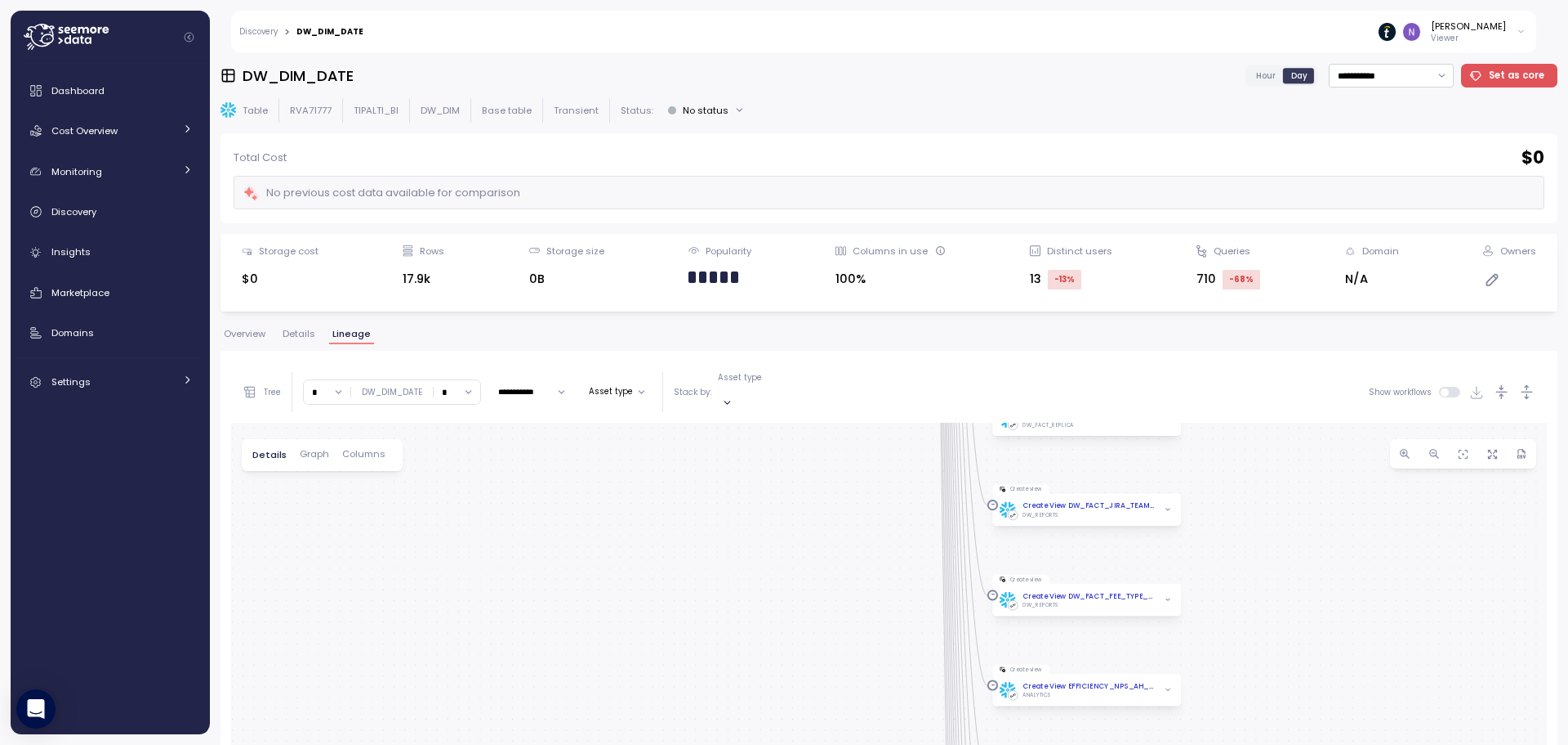
drag, startPoint x: 907, startPoint y: 526, endPoint x: 863, endPoint y: 678, distance: 158.2
click at [864, 700] on div "dbt saas_platforms_data Job dbt Test CI Sleam Job dbt cards_daily Job dbt Gains…" at bounding box center [889, 732] width 1316 height 619
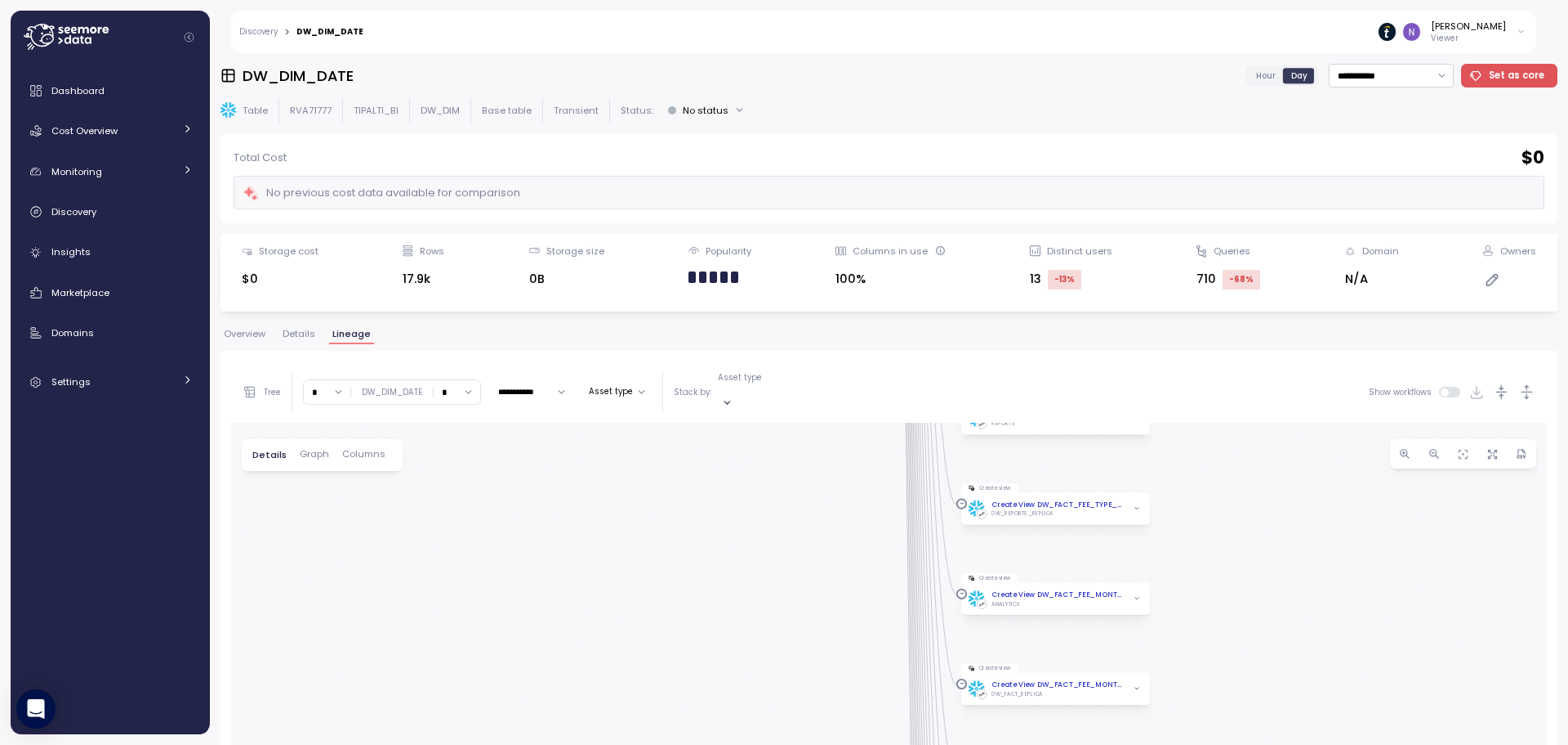
drag, startPoint x: 851, startPoint y: 511, endPoint x: 840, endPoint y: 709, distance: 198.3
click at [840, 709] on div "dbt saas_platforms_data Job dbt Test CI Sleam Job dbt cards_daily Job dbt Gains…" at bounding box center [889, 732] width 1316 height 619
drag, startPoint x: 840, startPoint y: 572, endPoint x: 853, endPoint y: 602, distance: 32.7
click at [843, 729] on div "dbt saas_platforms_data Job dbt Test CI Sleam Job dbt cards_daily Job dbt Gains…" at bounding box center [889, 732] width 1316 height 619
drag, startPoint x: 831, startPoint y: 552, endPoint x: 823, endPoint y: 635, distance: 83.4
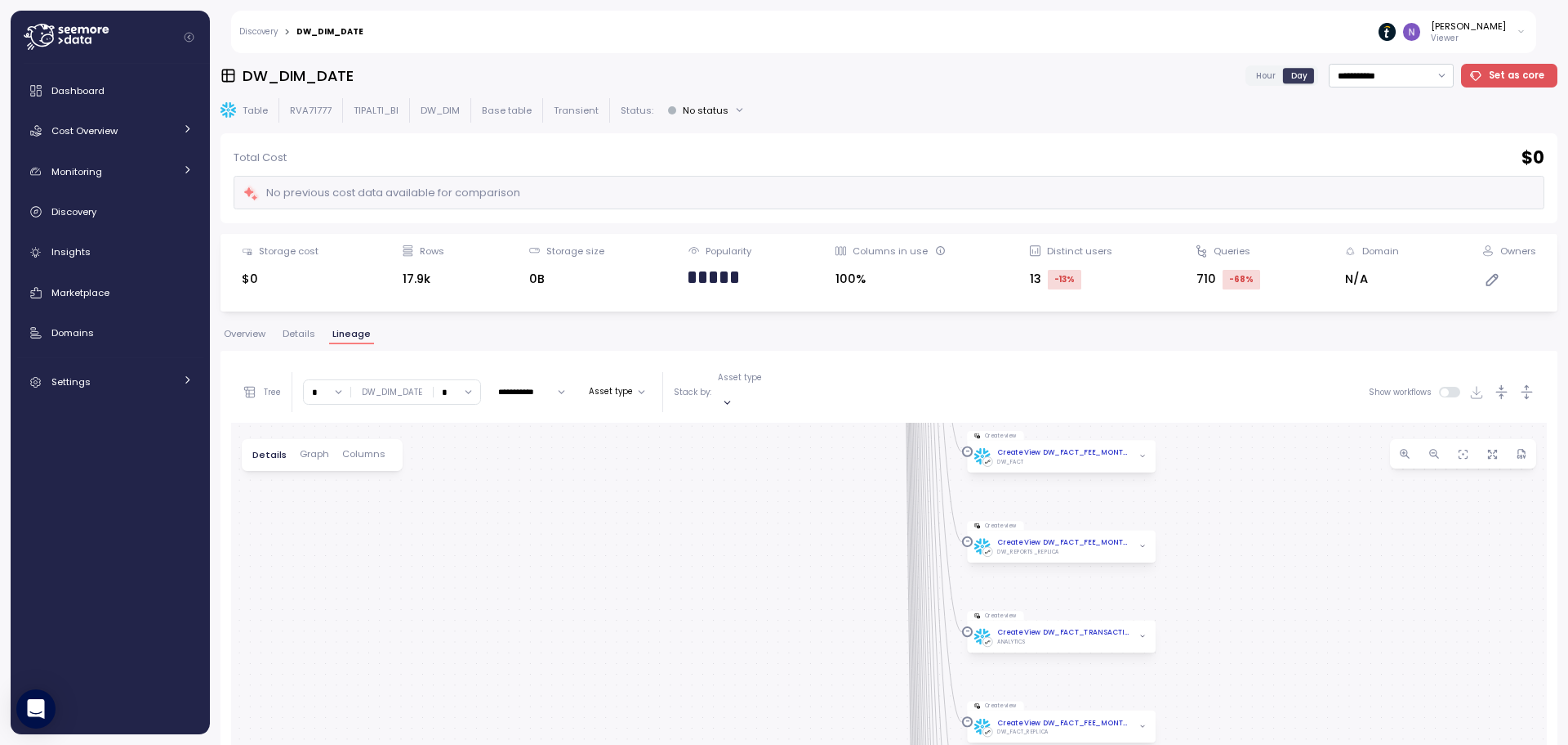
click at [827, 726] on div "dbt saas_platforms_data Job dbt Test CI Sleam Job dbt cards_daily Job dbt Gains…" at bounding box center [889, 732] width 1316 height 619
drag, startPoint x: 799, startPoint y: 528, endPoint x: 819, endPoint y: 649, distance: 122.6
click at [808, 720] on div "dbt saas_platforms_data Job dbt Test CI Sleam Job dbt cards_daily Job dbt Gains…" at bounding box center [889, 732] width 1316 height 619
drag, startPoint x: 824, startPoint y: 591, endPoint x: 809, endPoint y: 561, distance: 33.5
click at [824, 692] on div "dbt saas_platforms_data Job dbt Test CI Sleam Job dbt cards_daily Job dbt Gains…" at bounding box center [889, 732] width 1316 height 619
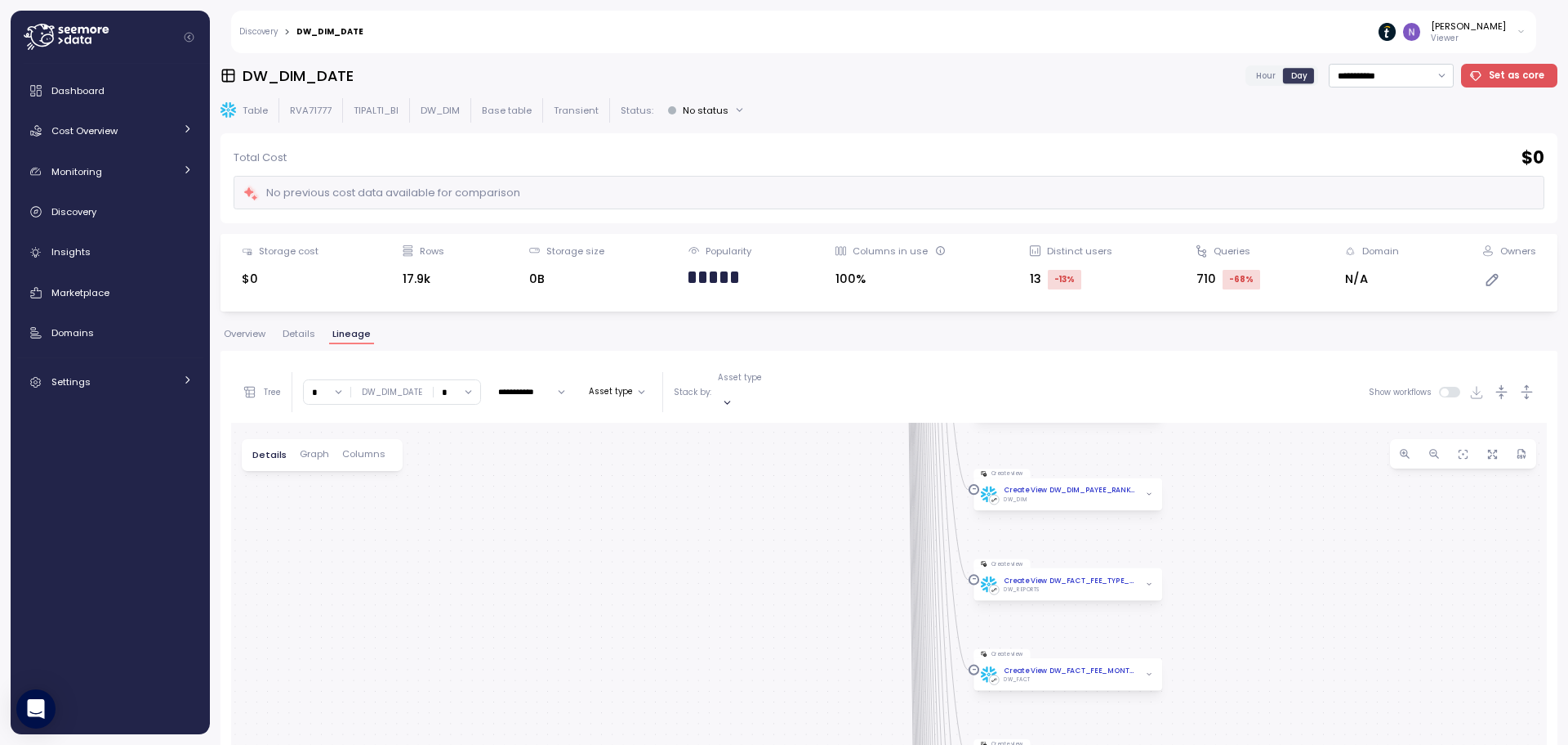
drag, startPoint x: 807, startPoint y: 551, endPoint x: 817, endPoint y: 705, distance: 154.3
click at [816, 707] on div "dbt saas_platforms_data Job dbt Test CI Sleam Job dbt cards_daily Job dbt Gains…" at bounding box center [889, 732] width 1316 height 619
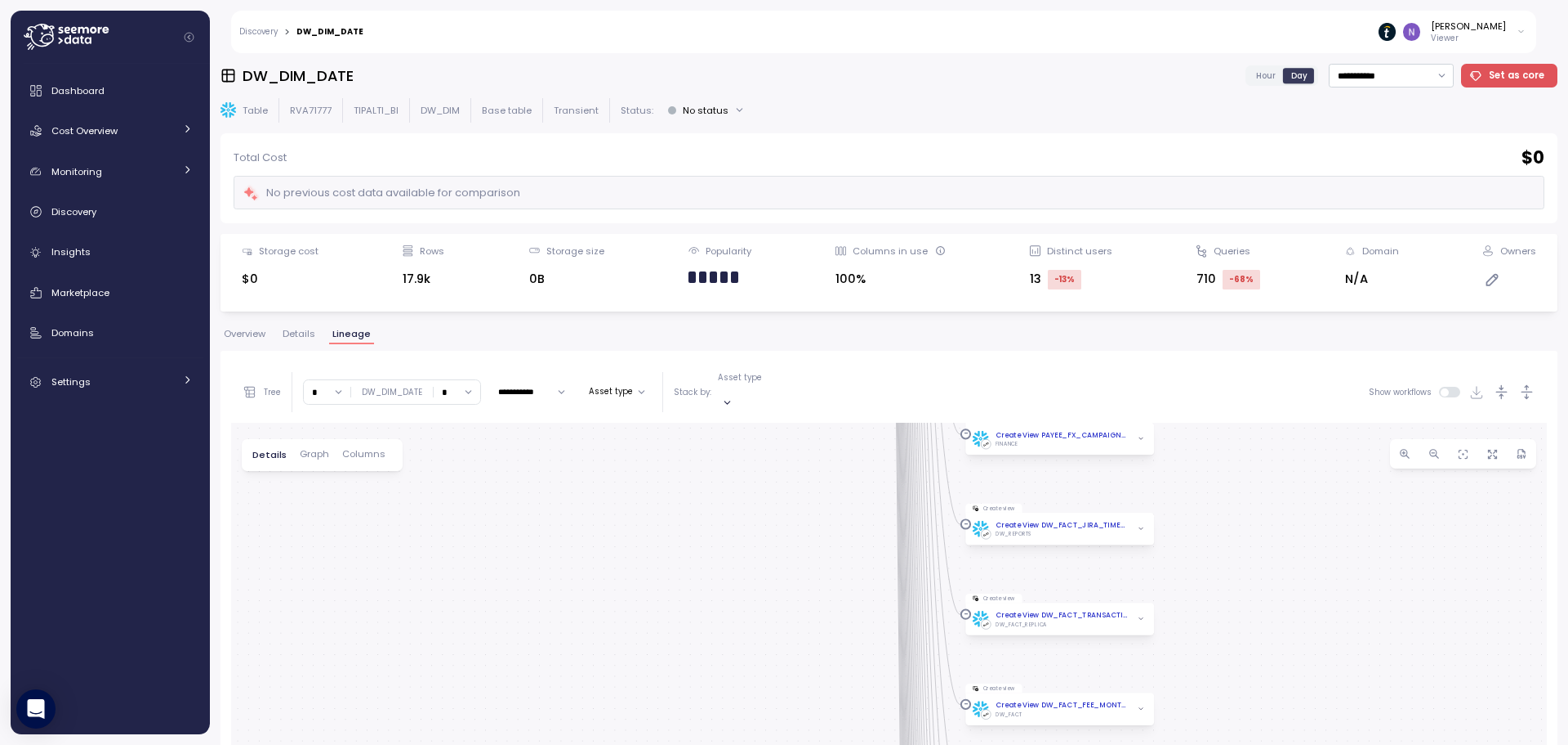
drag, startPoint x: 841, startPoint y: 492, endPoint x: 823, endPoint y: 731, distance: 239.7
click at [823, 731] on div "dbt saas_platforms_data Job dbt Test CI Sleam Job dbt cards_daily Job dbt Gains…" at bounding box center [889, 732] width 1316 height 619
drag, startPoint x: 826, startPoint y: 607, endPoint x: 818, endPoint y: 695, distance: 88.4
click at [818, 695] on div "dbt saas_platforms_data Job dbt Test CI Sleam Job dbt cards_daily Job dbt Gains…" at bounding box center [889, 732] width 1316 height 619
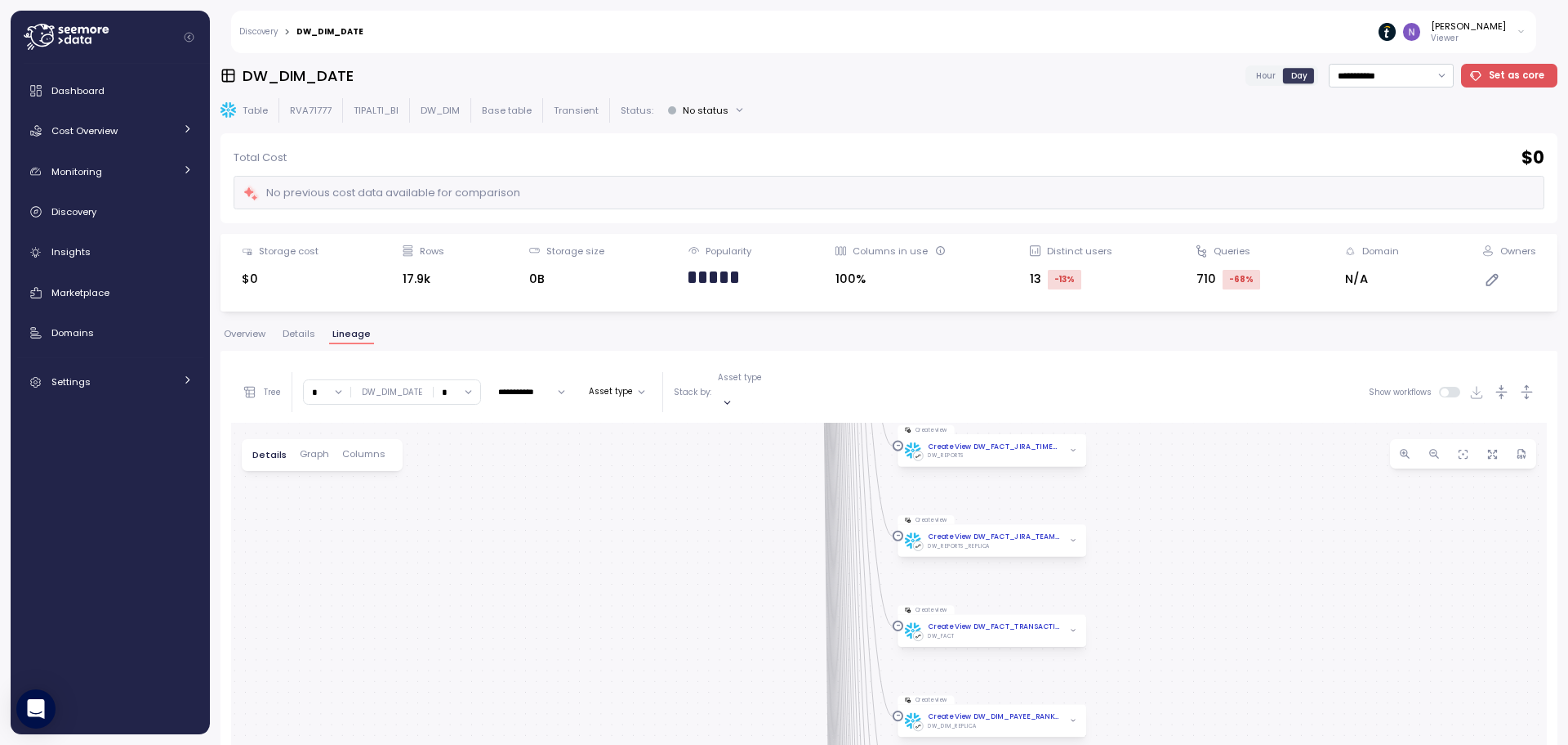
drag, startPoint x: 857, startPoint y: 489, endPoint x: 798, endPoint y: 678, distance: 198.0
click at [798, 678] on div "dbt saas_platforms_data Job dbt Test CI Sleam Job dbt cards_daily Job dbt Gains…" at bounding box center [889, 732] width 1316 height 619
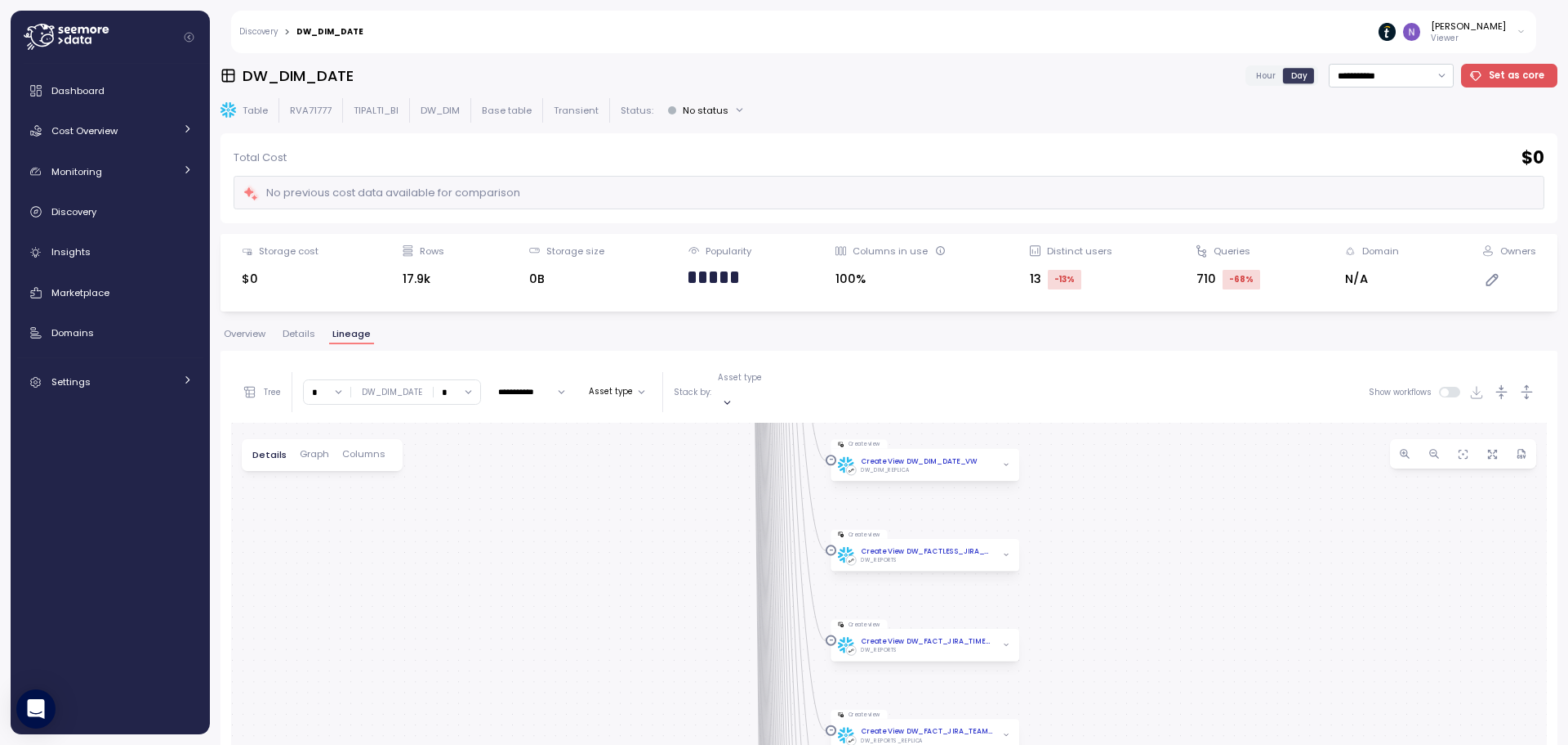
drag, startPoint x: 818, startPoint y: 513, endPoint x: 766, endPoint y: 698, distance: 192.2
click at [766, 698] on div "dbt saas_platforms_data Job dbt Test CI Sleam Job dbt cards_daily Job dbt Gains…" at bounding box center [889, 732] width 1316 height 619
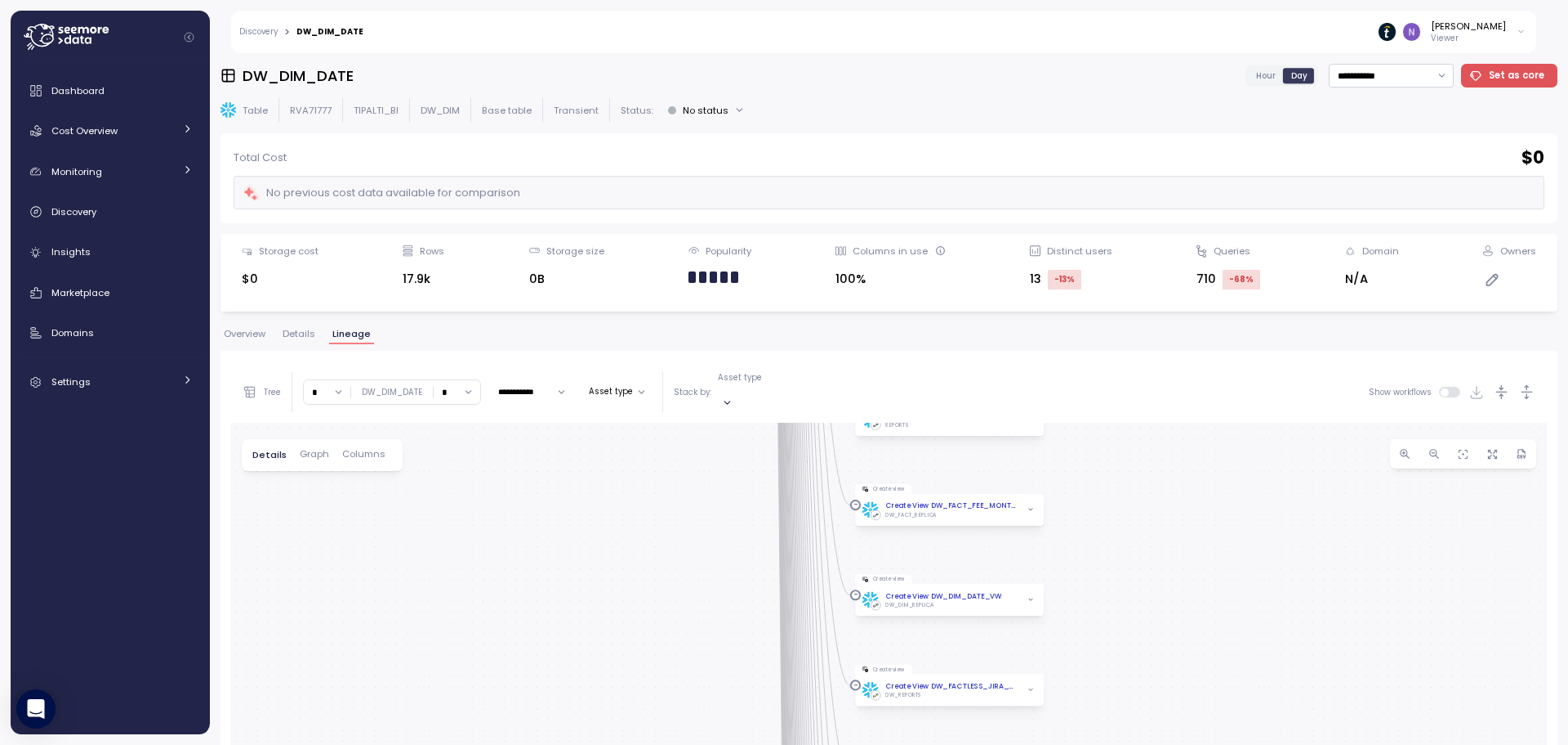
drag, startPoint x: 1106, startPoint y: 522, endPoint x: 1147, endPoint y: 708, distance: 190.5
click at [1147, 708] on div "dbt saas_platforms_data Job dbt Test CI Sleam Job dbt cards_daily Job dbt Gains…" at bounding box center [889, 732] width 1316 height 619
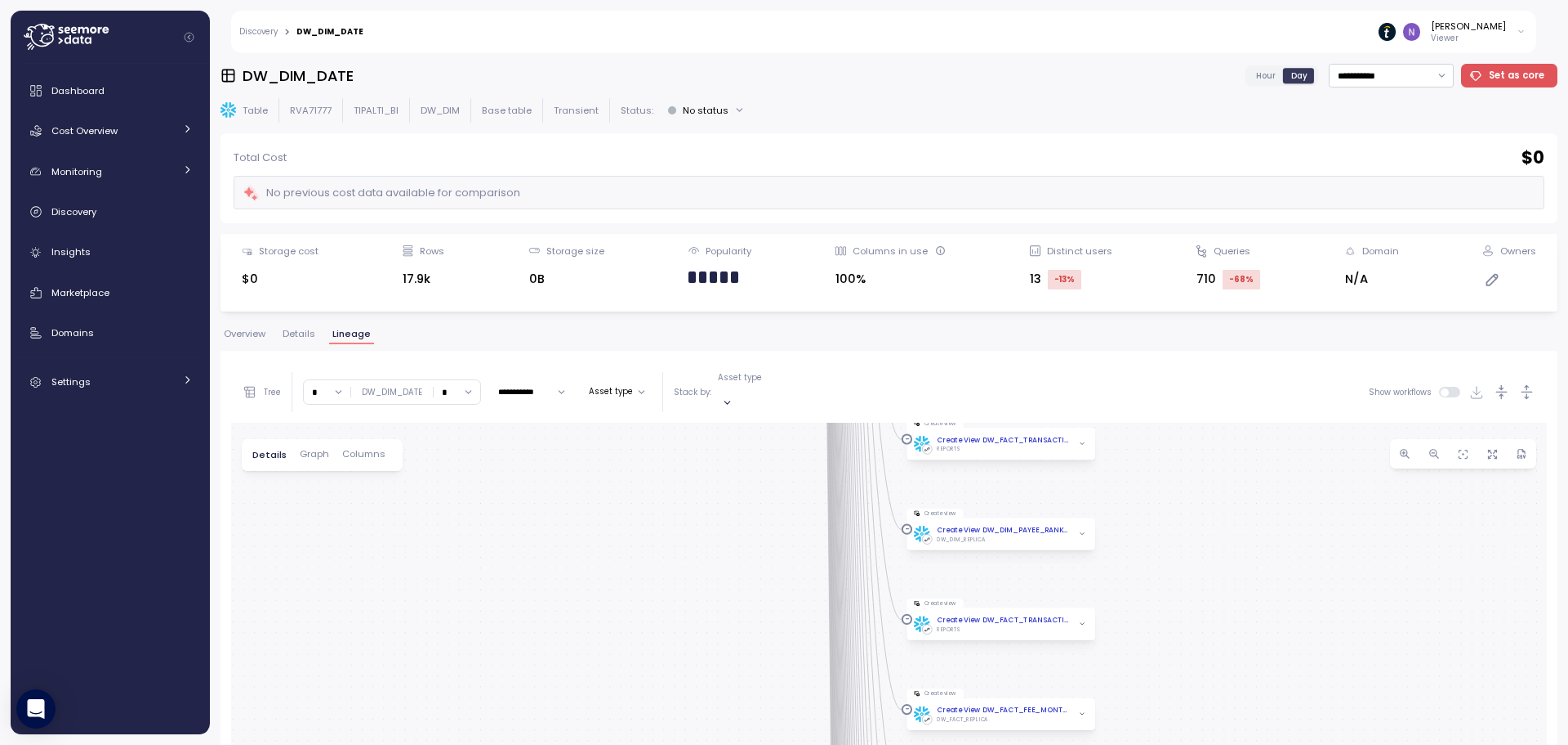
drag, startPoint x: 725, startPoint y: 456, endPoint x: 767, endPoint y: 575, distance: 126.2
click at [763, 599] on div "dbt saas_platforms_data Job dbt Test CI Sleam Job dbt cards_daily Job dbt Gains…" at bounding box center [889, 732] width 1316 height 619
